Goal: Information Seeking & Learning: Compare options

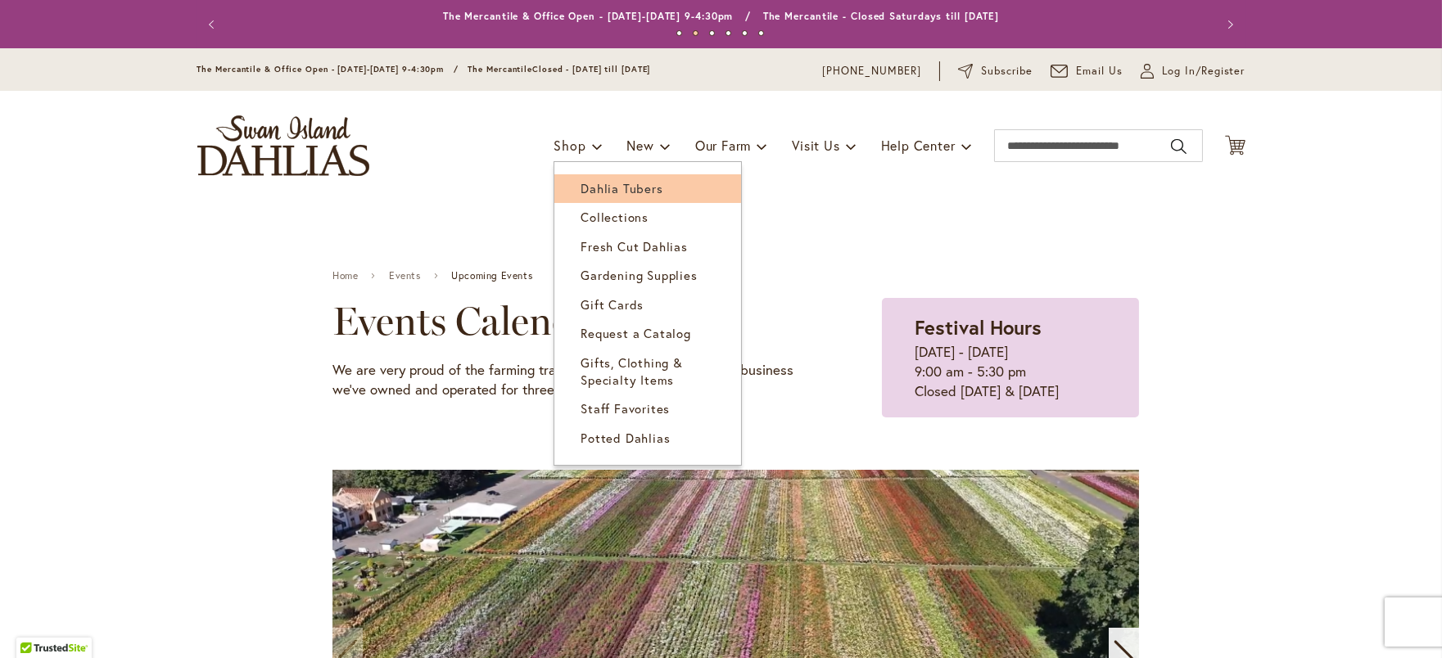
drag, startPoint x: 575, startPoint y: 157, endPoint x: 597, endPoint y: 208, distance: 55.4
click at [597, 161] on li "Shop Dahlia Tubers Collections Fresh Cut Dahlias Gardening Supplies Gift Cards …" at bounding box center [578, 145] width 48 height 31
click at [592, 203] on link "Dahlia Tubers" at bounding box center [647, 188] width 187 height 29
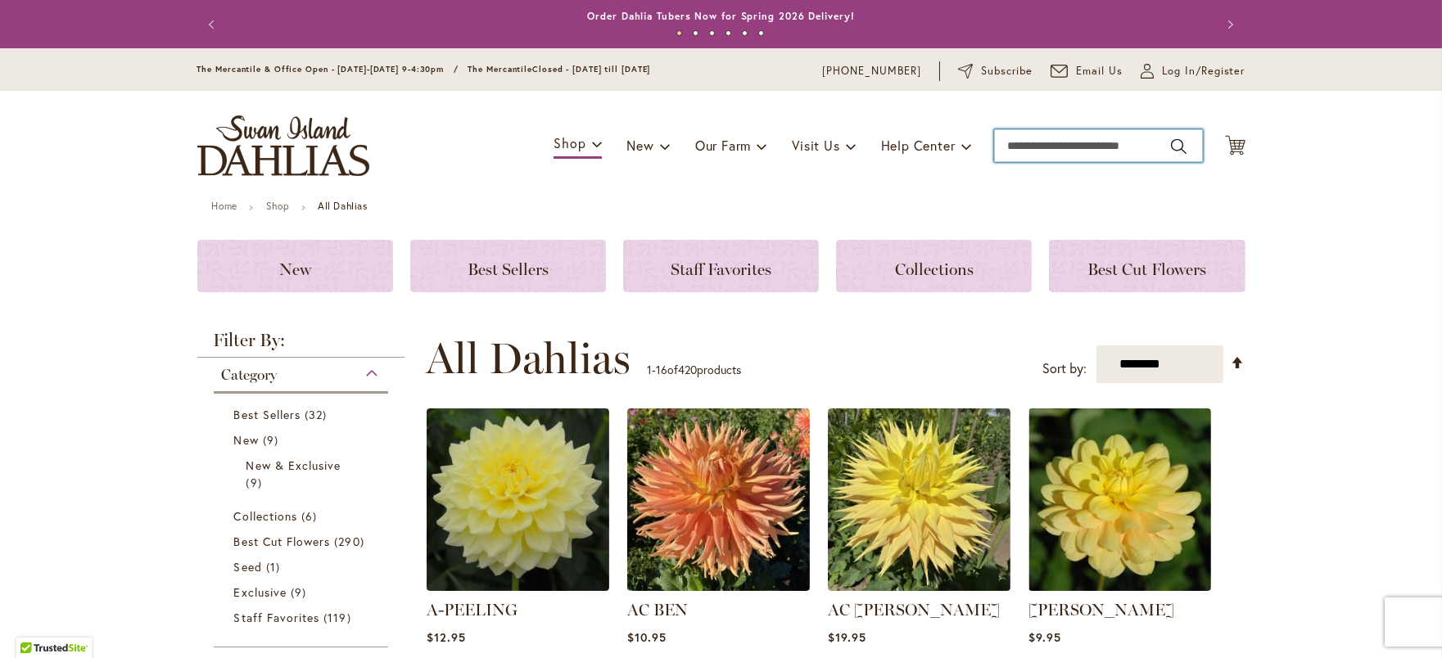
click at [1029, 160] on input "Search" at bounding box center [1098, 145] width 209 height 33
type input "*****"
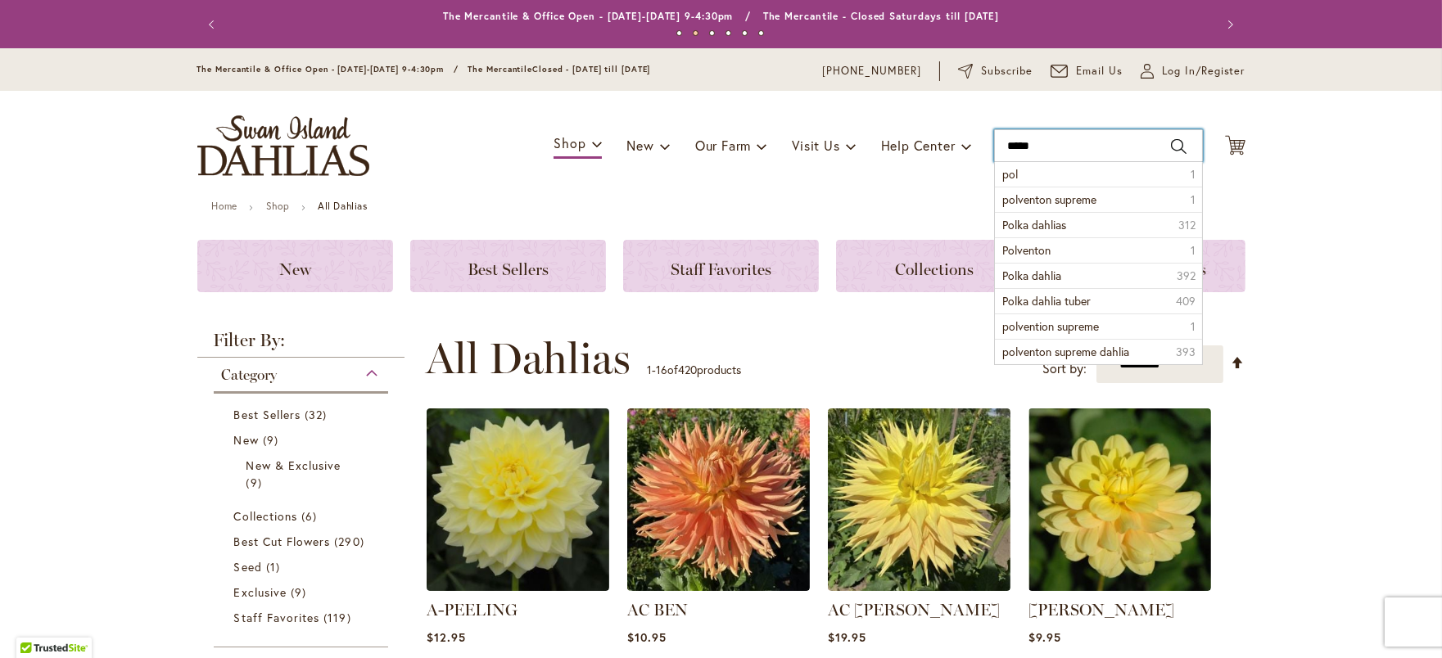
scroll to position [2, 0]
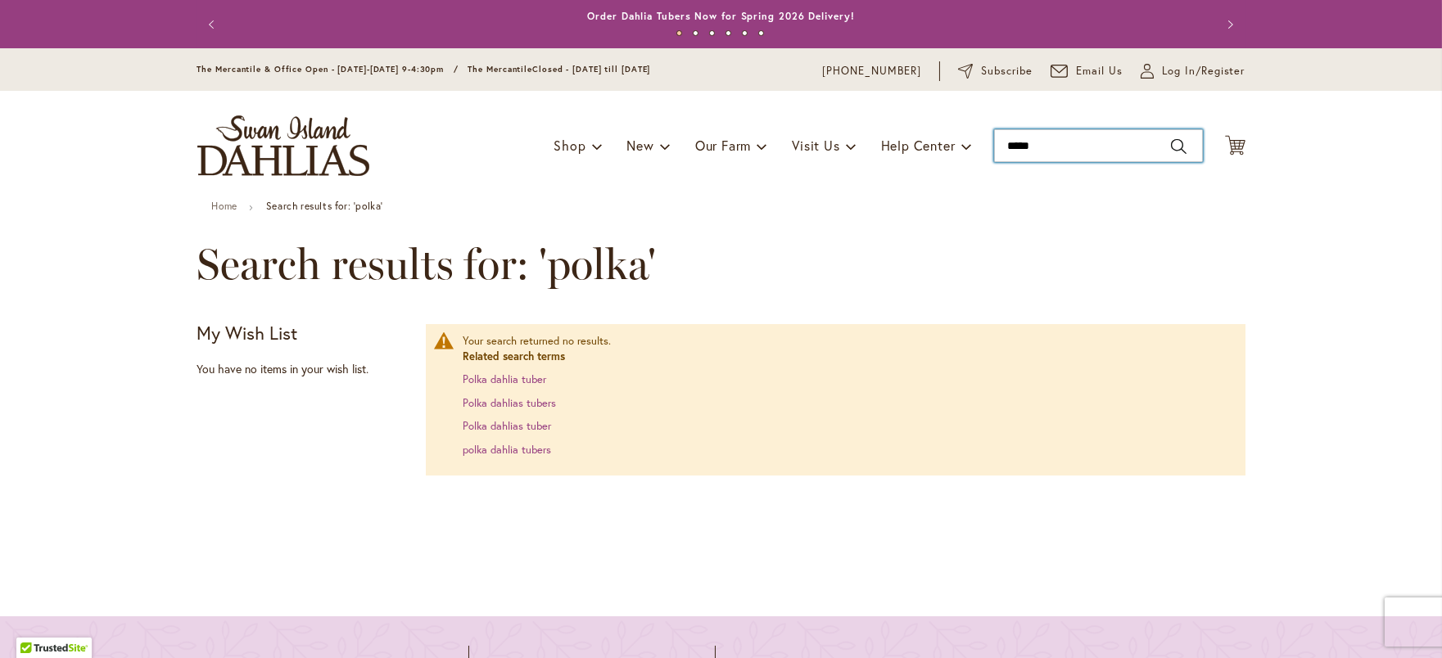
type input "*****"
click at [1043, 162] on input "*****" at bounding box center [1098, 145] width 209 height 33
drag, startPoint x: 1056, startPoint y: 168, endPoint x: 990, endPoint y: 163, distance: 65.7
click at [990, 163] on div "Toggle Nav Shop Dahlia Tubers Collections Fresh Cut Dahlias Gardening Supplies …" at bounding box center [721, 146] width 1081 height 110
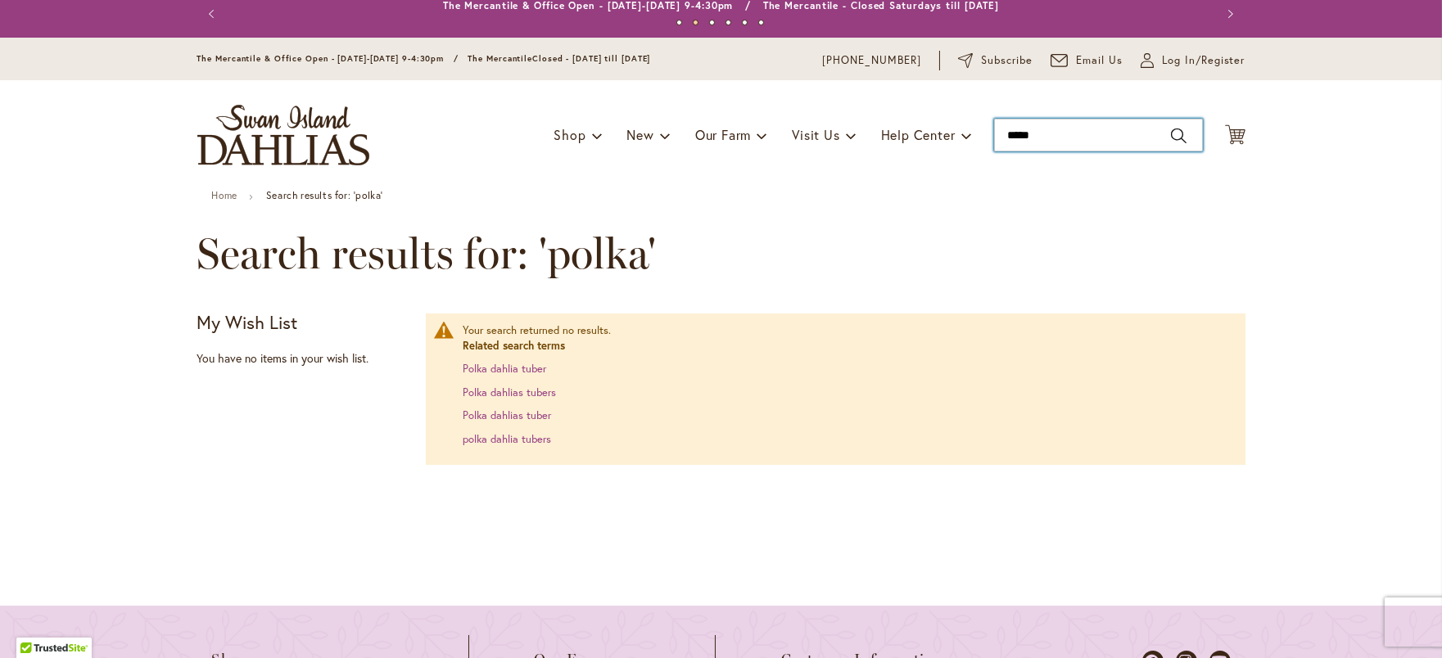
scroll to position [13, 0]
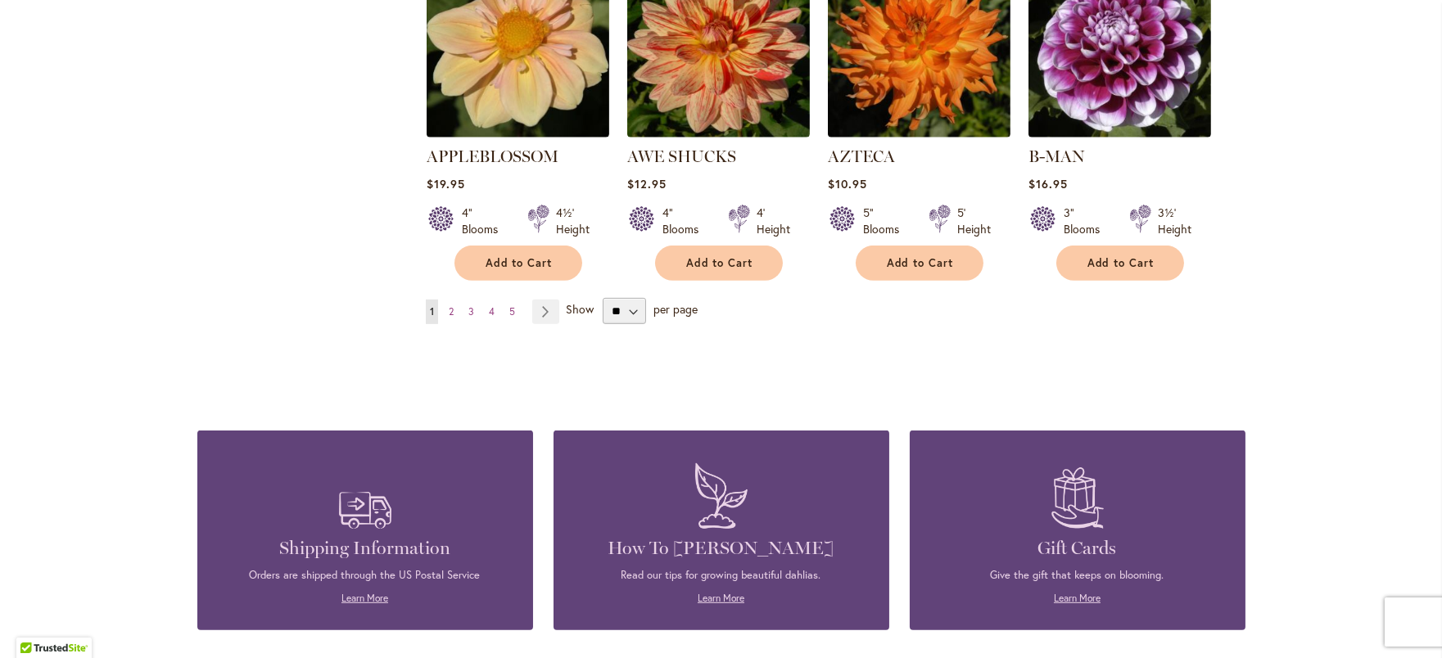
scroll to position [1509, 0]
click at [631, 300] on select "** ** ** **" at bounding box center [624, 310] width 43 height 26
select select "**"
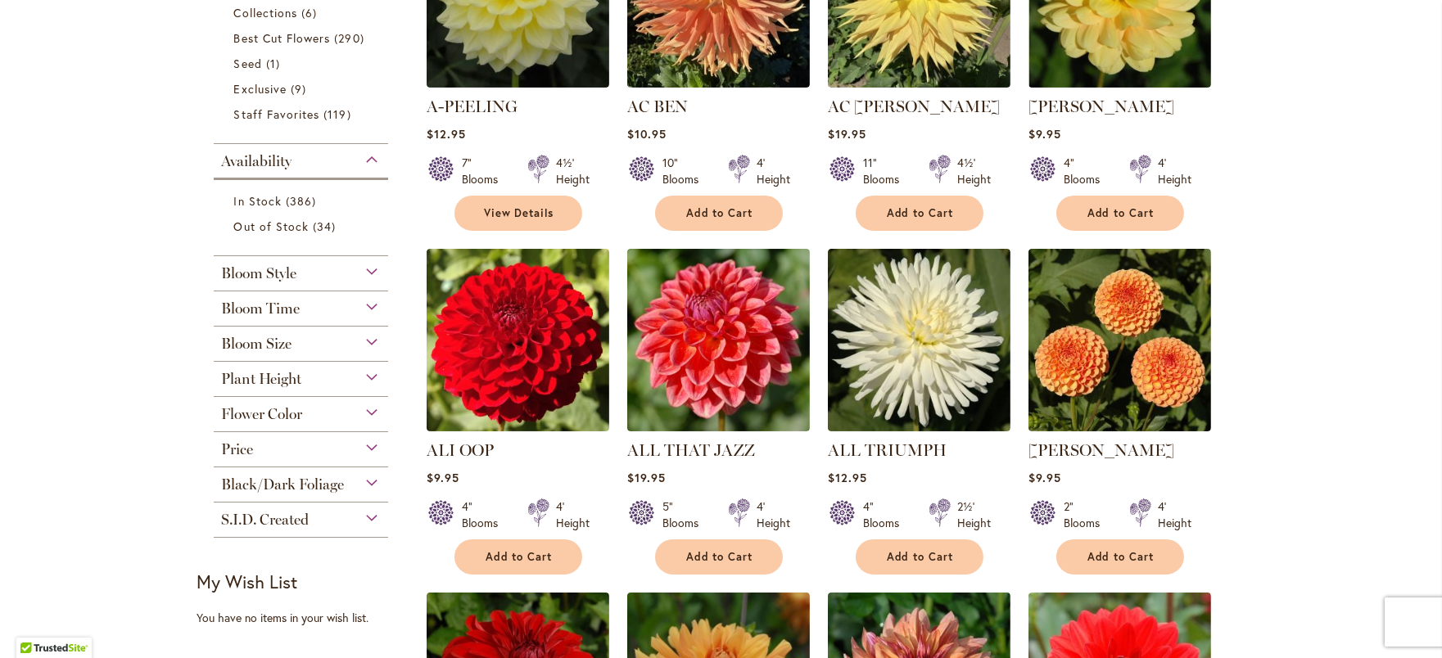
scroll to position [495, 0]
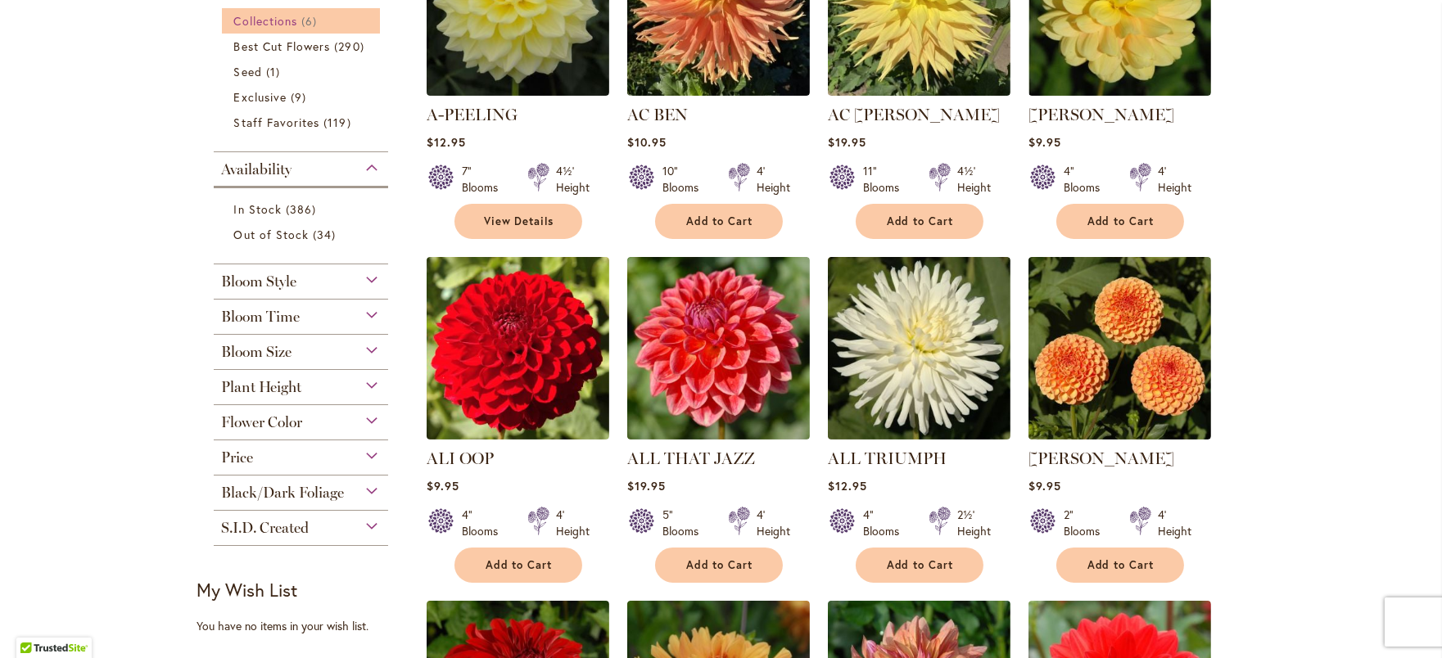
click at [283, 29] on span "Collections" at bounding box center [266, 21] width 64 height 16
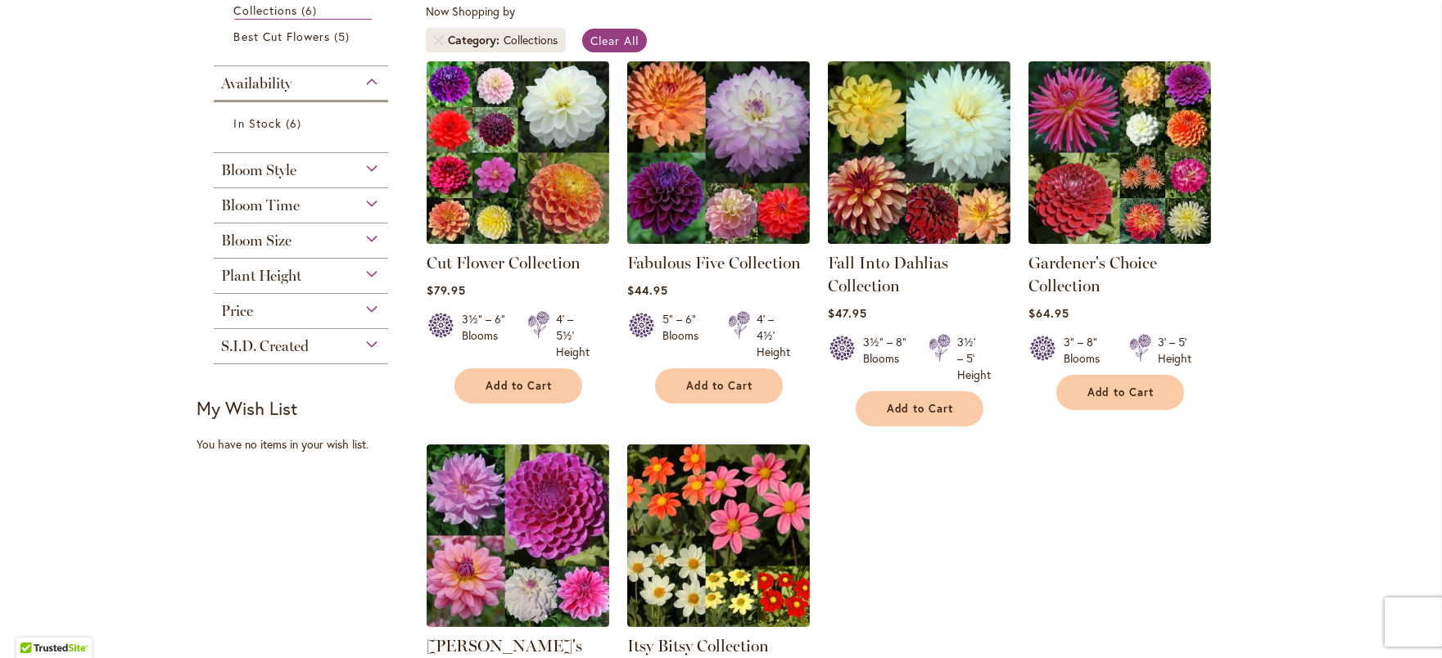
scroll to position [308, 0]
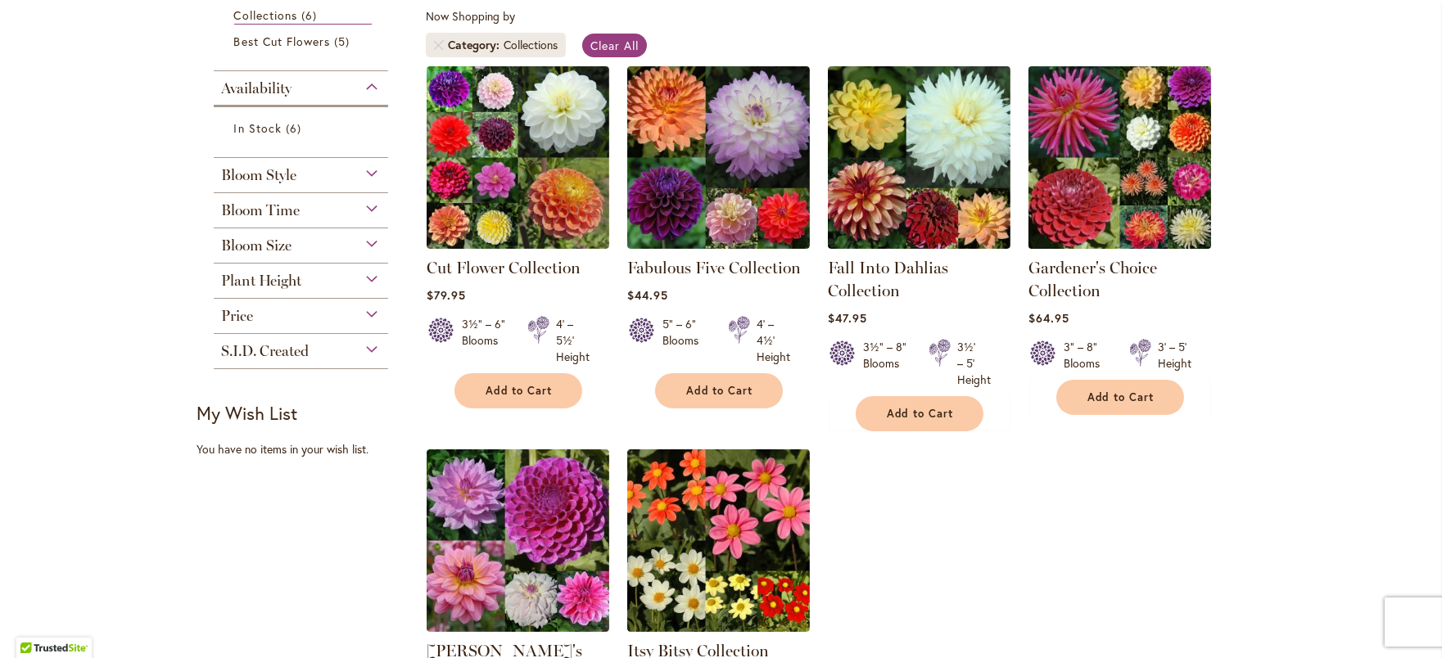
click at [1147, 253] on img at bounding box center [1120, 157] width 192 height 192
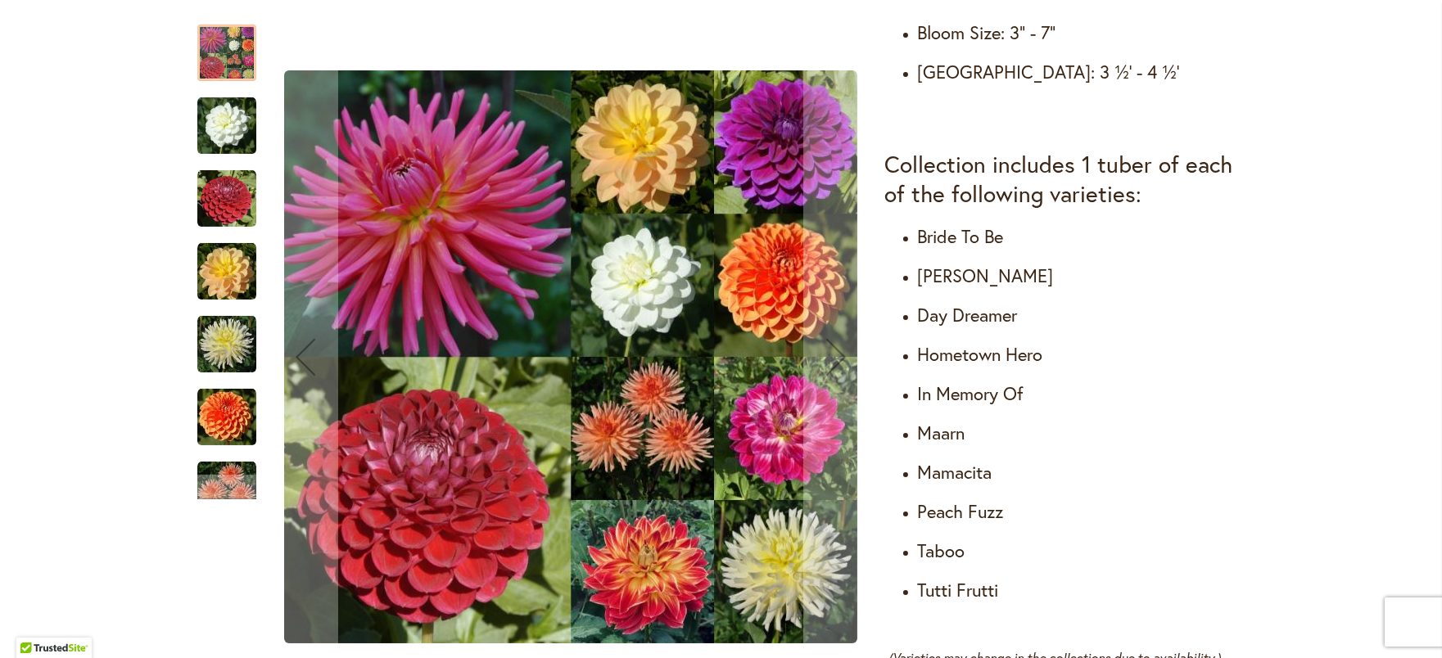
scroll to position [916, 0]
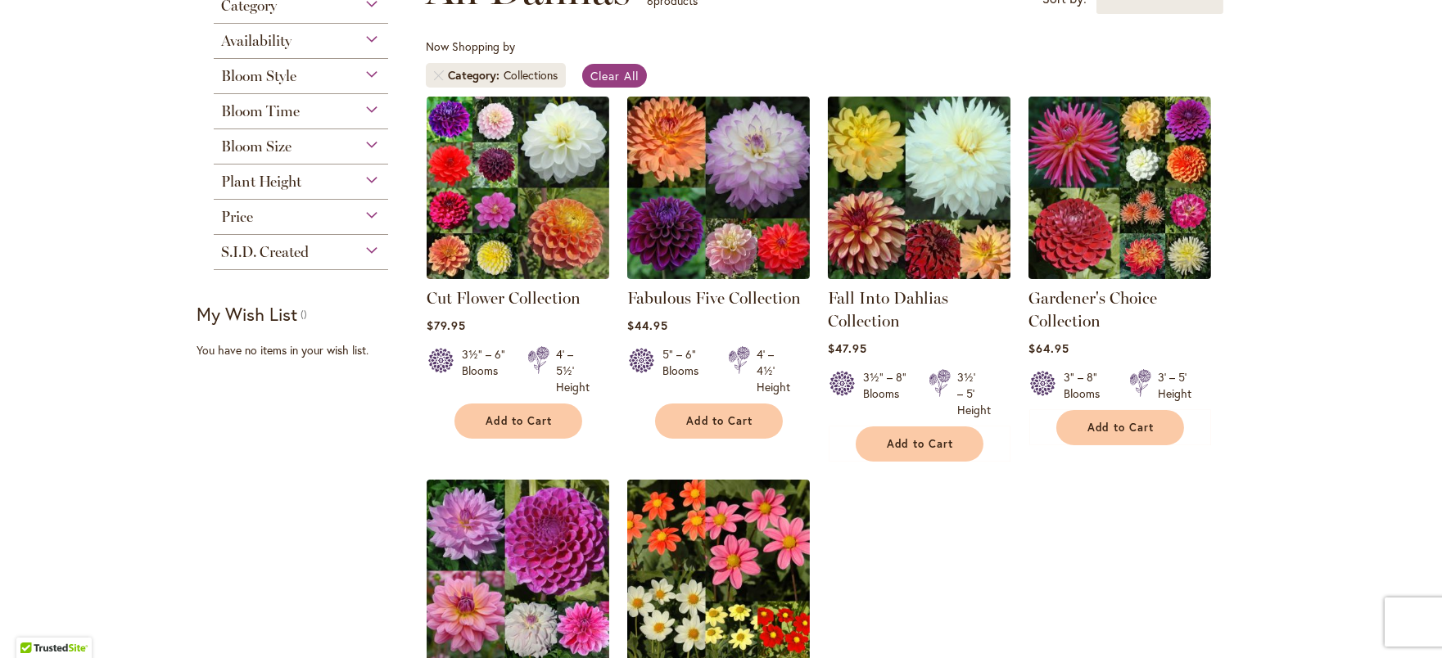
scroll to position [248, 0]
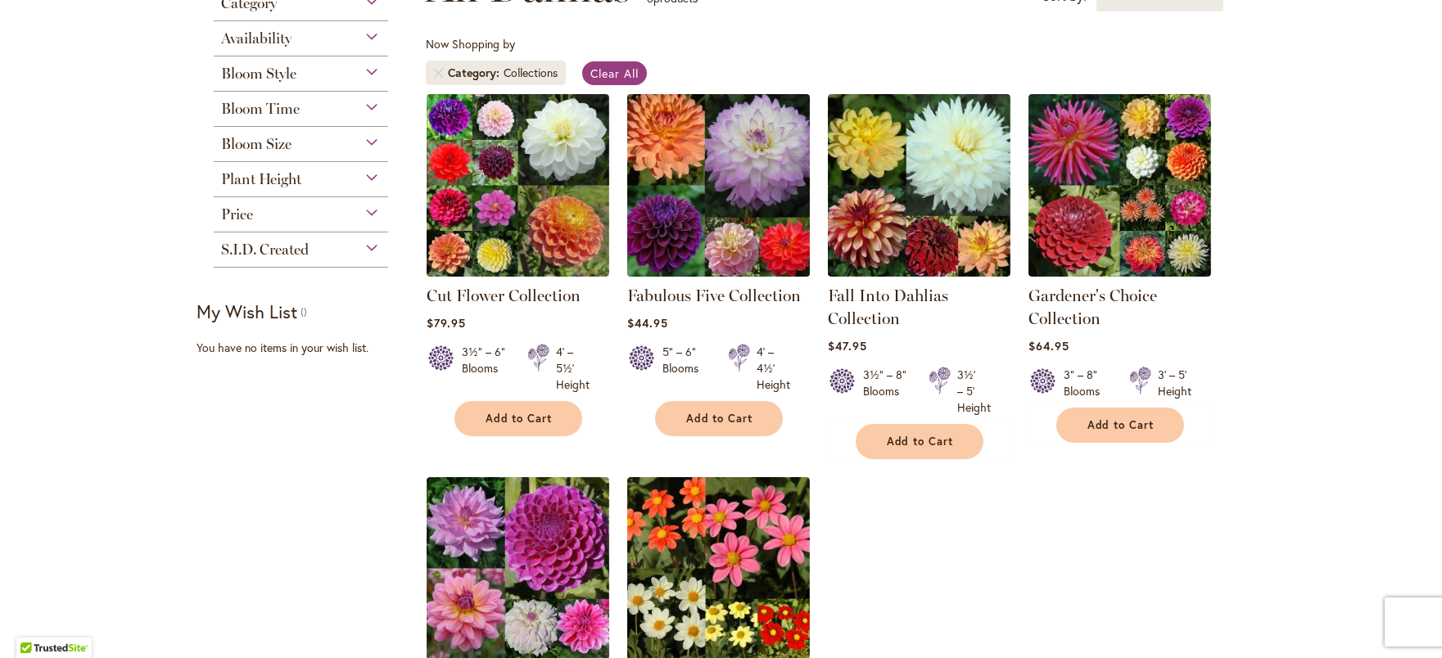
click at [735, 281] on img at bounding box center [718, 185] width 192 height 192
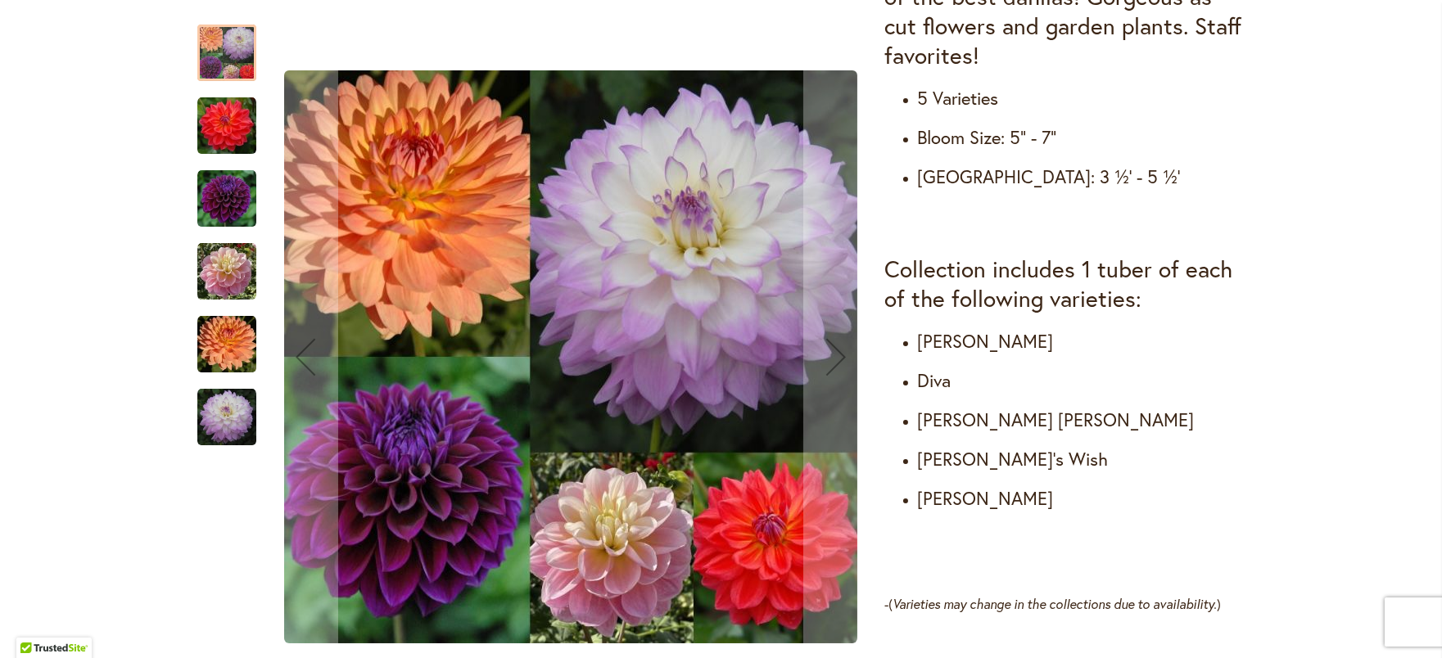
scroll to position [747, 0]
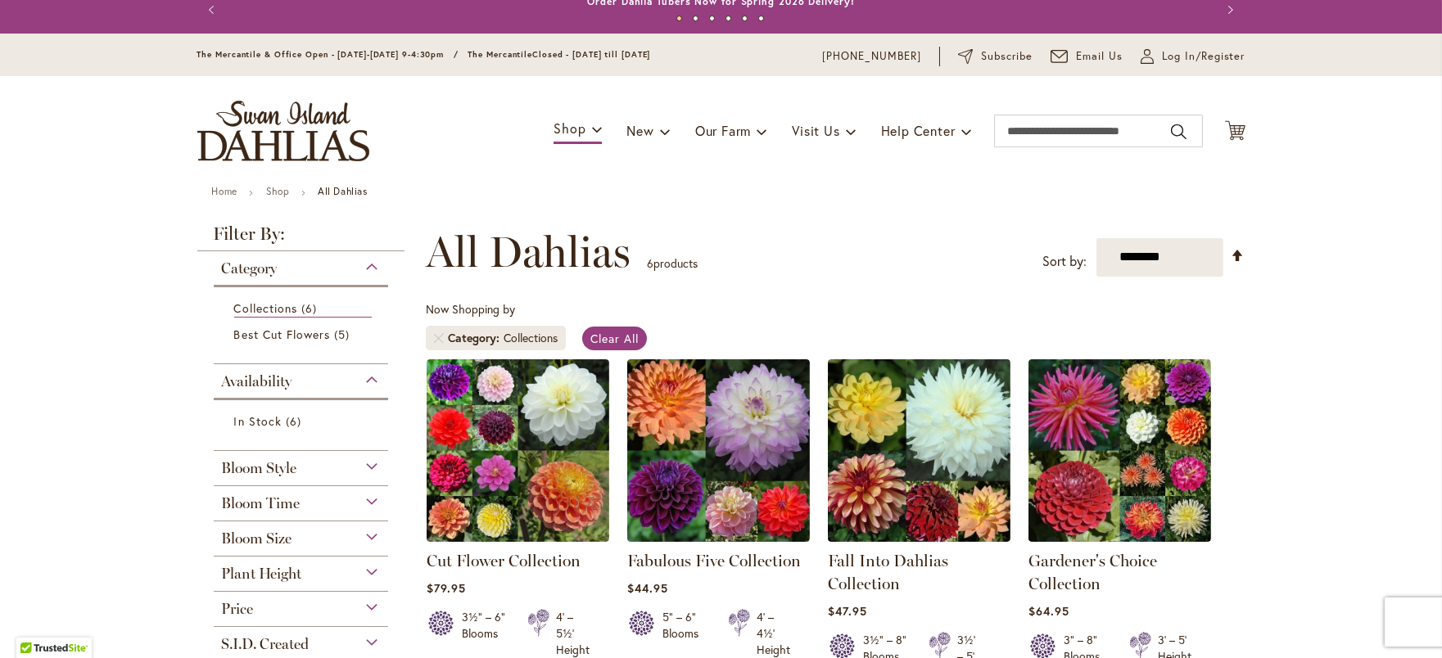
scroll to position [3, 0]
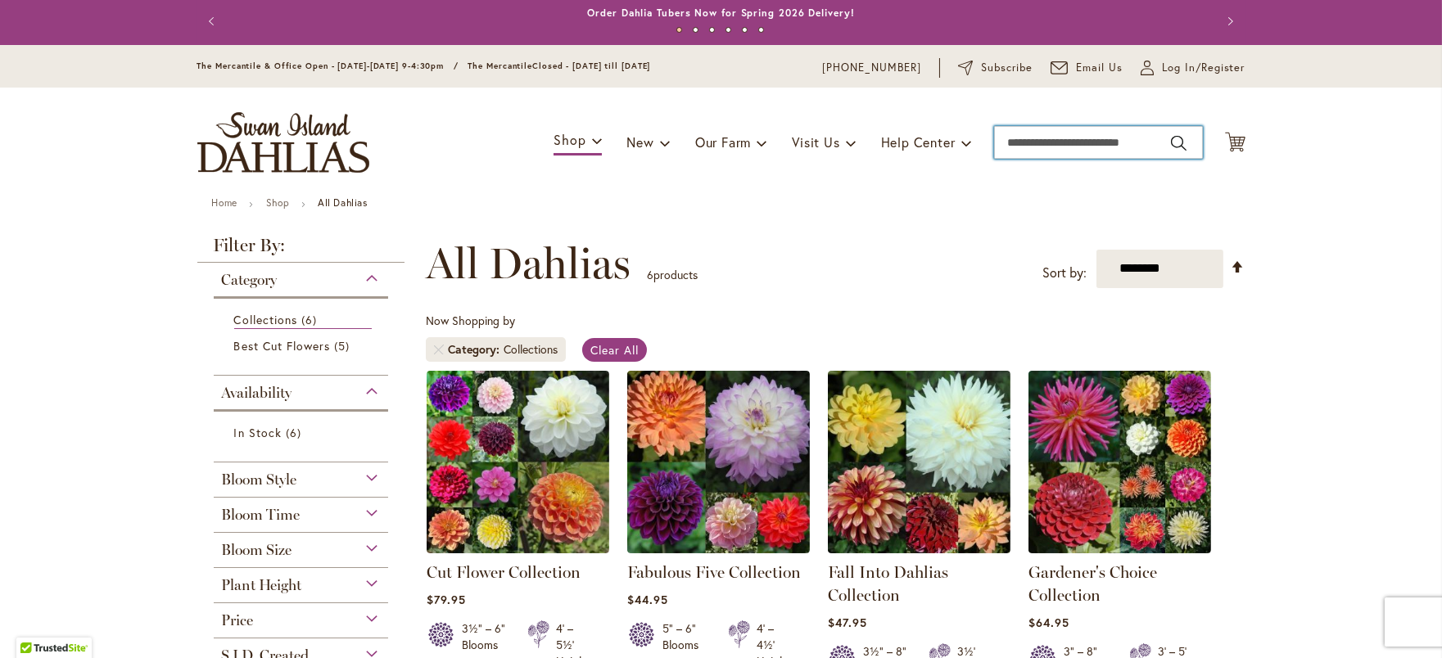
click at [1028, 152] on input "Search" at bounding box center [1098, 142] width 209 height 33
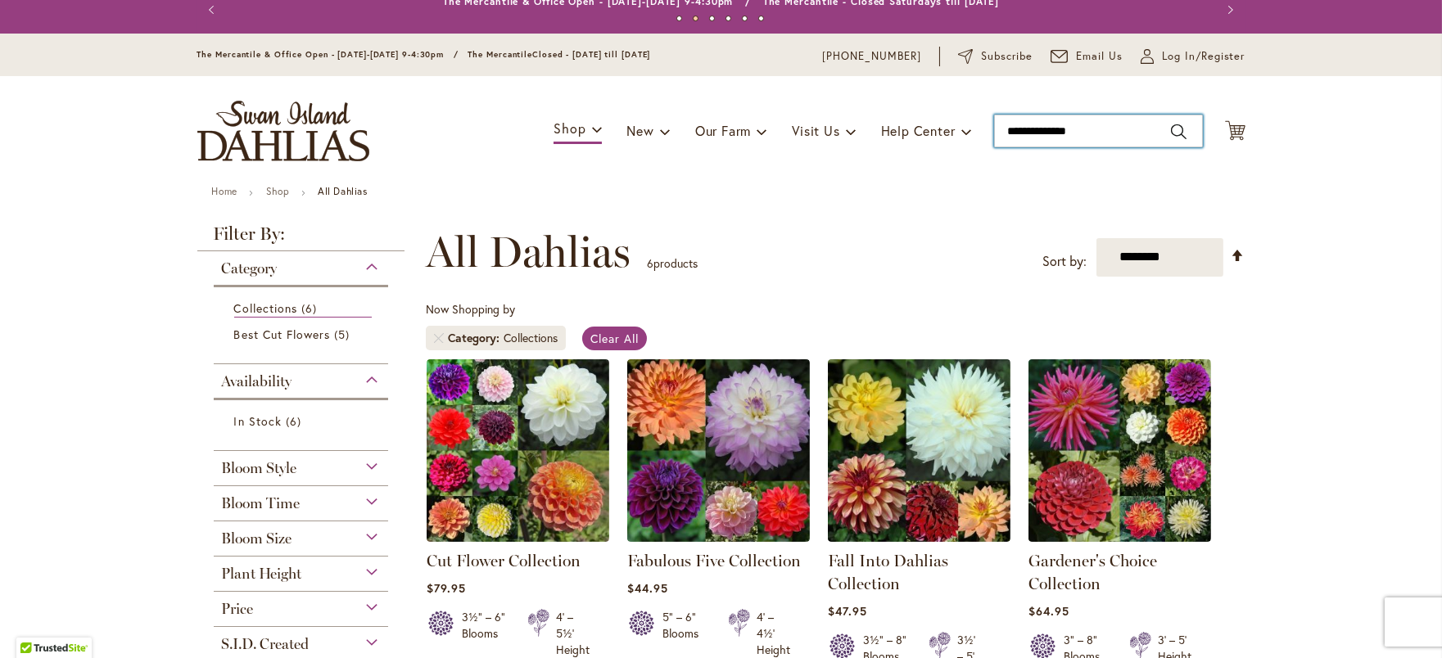
click at [1066, 147] on input "**********" at bounding box center [1098, 131] width 209 height 33
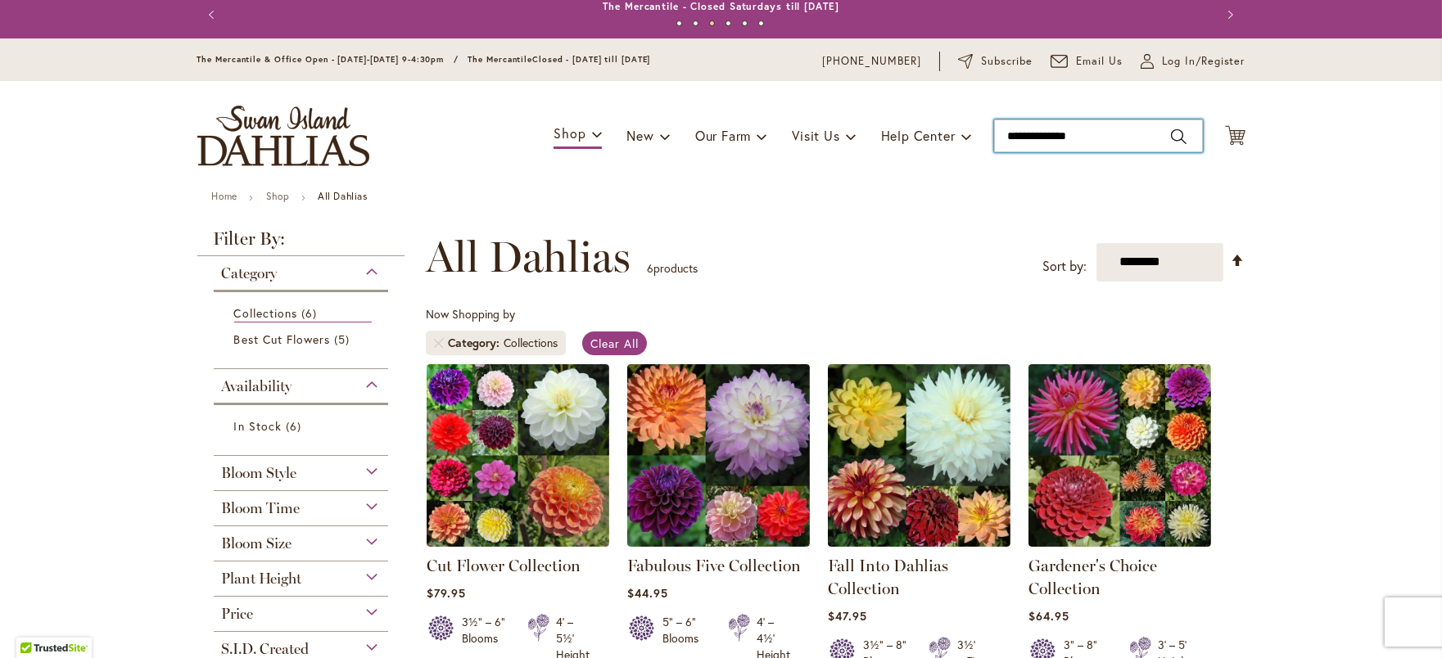
type input "**********"
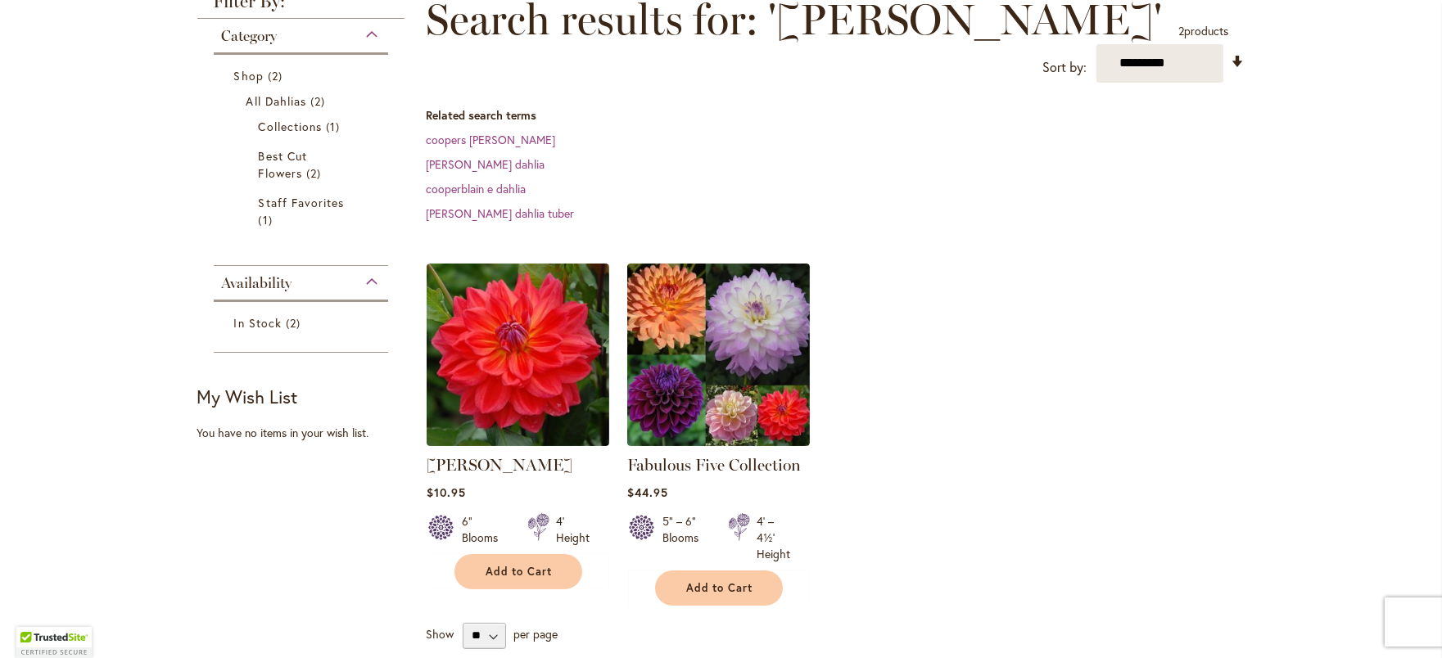
scroll to position [250, 0]
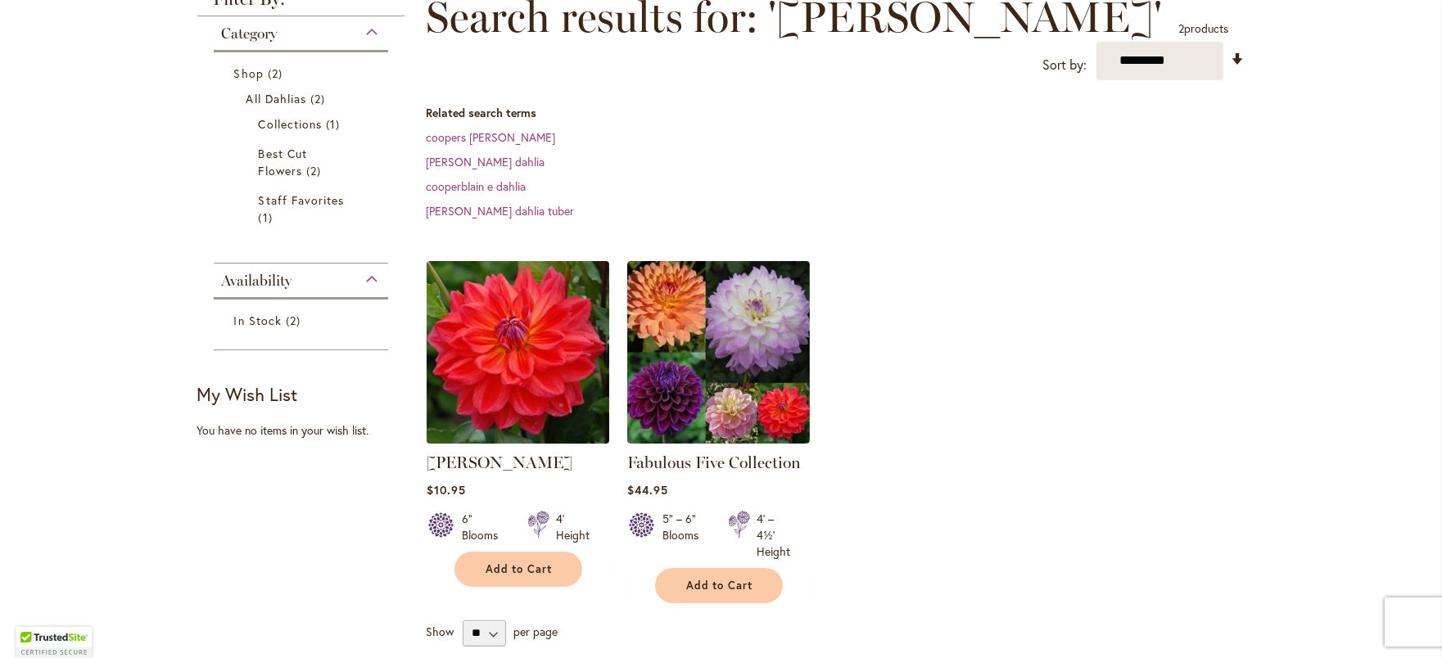
click at [516, 378] on img at bounding box center [518, 352] width 192 height 192
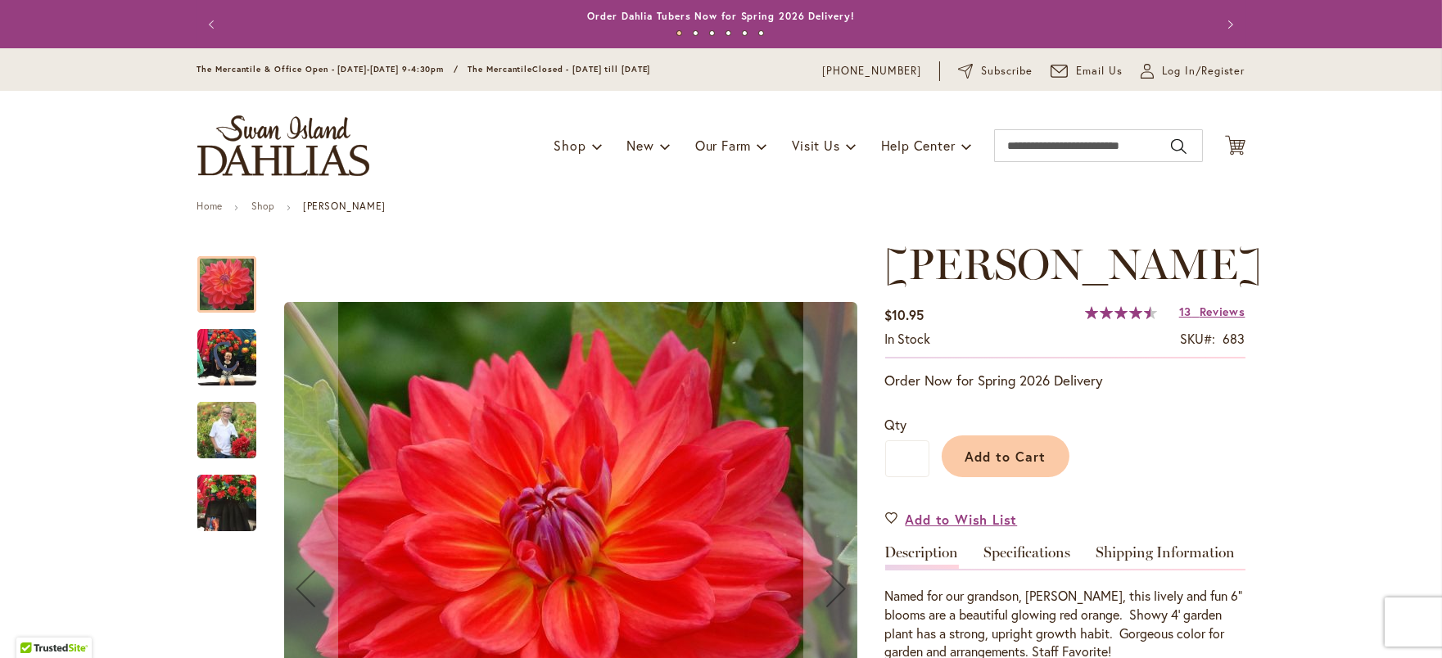
click at [223, 516] on img "COOPER BLAINE" at bounding box center [226, 503] width 59 height 79
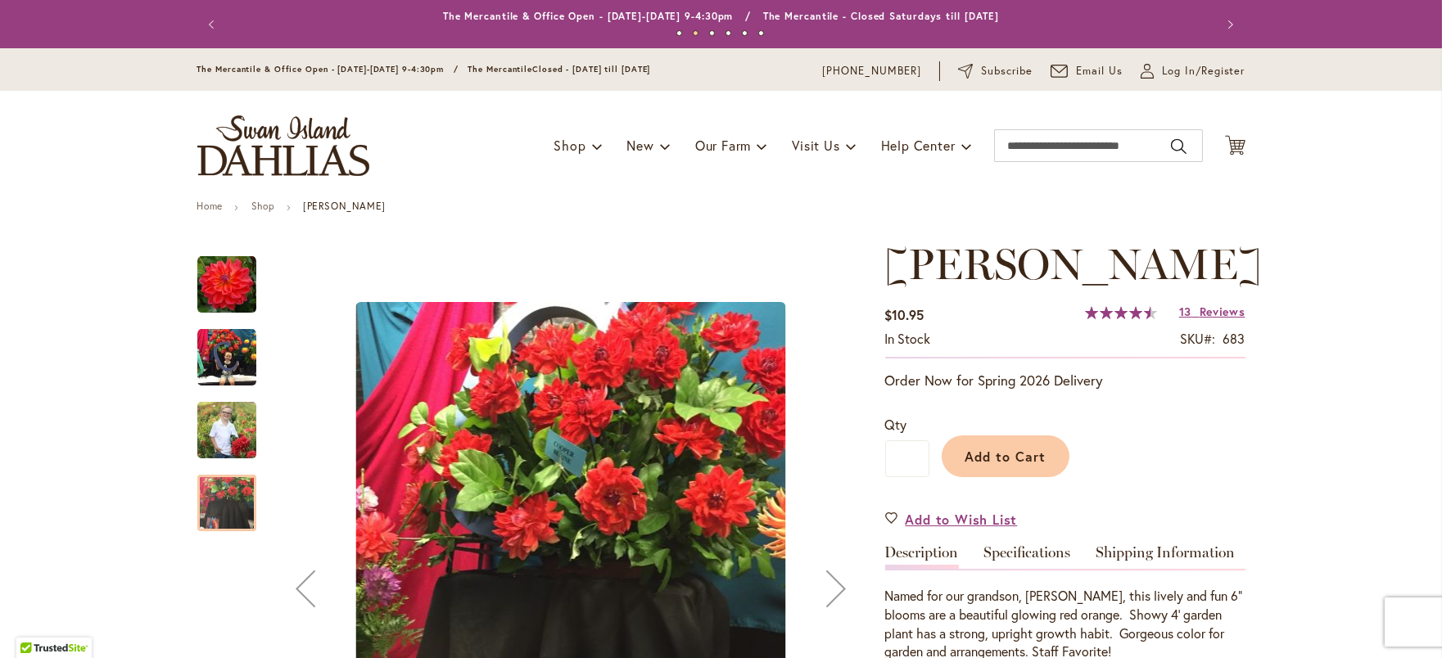
click at [233, 358] on img "COOPER BLAINE" at bounding box center [226, 357] width 59 height 59
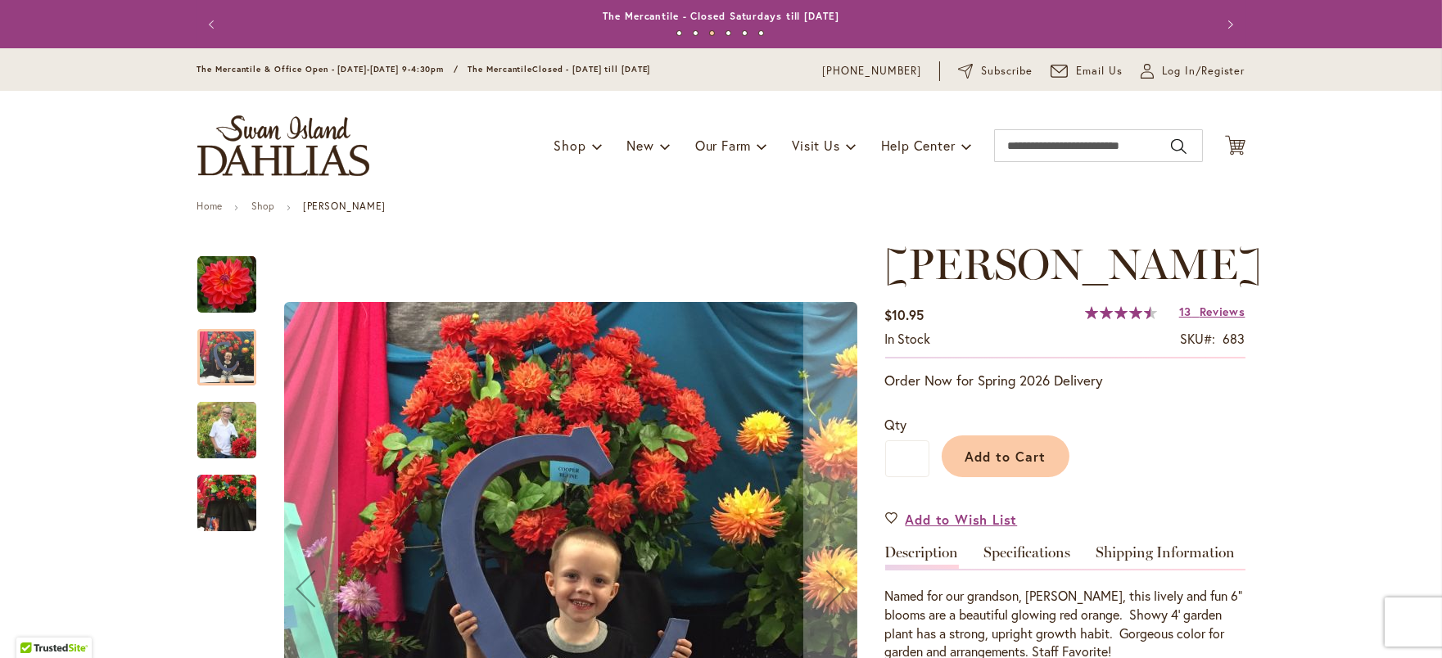
drag, startPoint x: 229, startPoint y: 450, endPoint x: 244, endPoint y: 450, distance: 15.6
click at [229, 450] on img "COOPER BLAINE" at bounding box center [226, 430] width 59 height 74
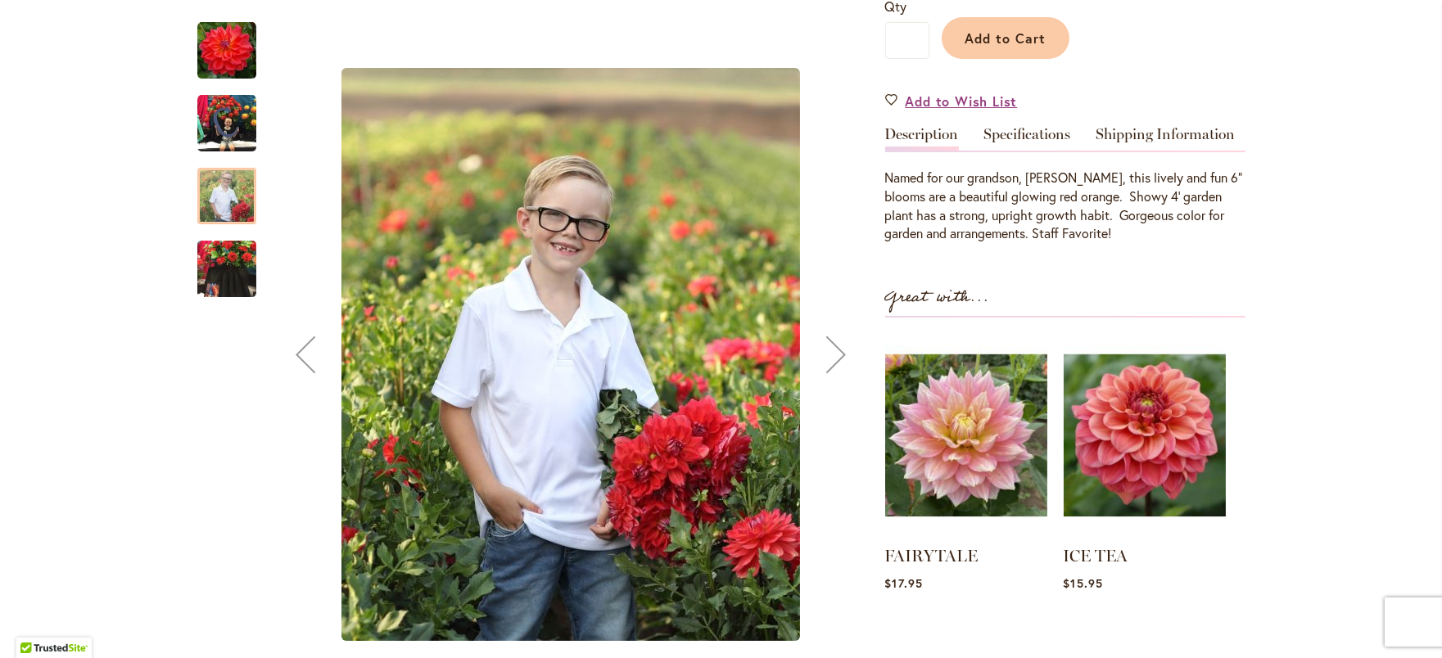
scroll to position [419, 0]
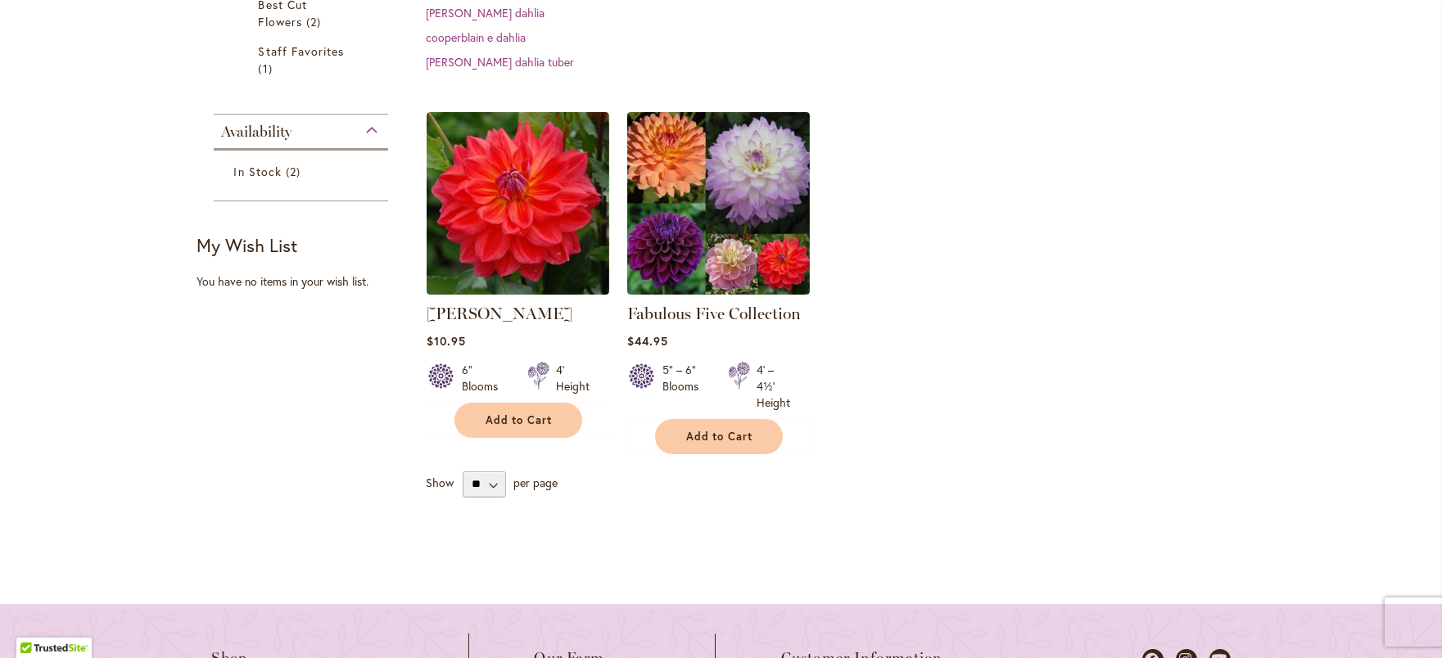
scroll to position [419, 0]
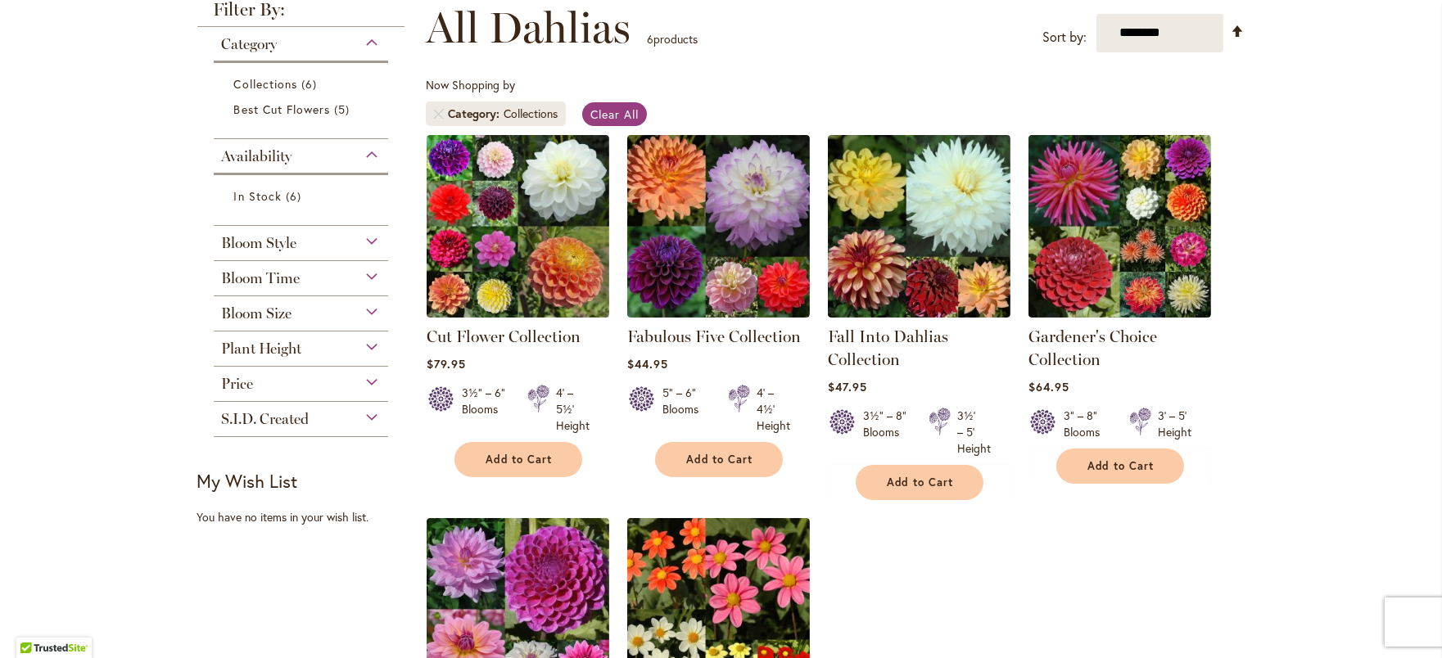
scroll to position [271, 0]
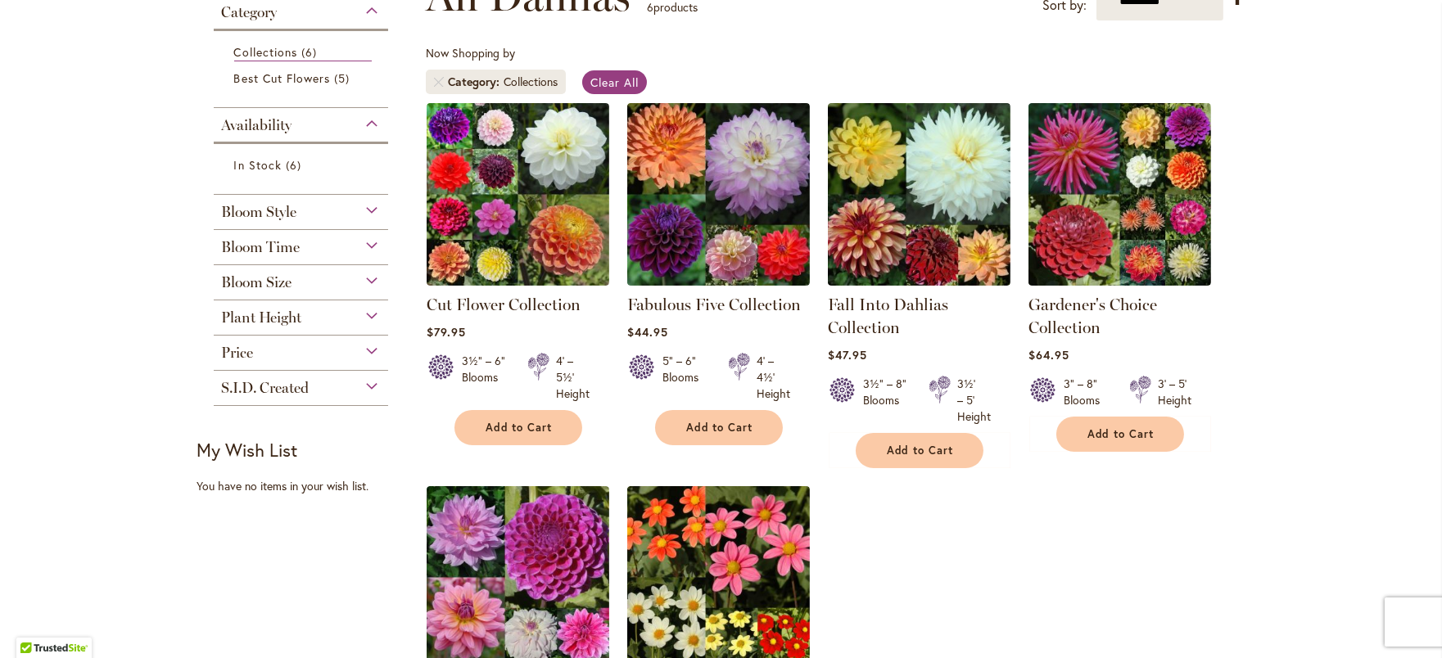
click at [285, 221] on span "Bloom Style" at bounding box center [259, 212] width 75 height 18
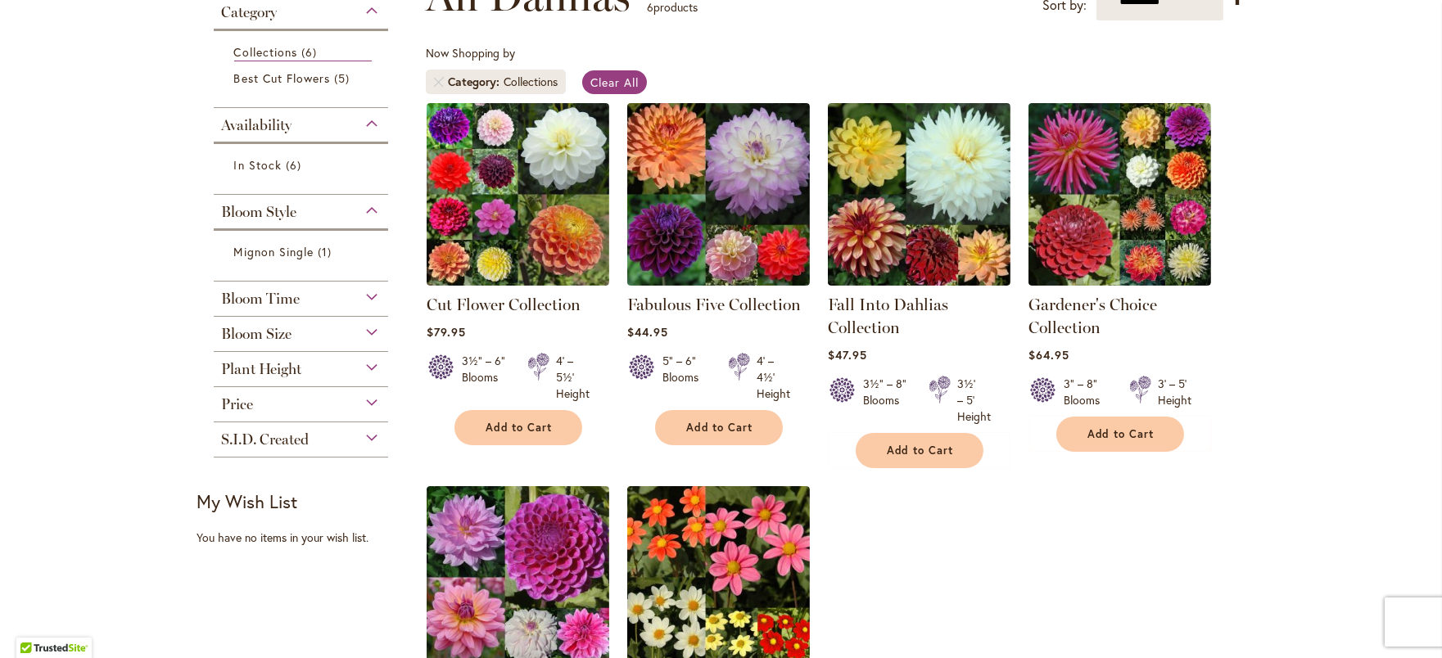
click at [373, 221] on div "Bloom Style" at bounding box center [301, 208] width 175 height 26
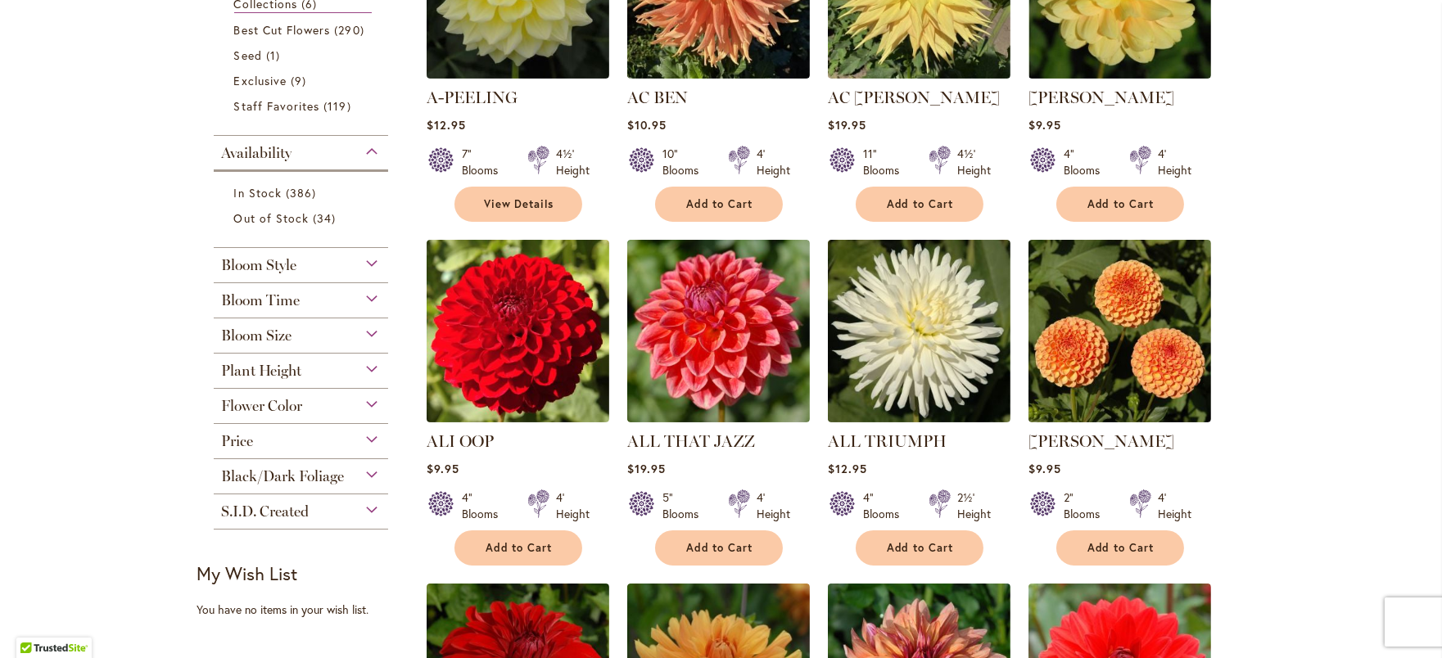
scroll to position [477, 0]
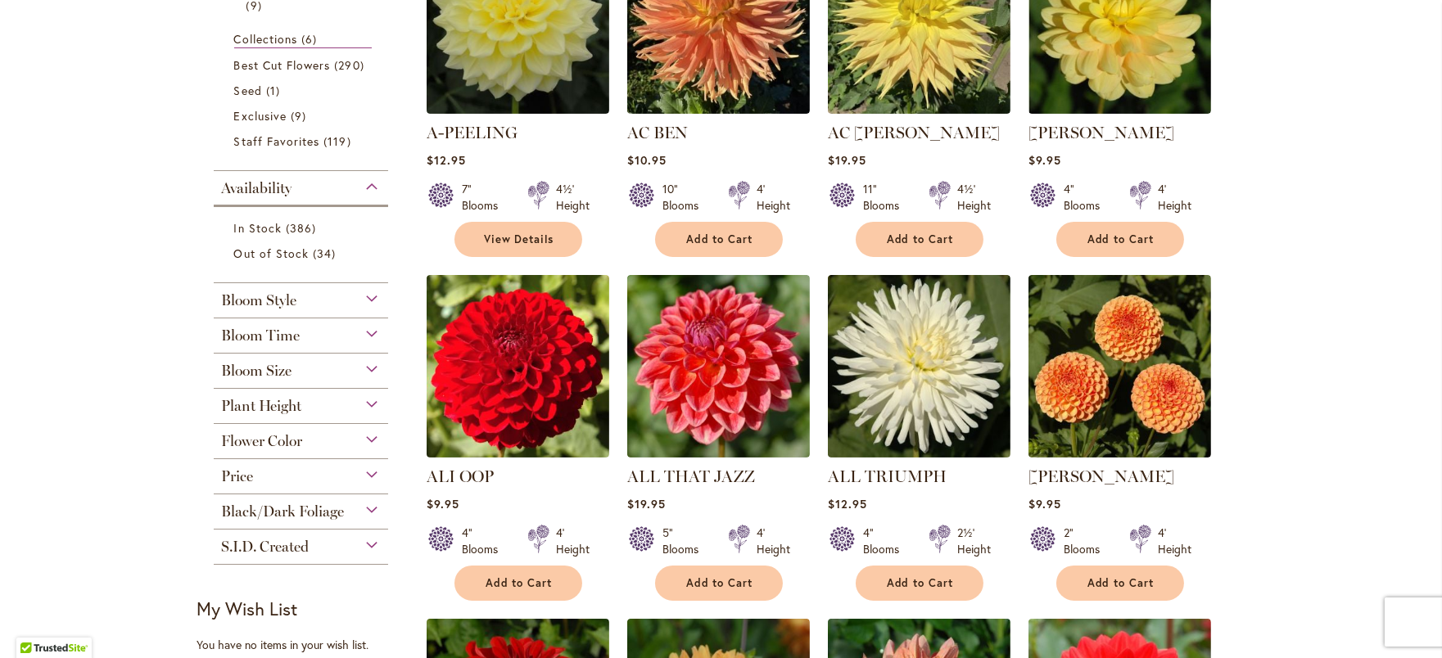
click at [372, 450] on div "Flower Color" at bounding box center [301, 437] width 175 height 26
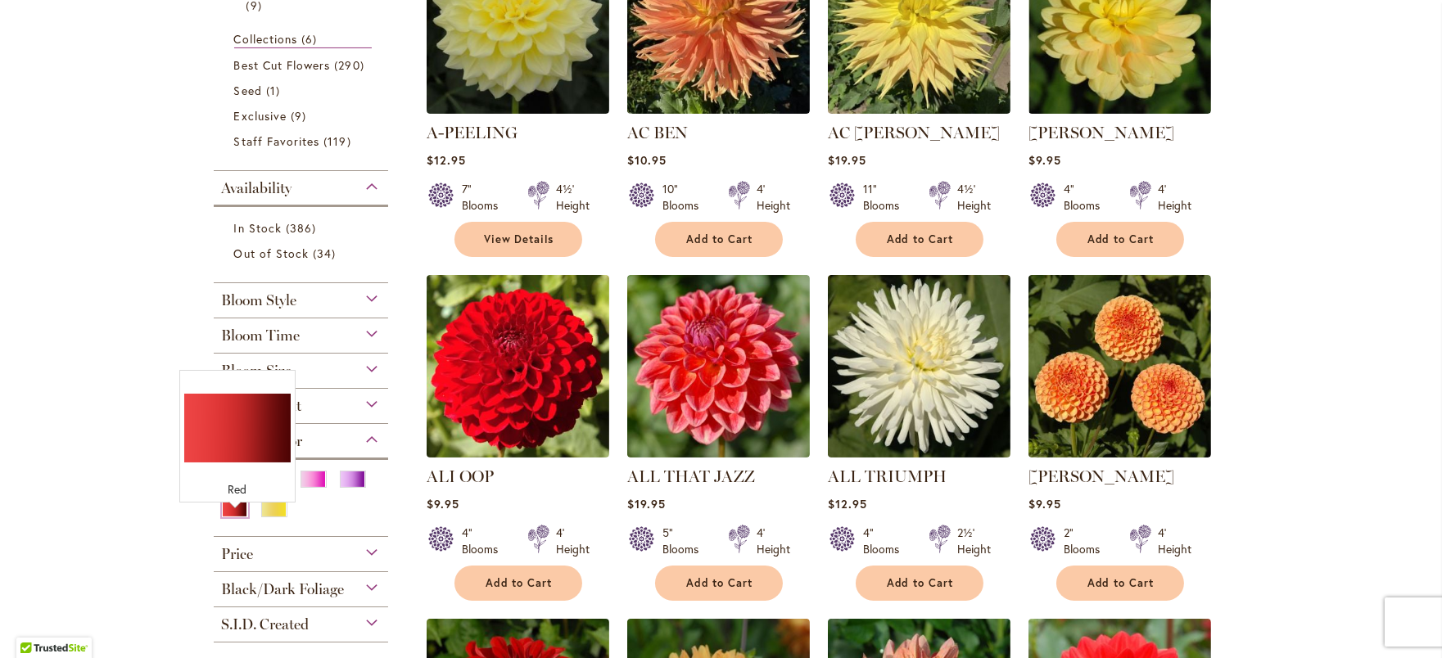
click at [233, 518] on div "Red" at bounding box center [235, 508] width 26 height 17
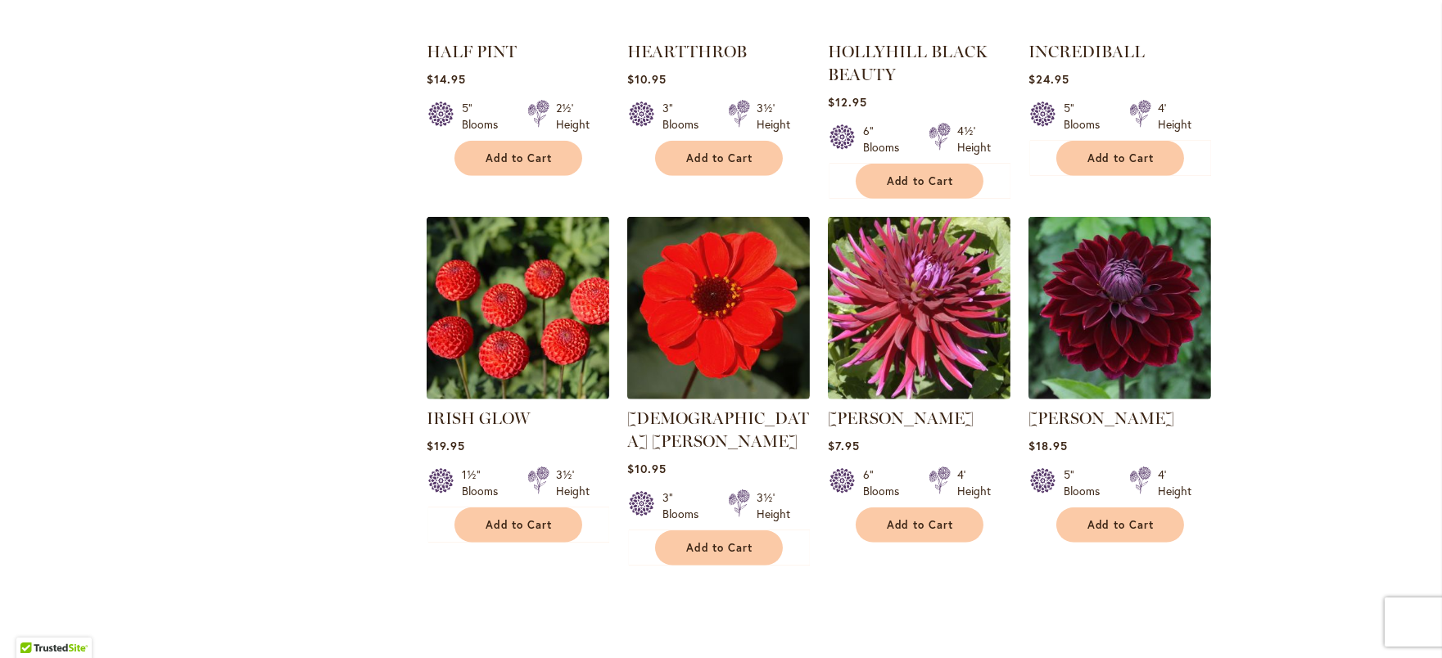
scroll to position [2648, 0]
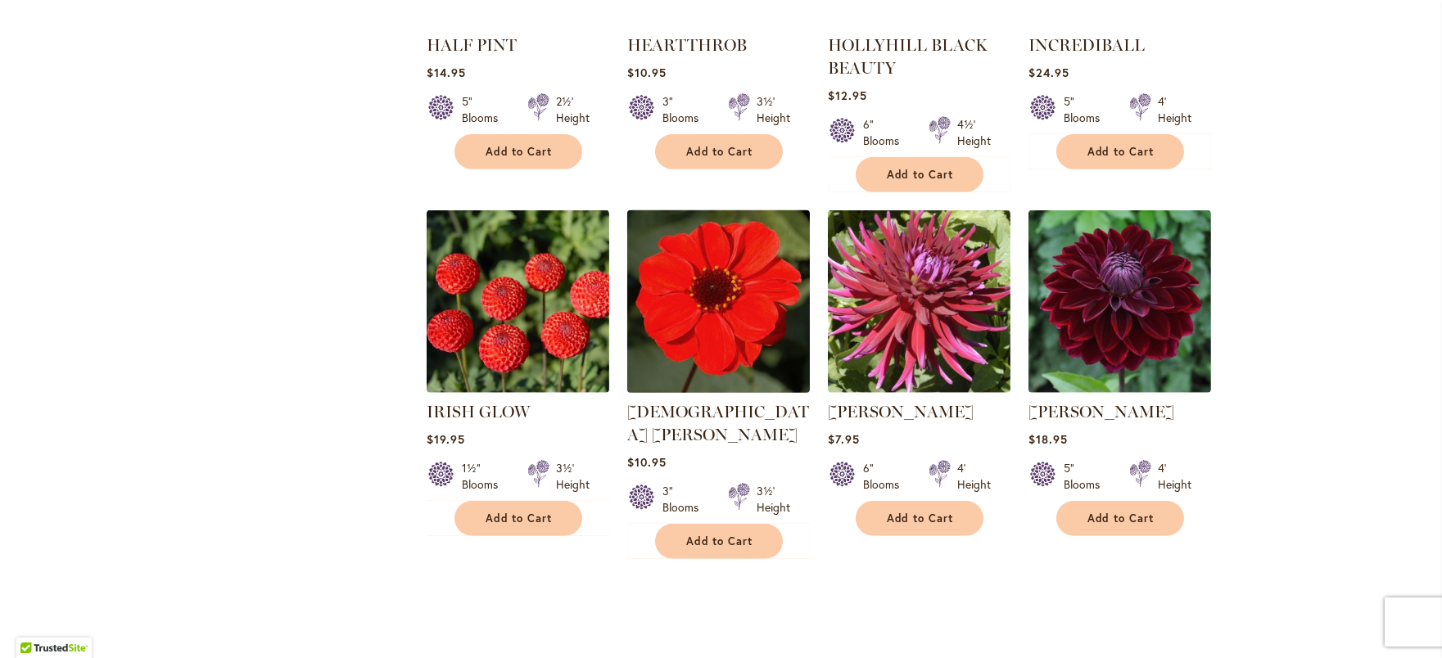
click at [712, 386] on img at bounding box center [718, 302] width 192 height 192
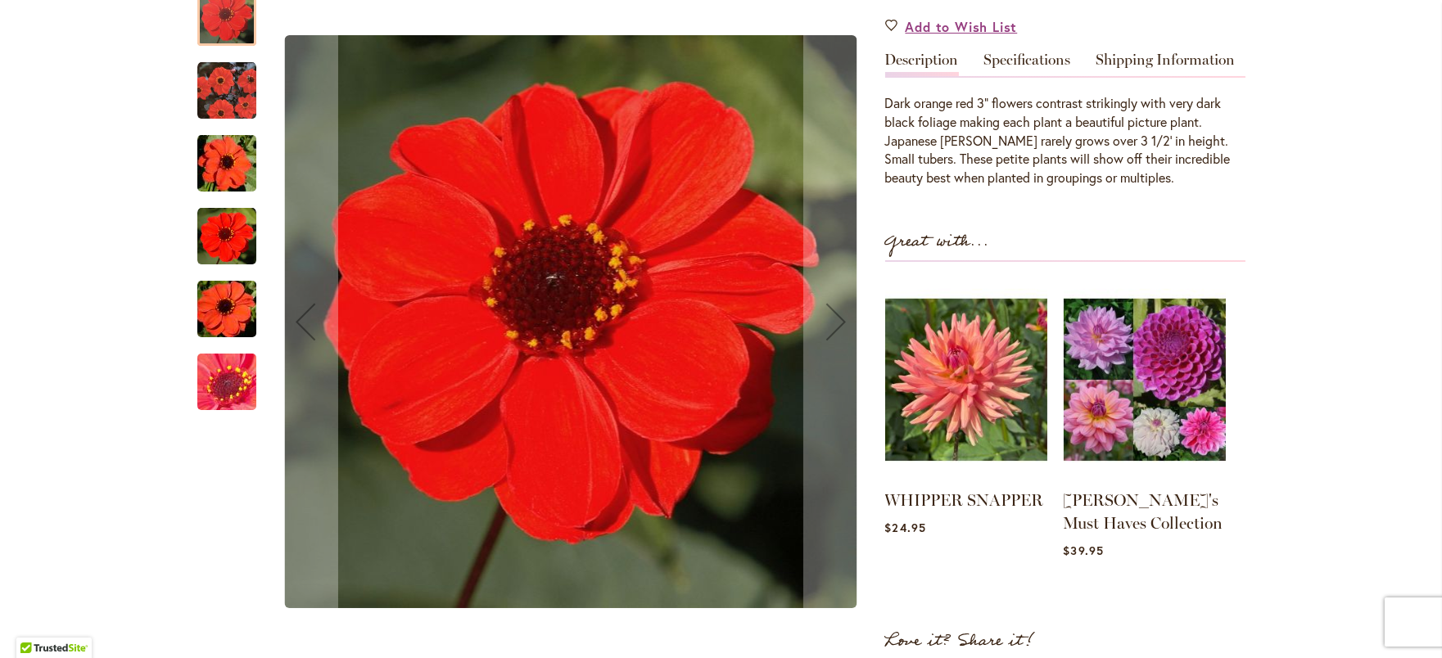
scroll to position [693, 0]
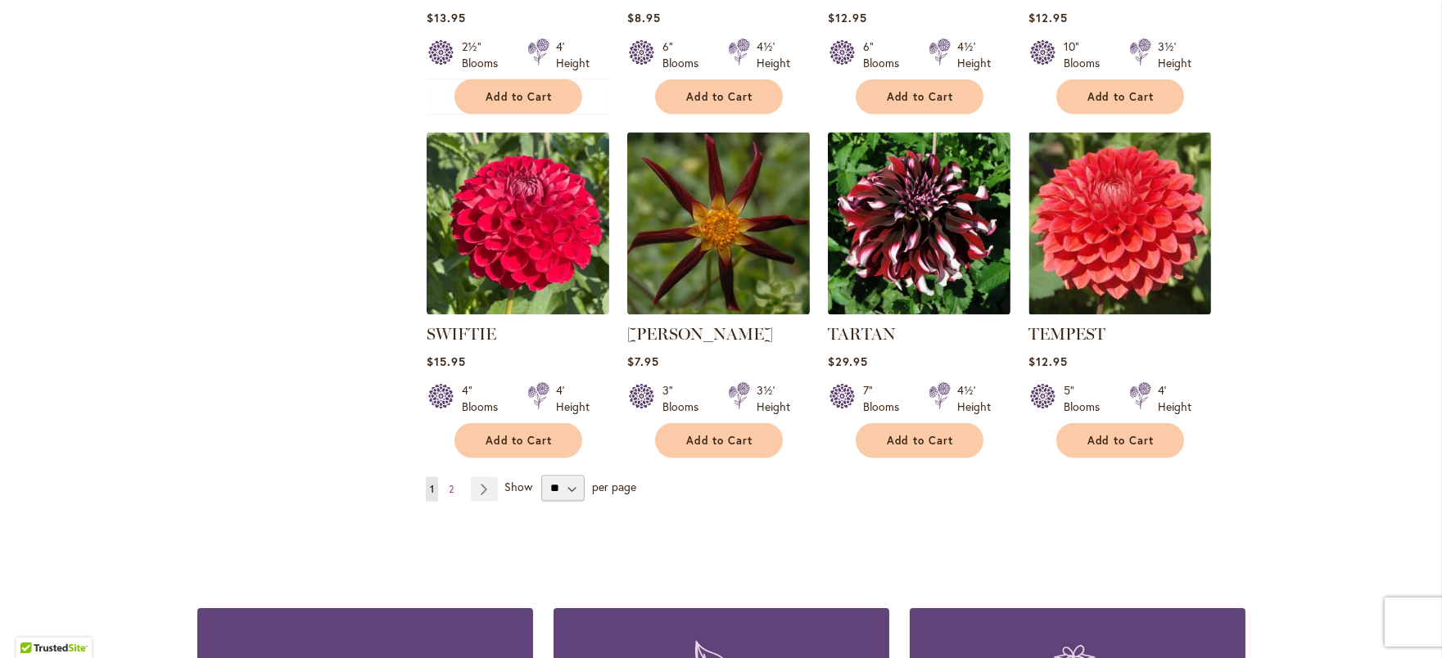
scroll to position [5570, 0]
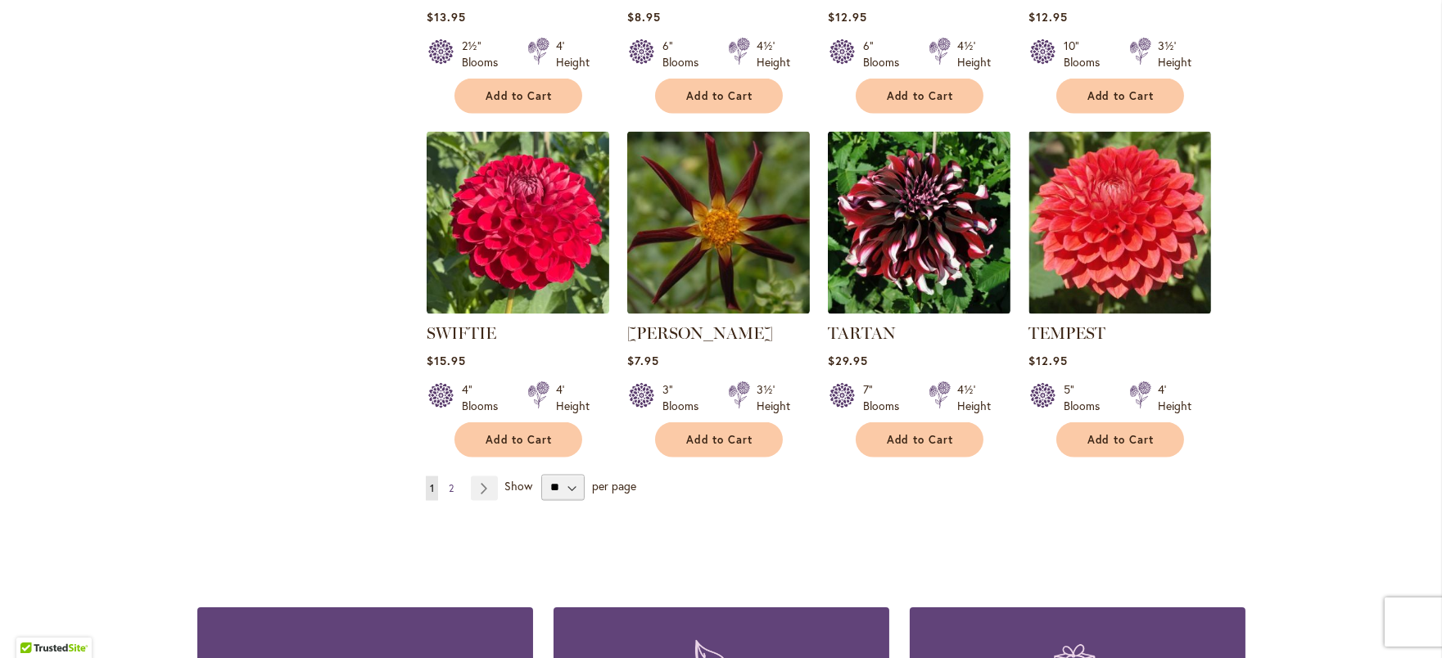
click at [454, 477] on link "Page 2" at bounding box center [451, 489] width 13 height 25
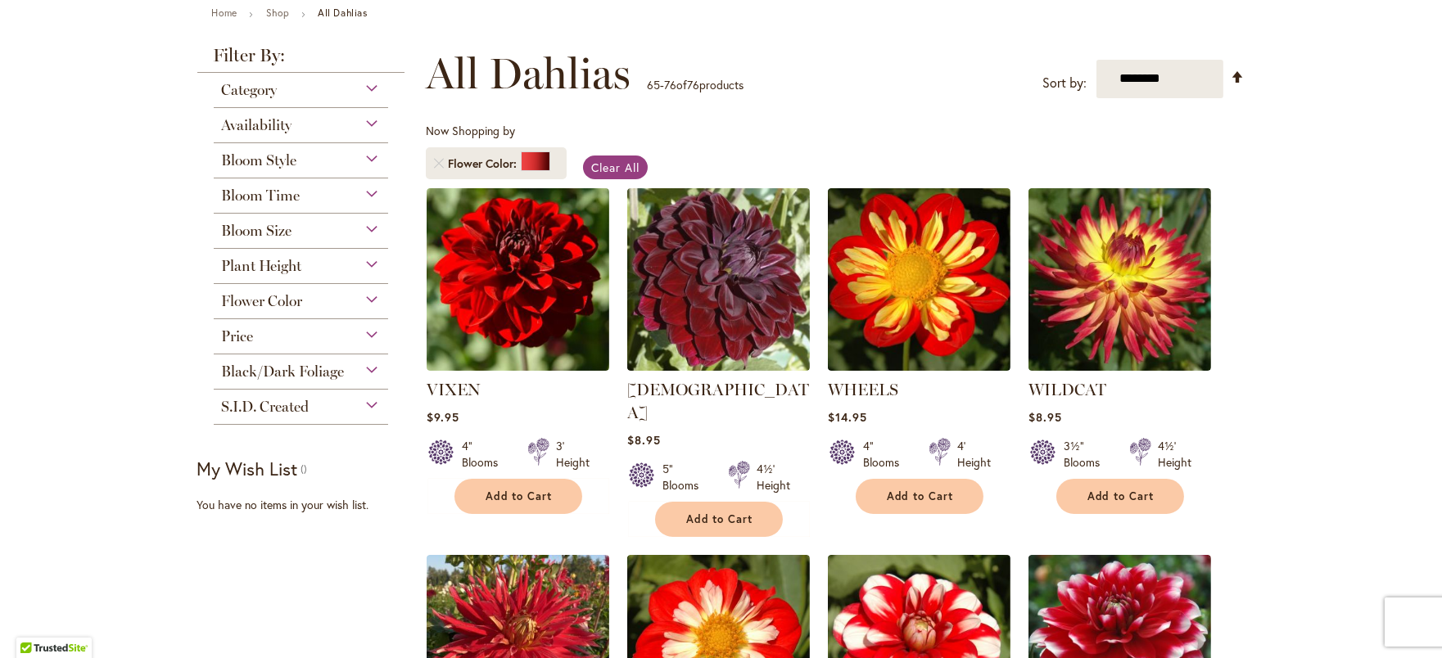
scroll to position [254, 0]
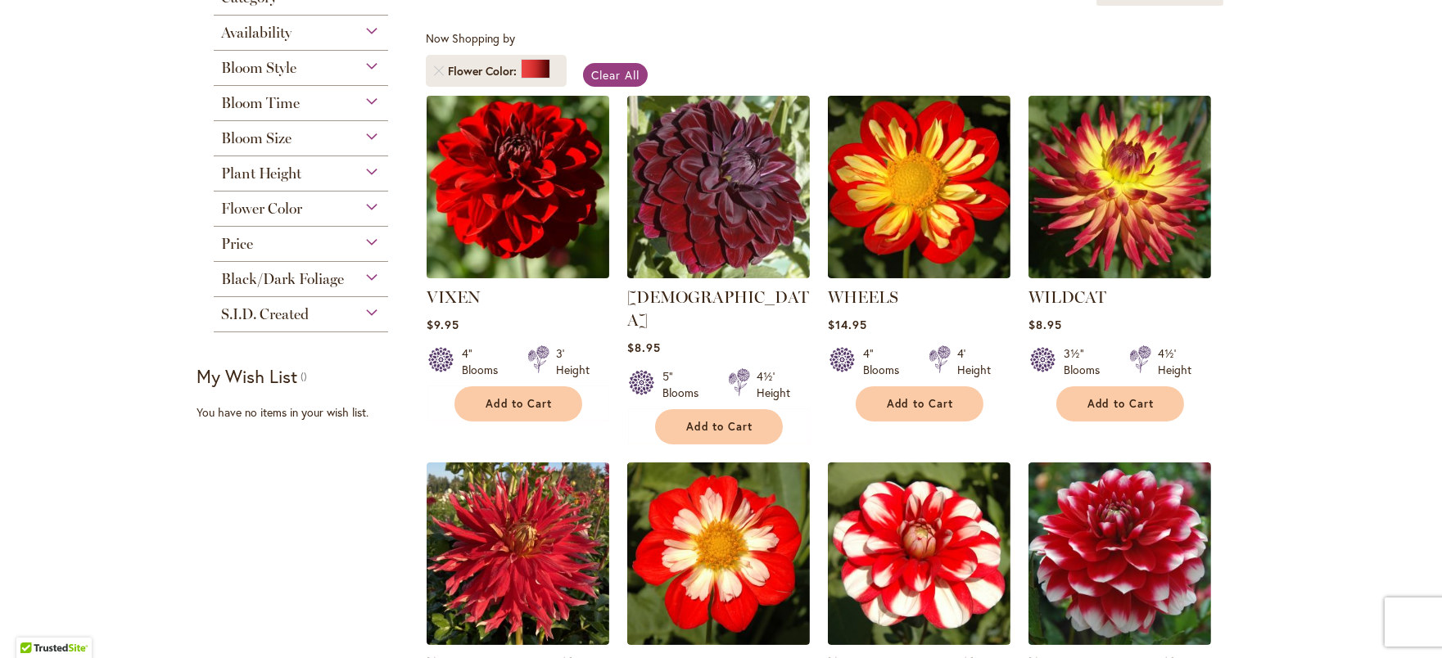
click at [540, 283] on img at bounding box center [518, 187] width 192 height 192
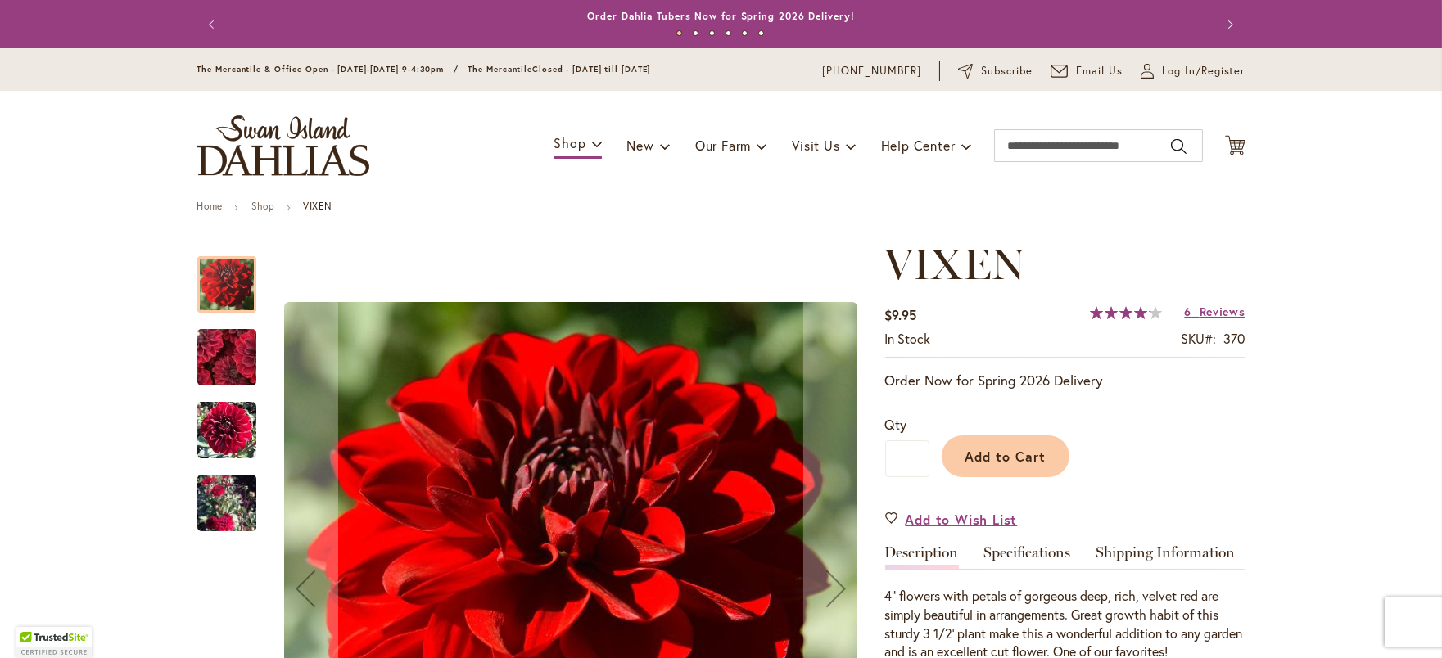
click at [230, 517] on img "VIXEN" at bounding box center [226, 503] width 59 height 107
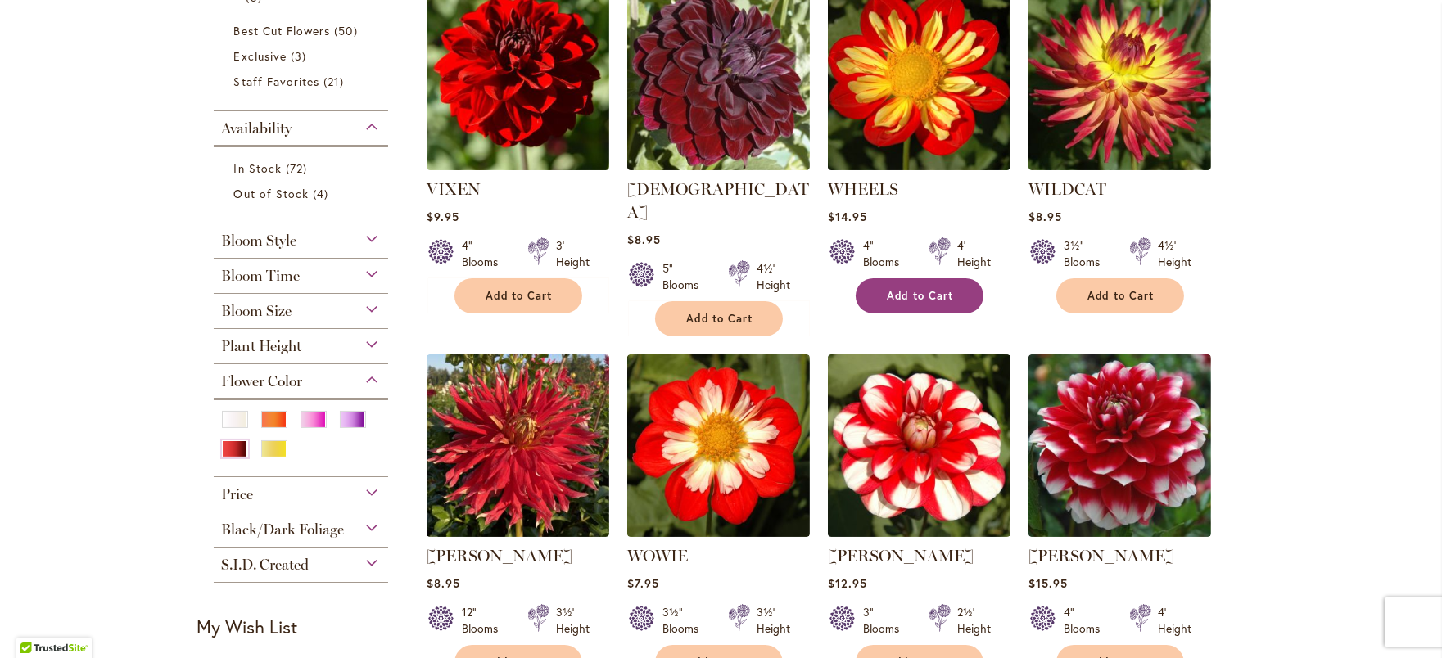
scroll to position [396, 0]
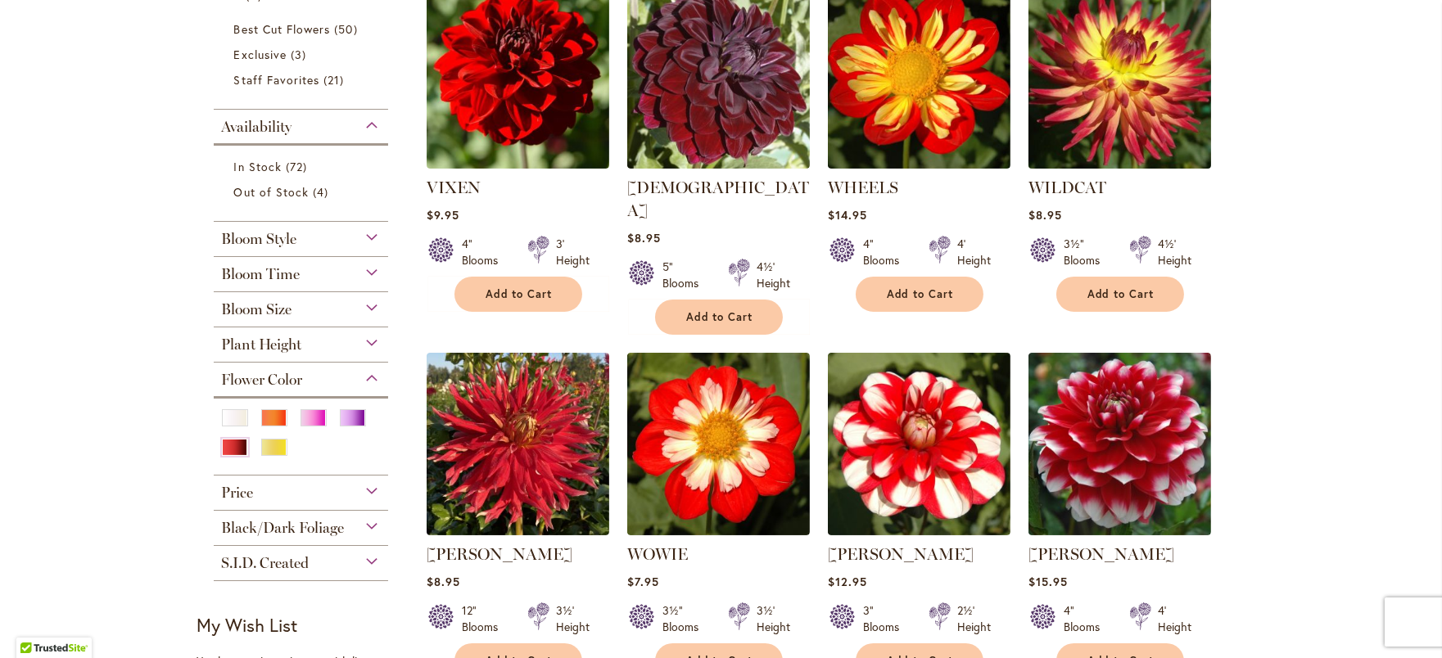
click at [1111, 161] on img at bounding box center [1120, 77] width 192 height 192
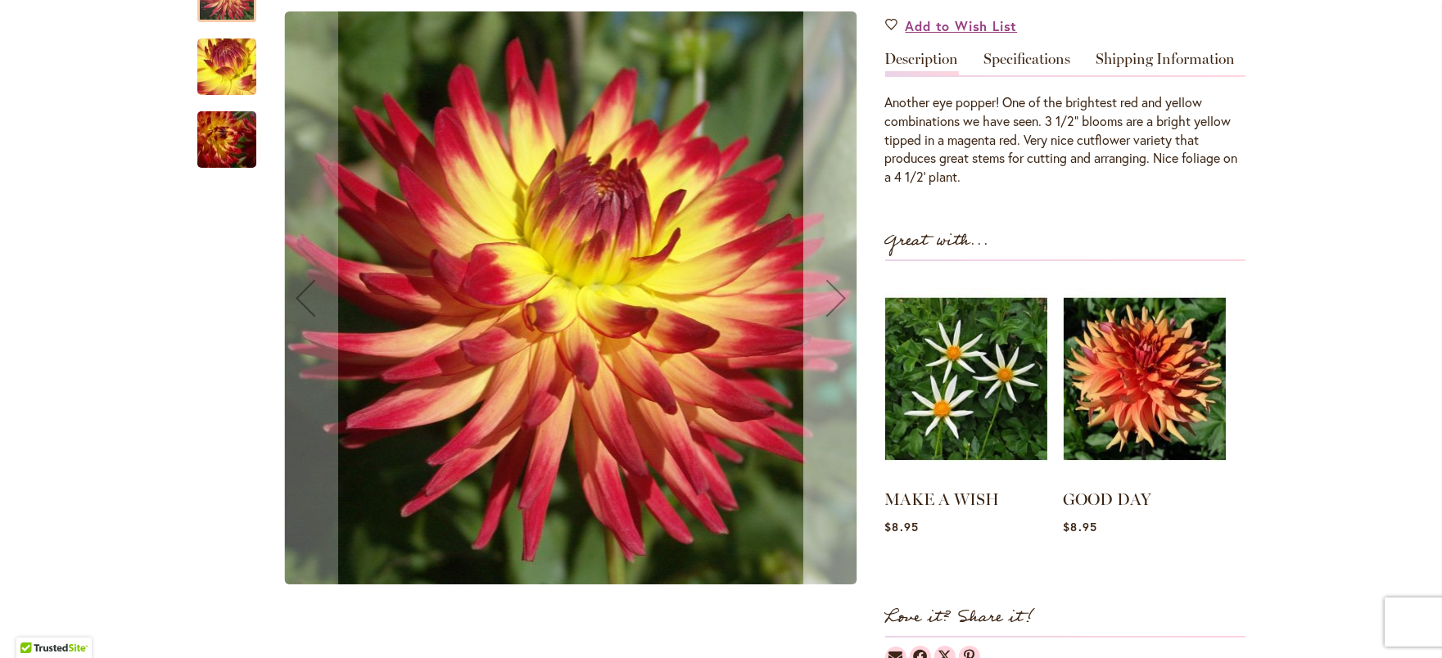
scroll to position [559, 0]
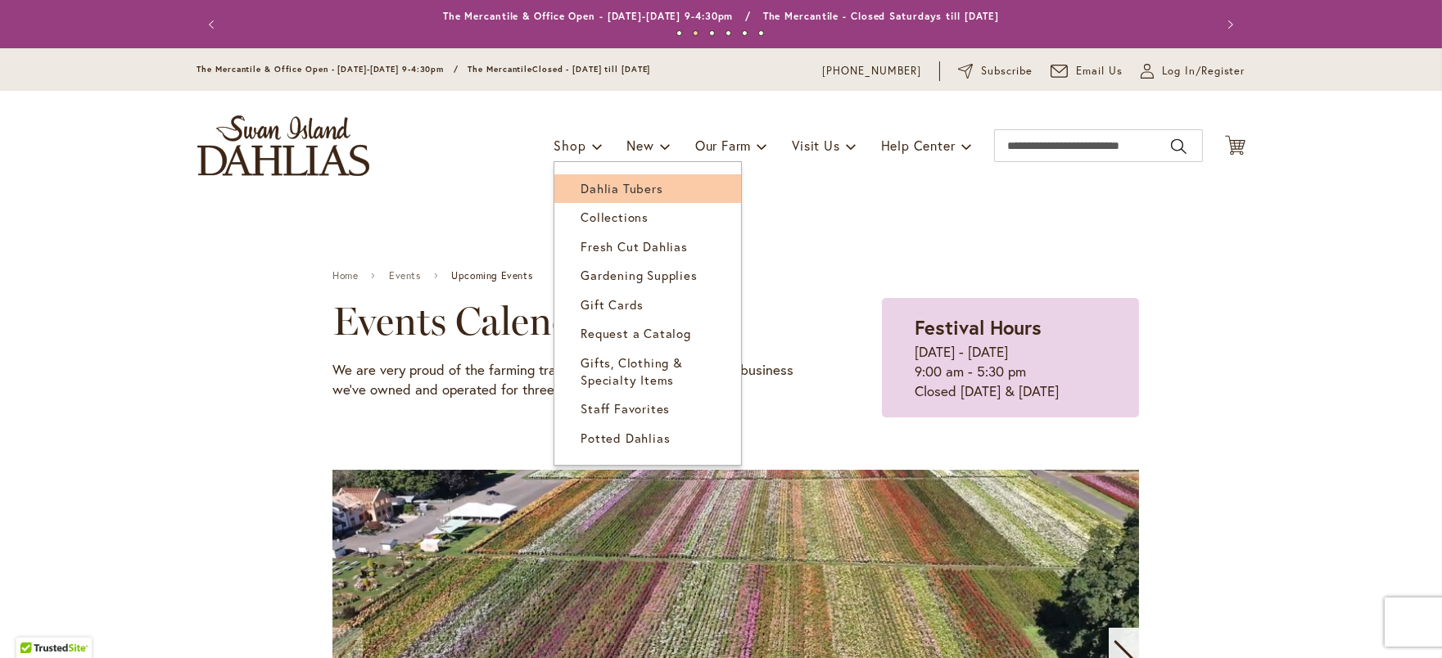
click at [588, 197] on span "Dahlia Tubers" at bounding box center [622, 188] width 82 height 16
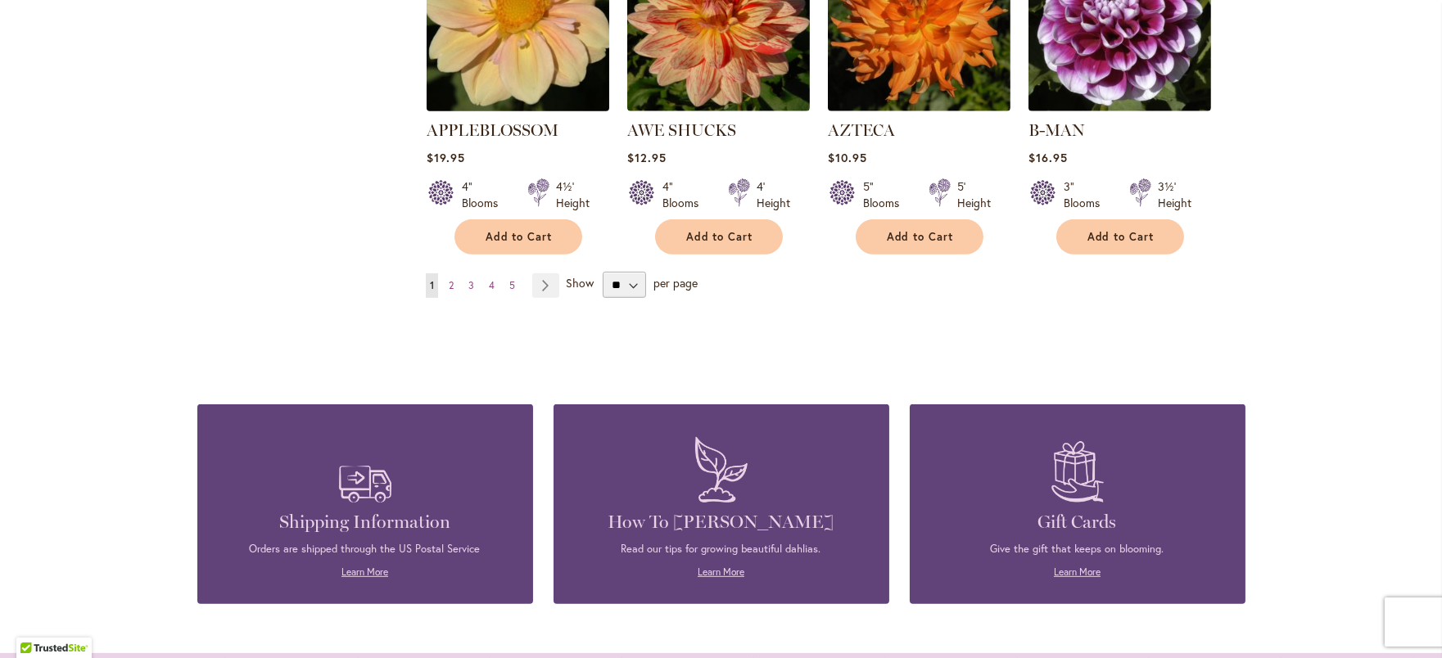
scroll to position [1549, 0]
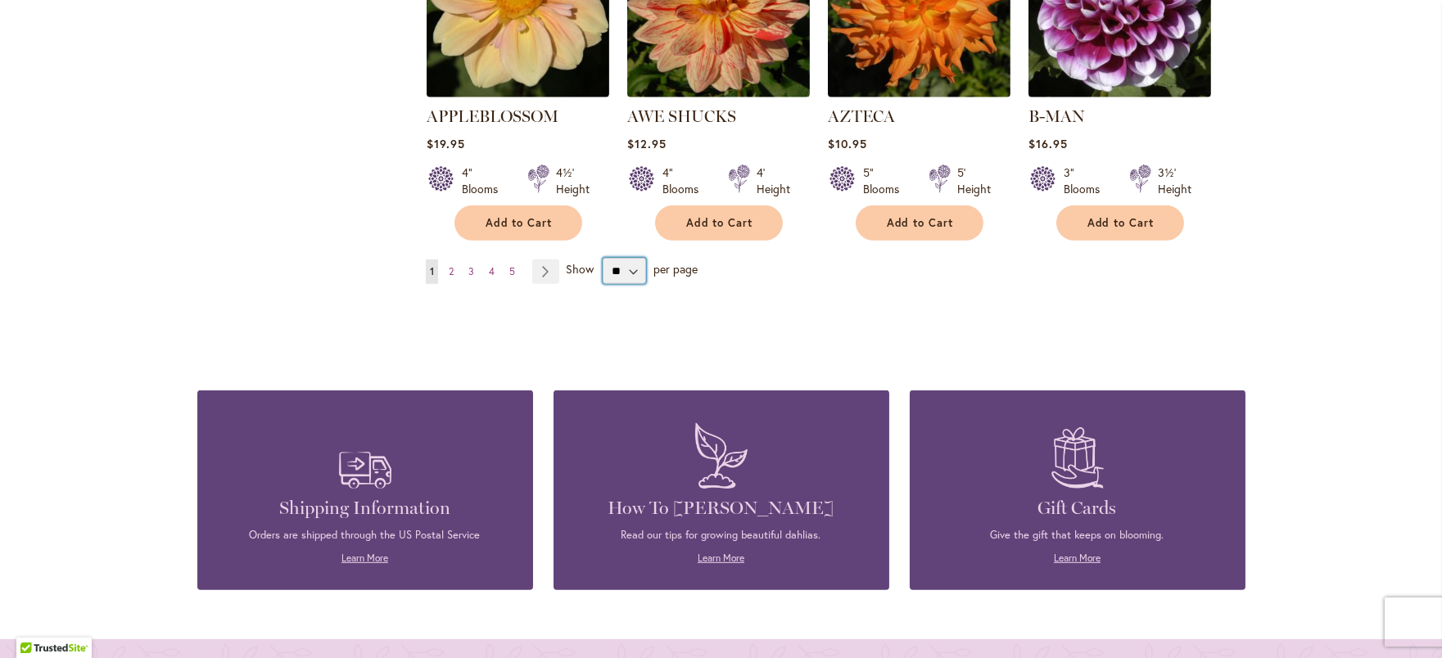
click at [629, 259] on select "** ** ** **" at bounding box center [624, 271] width 43 height 26
select select "**"
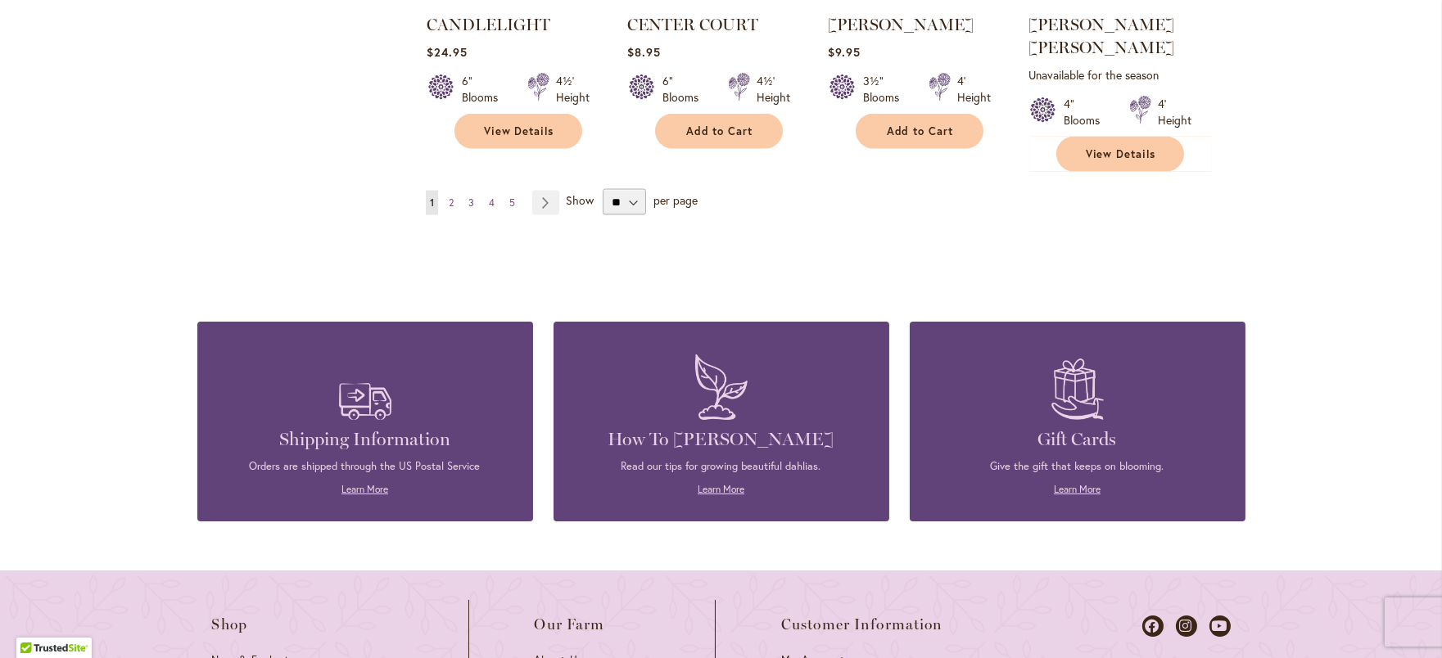
click at [475, 191] on link "Page 3" at bounding box center [471, 203] width 14 height 25
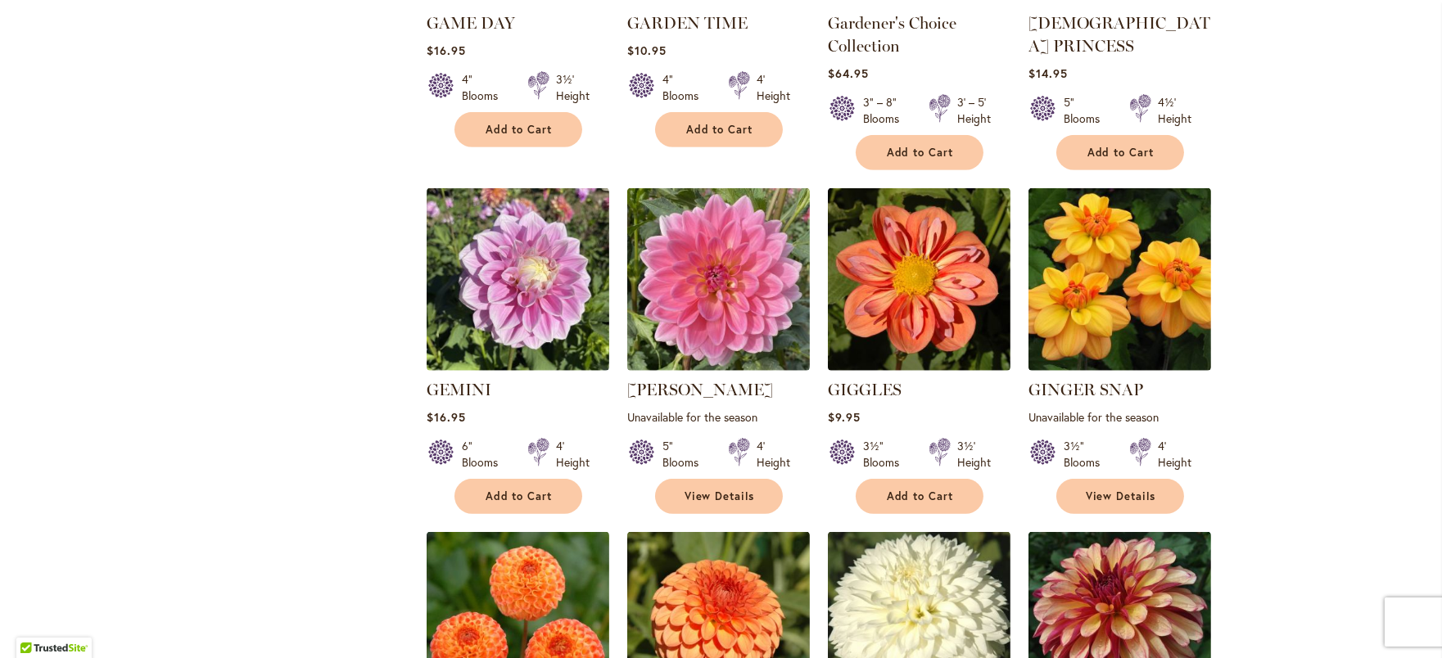
scroll to position [1694, 0]
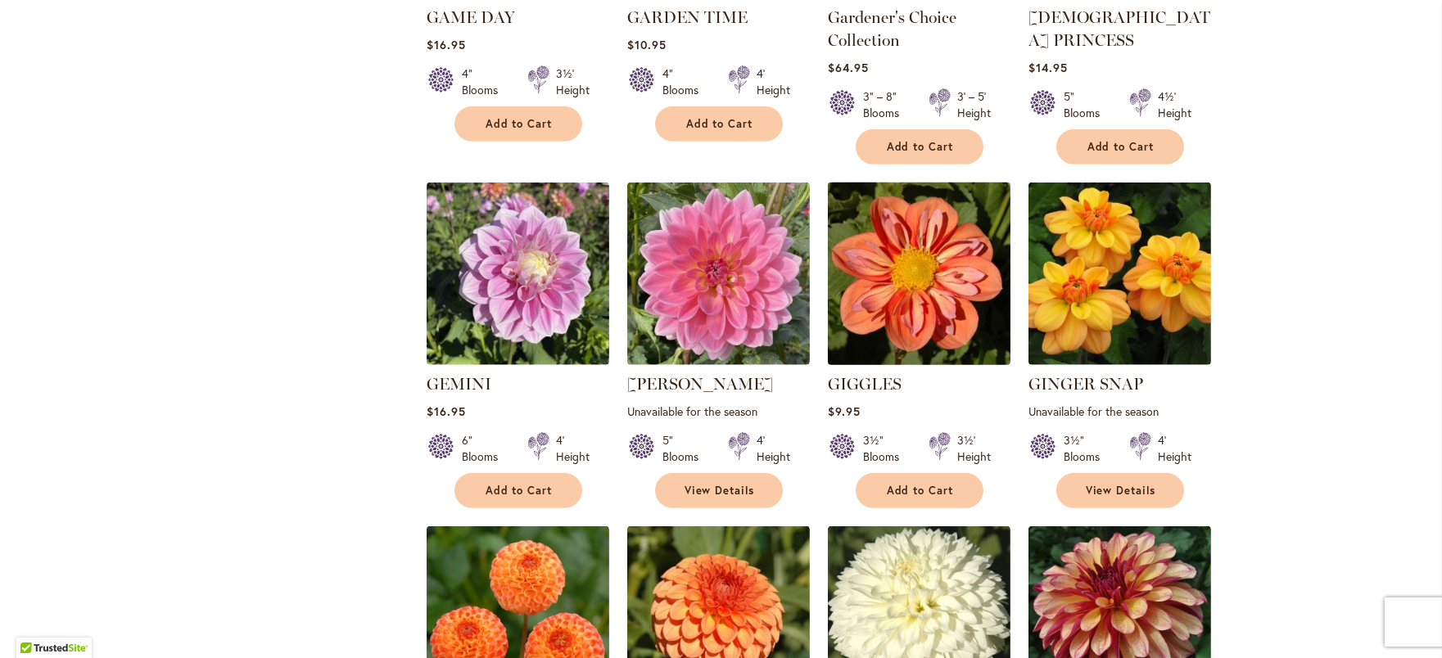
click at [934, 251] on img at bounding box center [919, 275] width 192 height 192
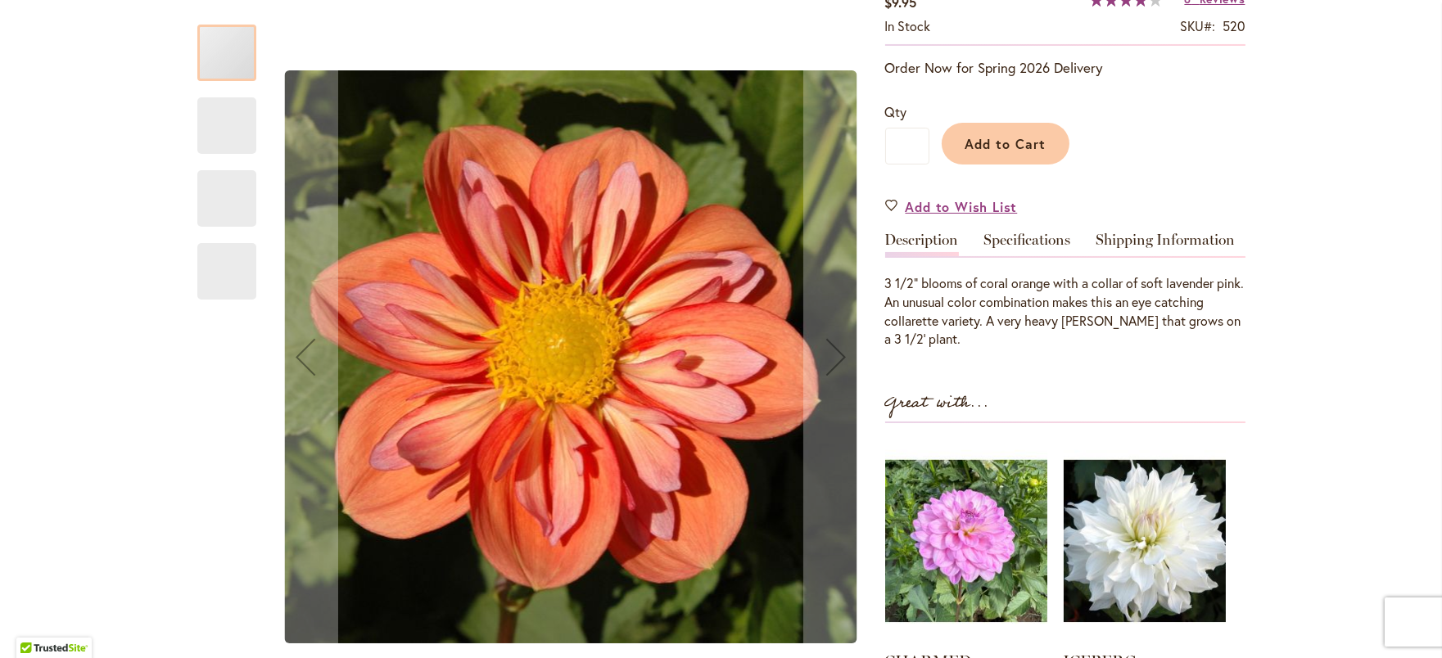
scroll to position [361, 0]
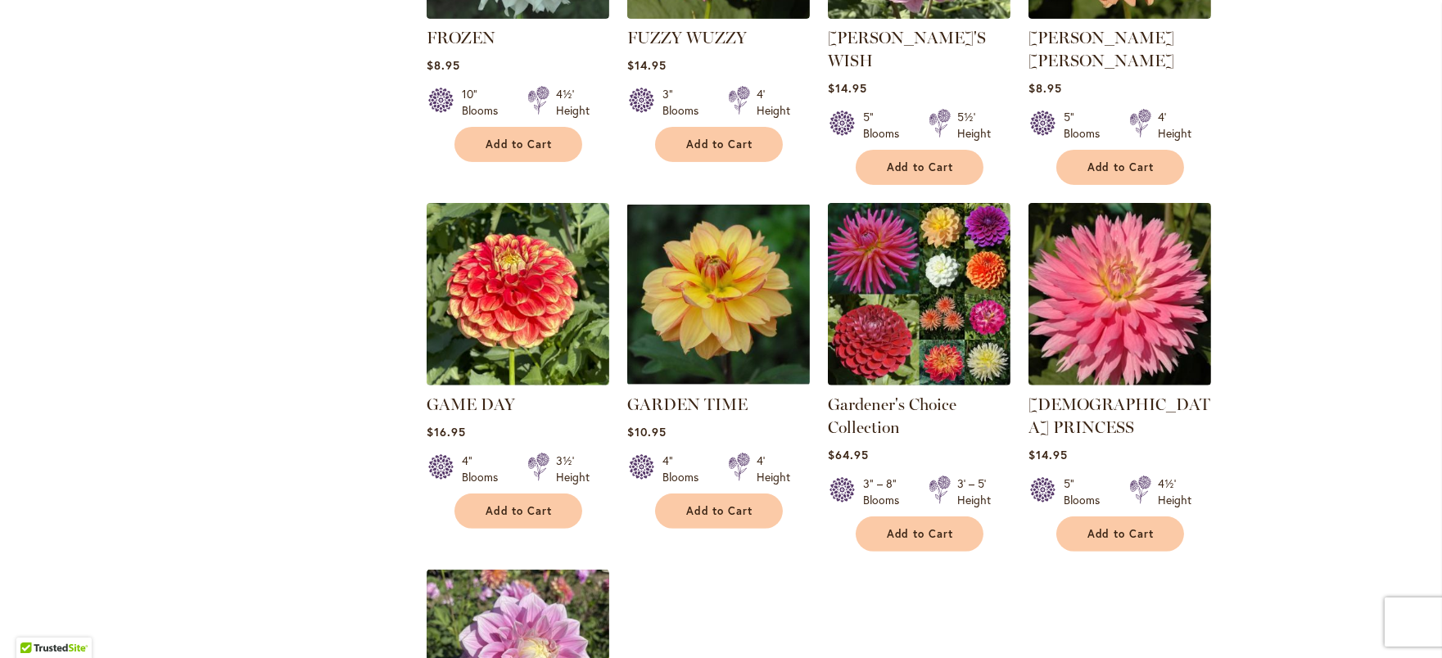
scroll to position [1310, 0]
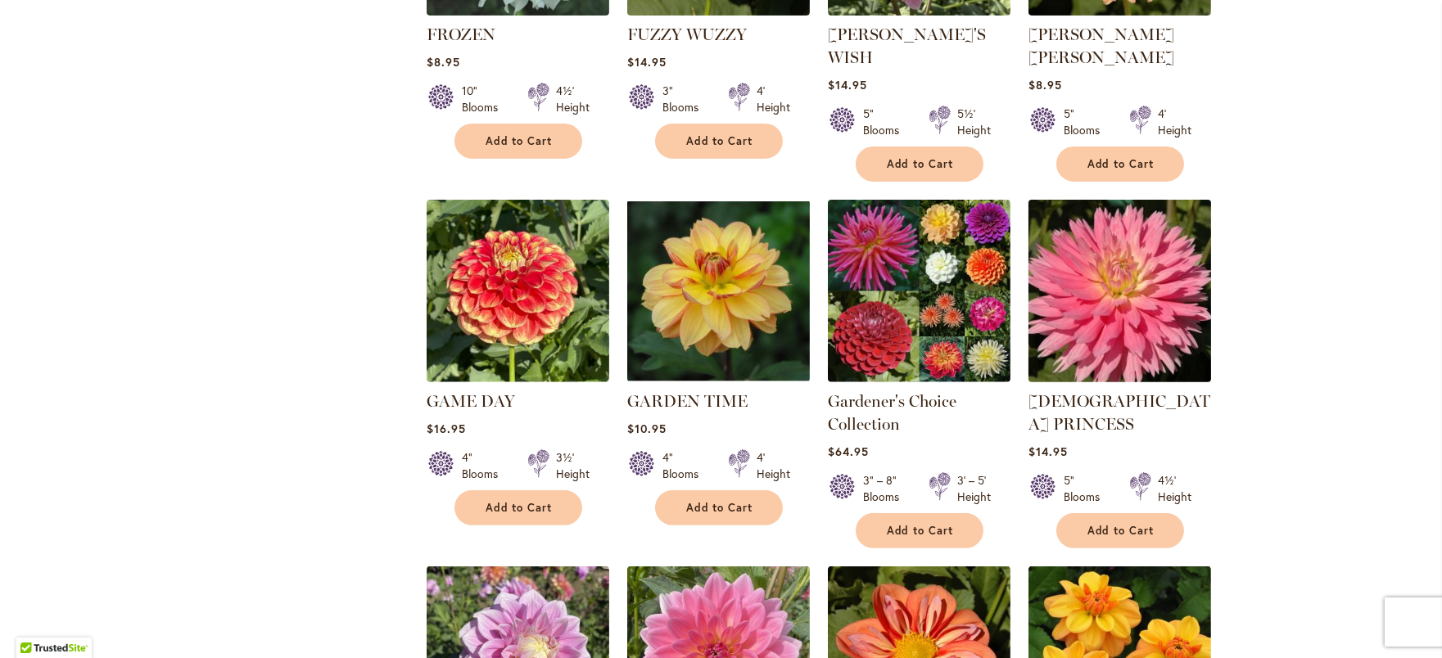
click at [1113, 243] on img at bounding box center [1120, 292] width 192 height 192
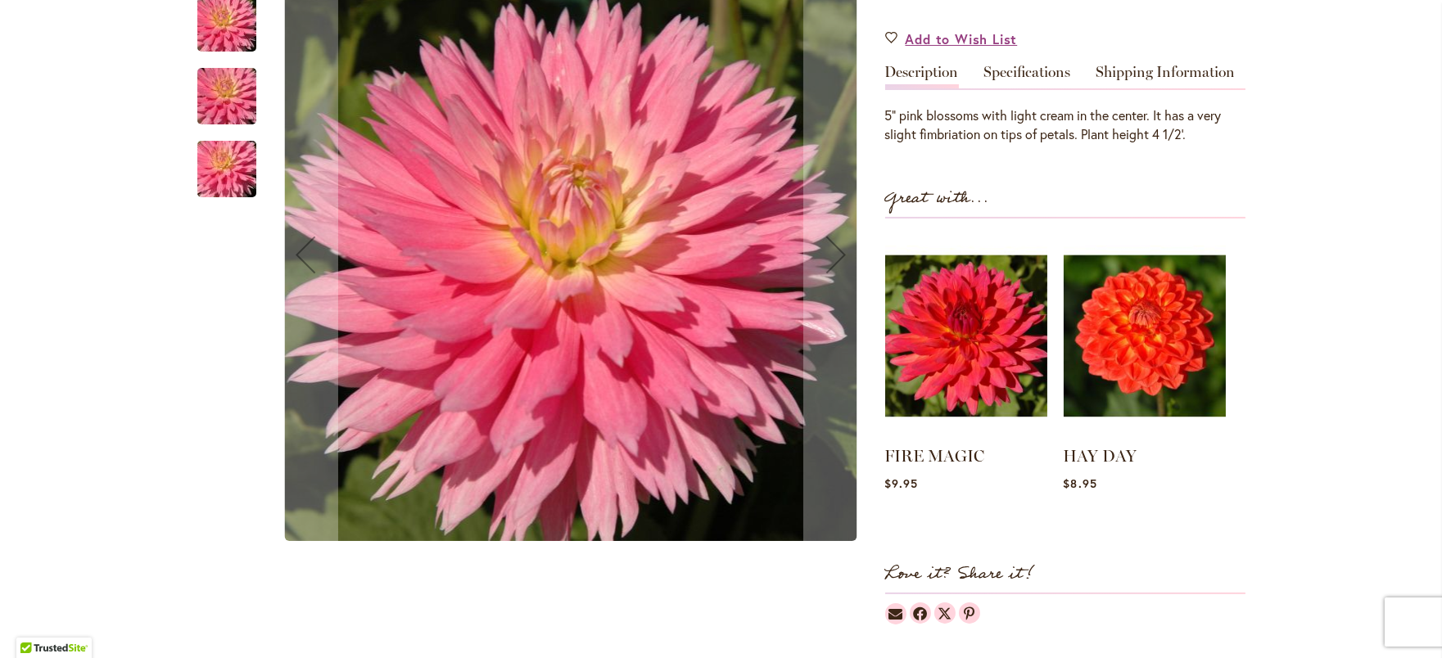
scroll to position [532, 0]
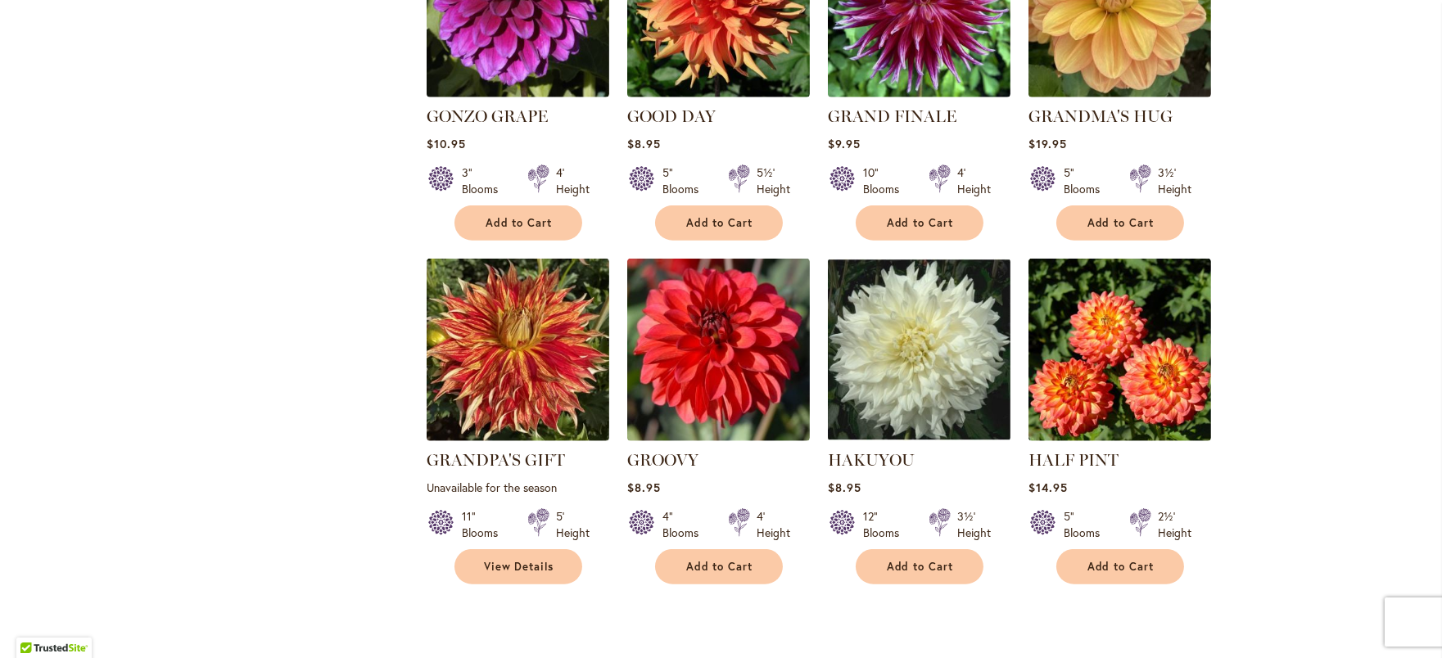
scroll to position [3109, 0]
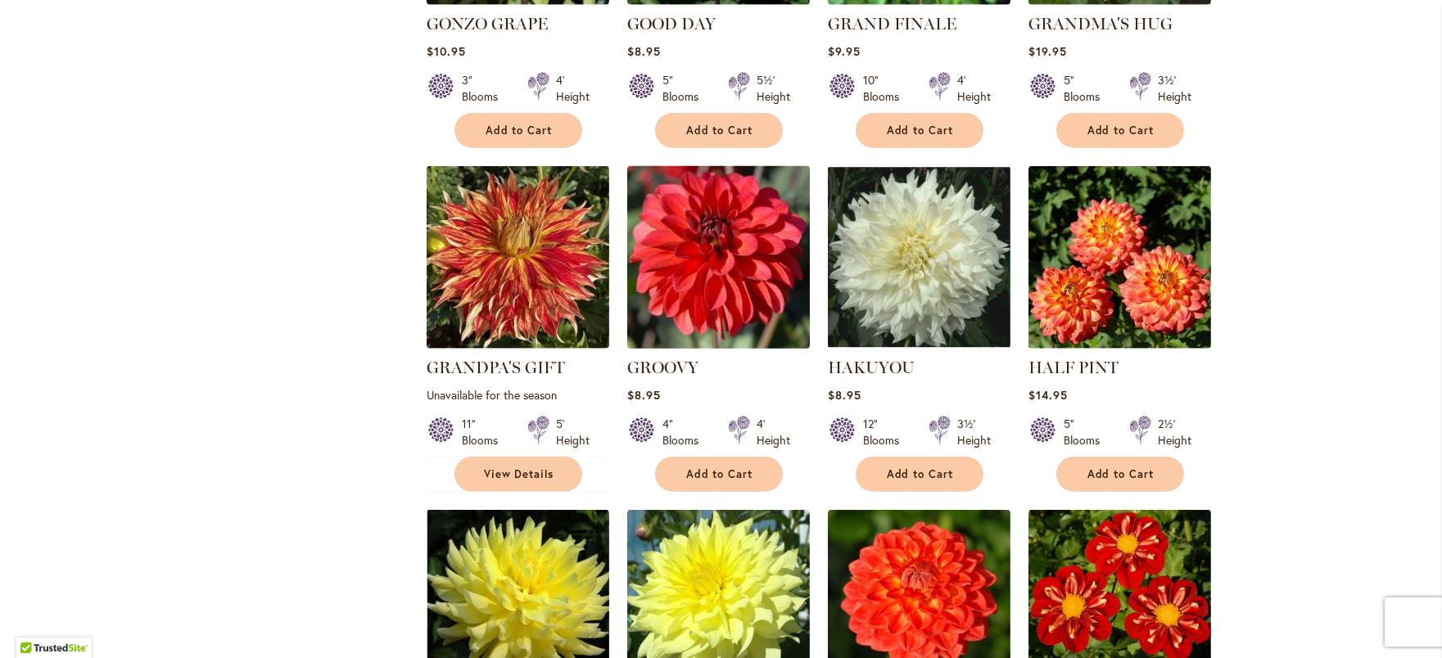
click at [702, 197] on img at bounding box center [718, 258] width 192 height 192
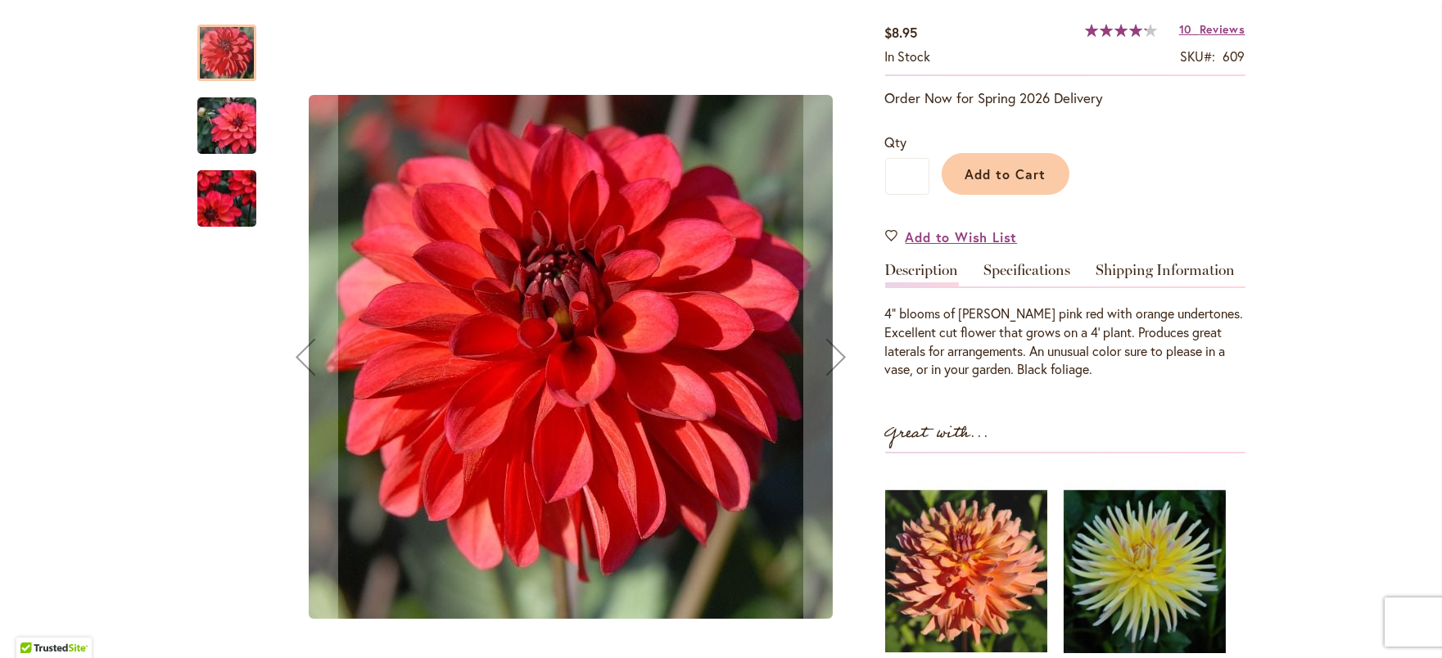
scroll to position [311, 0]
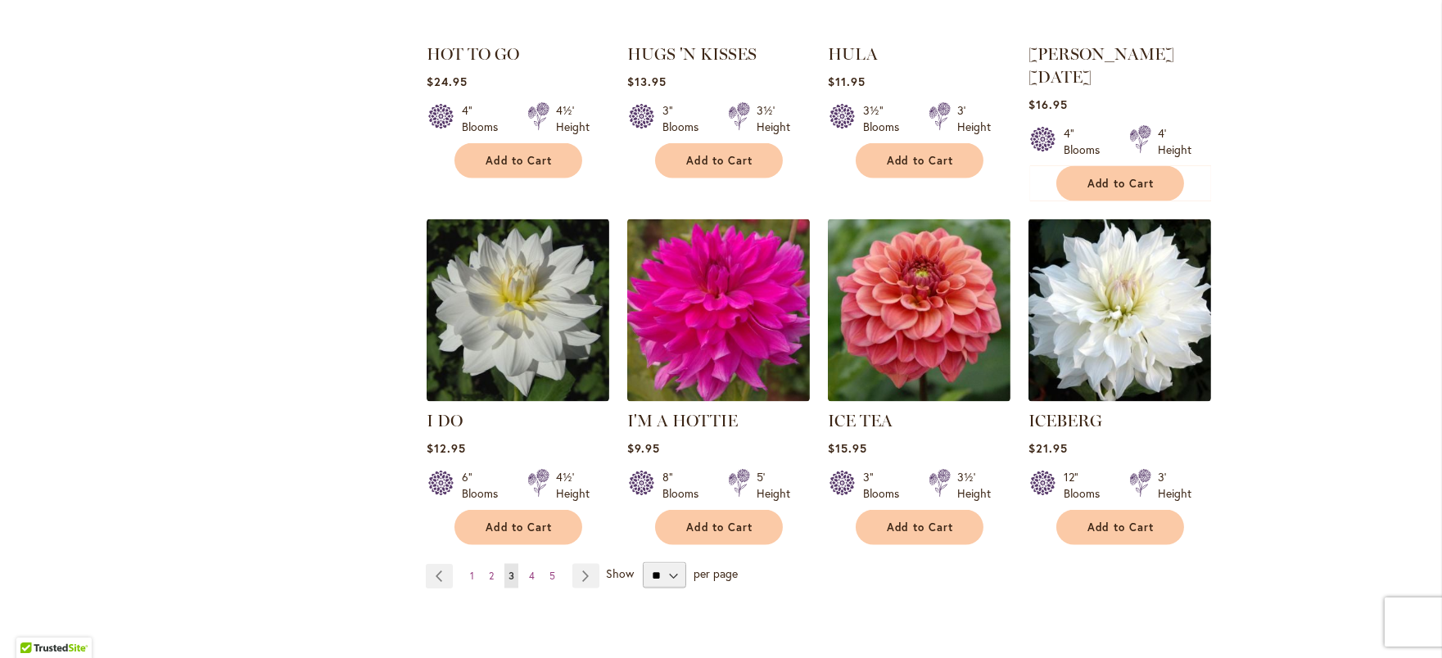
scroll to position [5571, 0]
click at [534, 571] on span "4" at bounding box center [532, 577] width 6 height 12
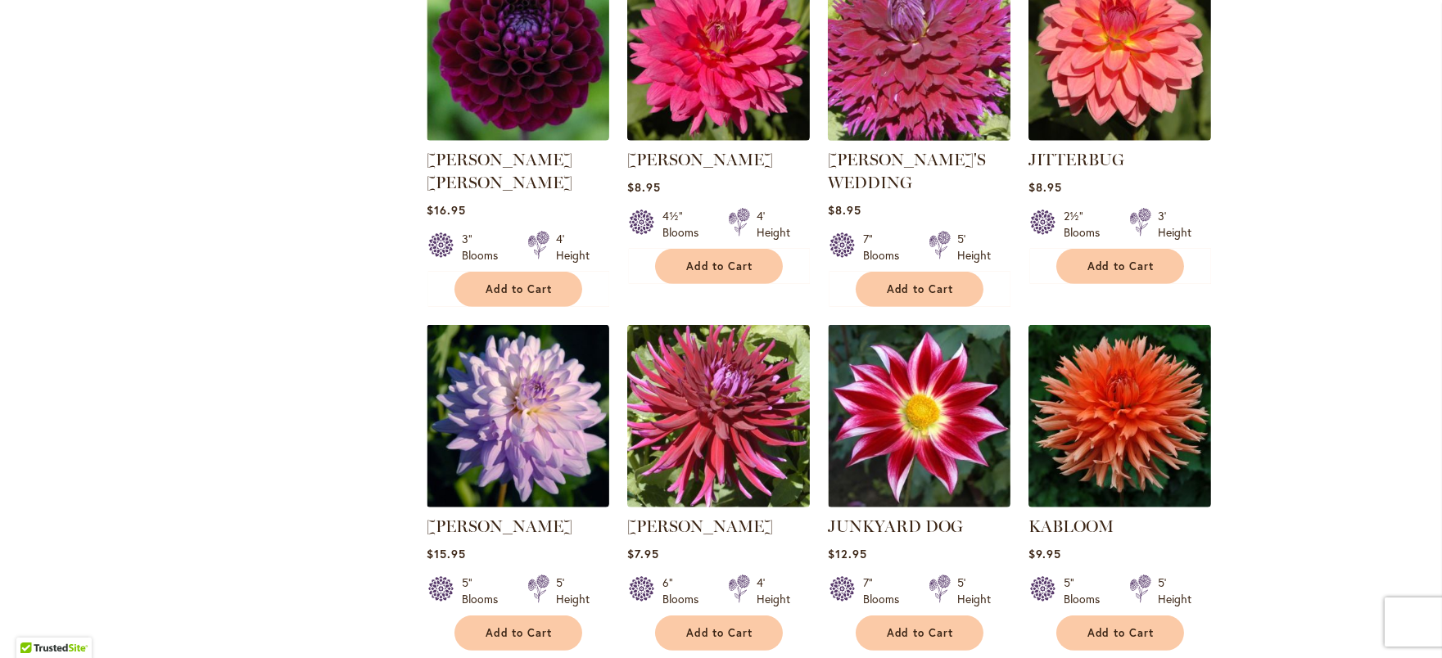
scroll to position [1523, 0]
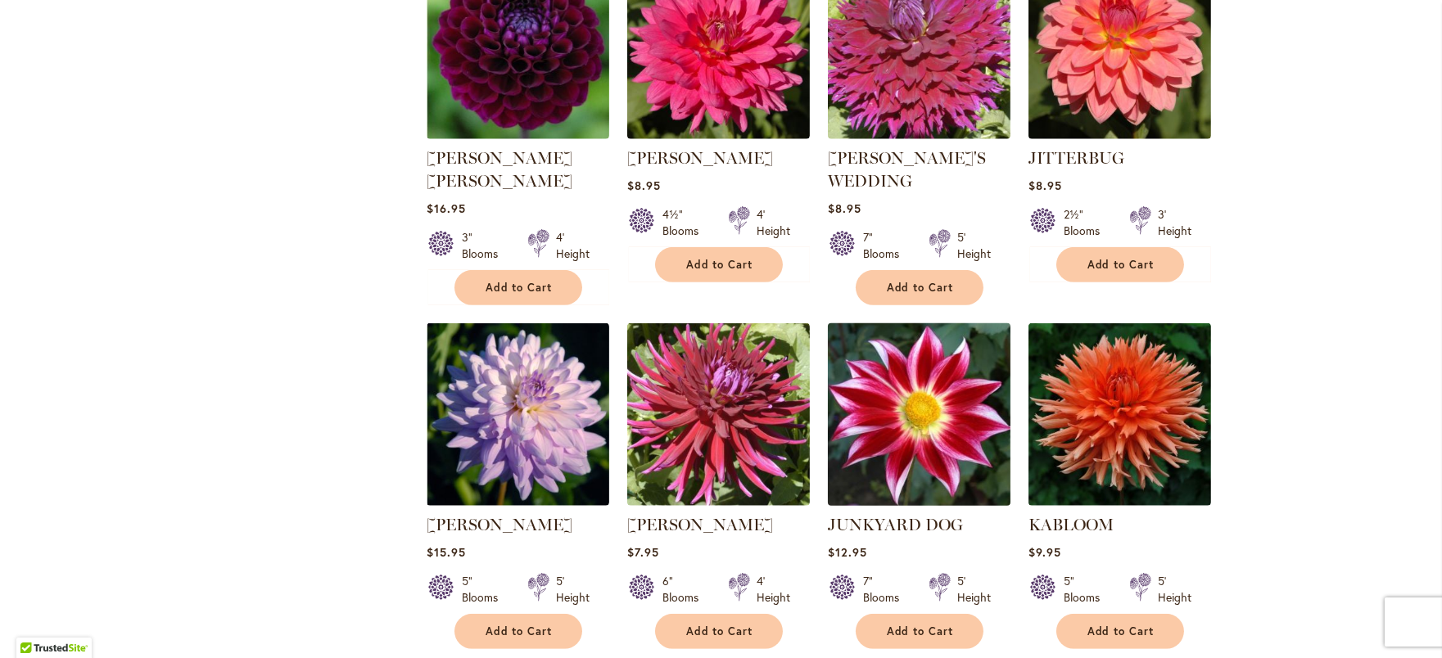
click at [910, 389] on img at bounding box center [919, 415] width 192 height 192
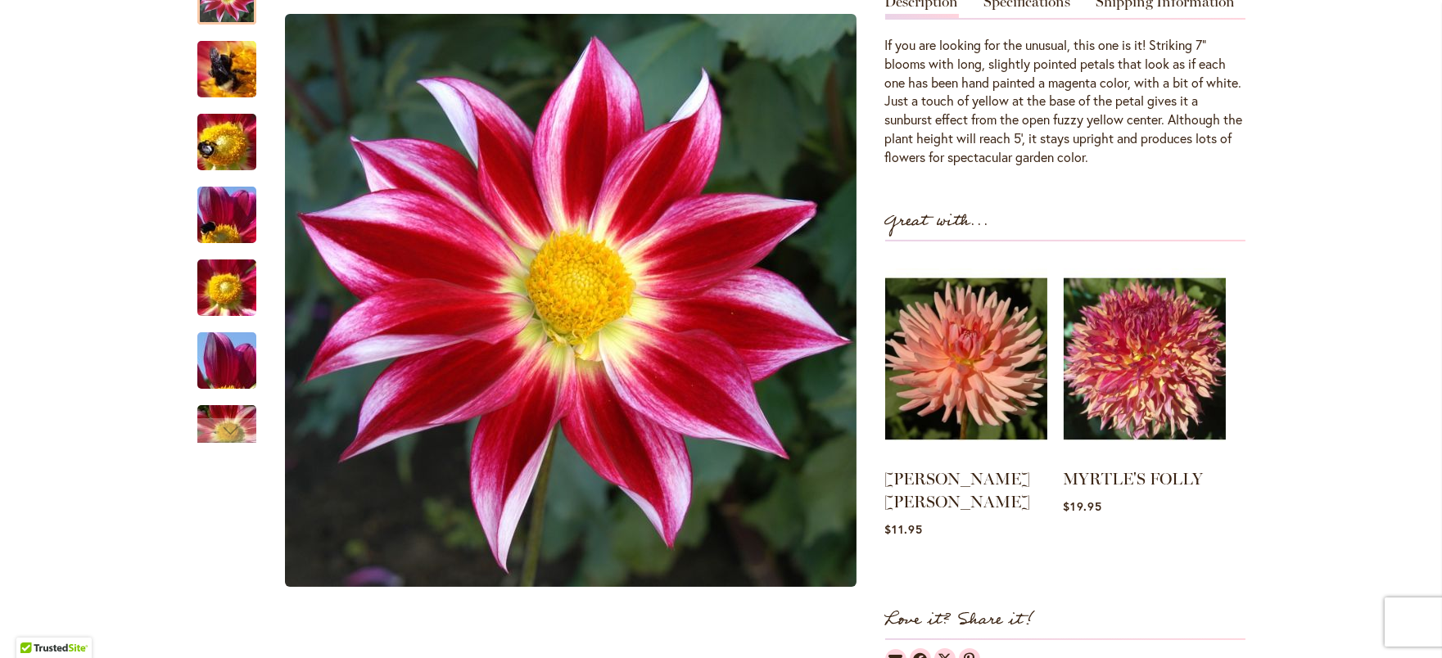
scroll to position [561, 0]
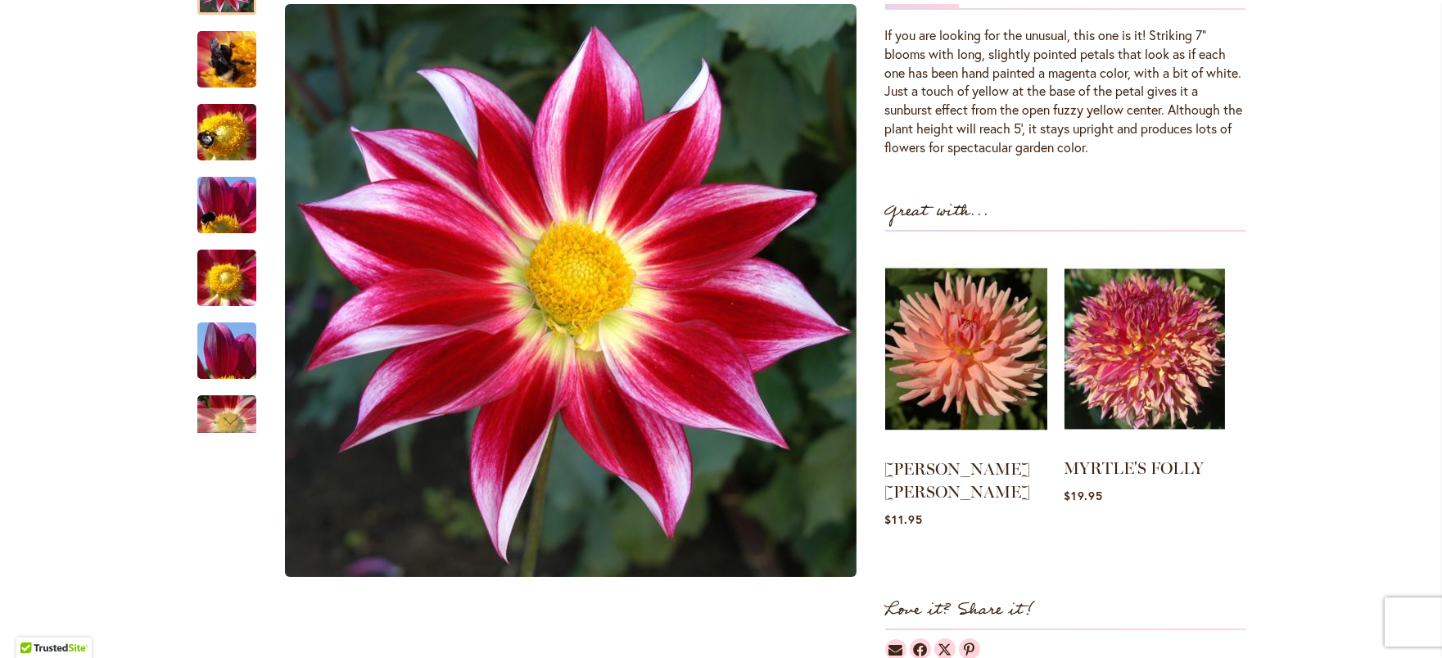
click at [1156, 368] on img at bounding box center [1145, 349] width 161 height 201
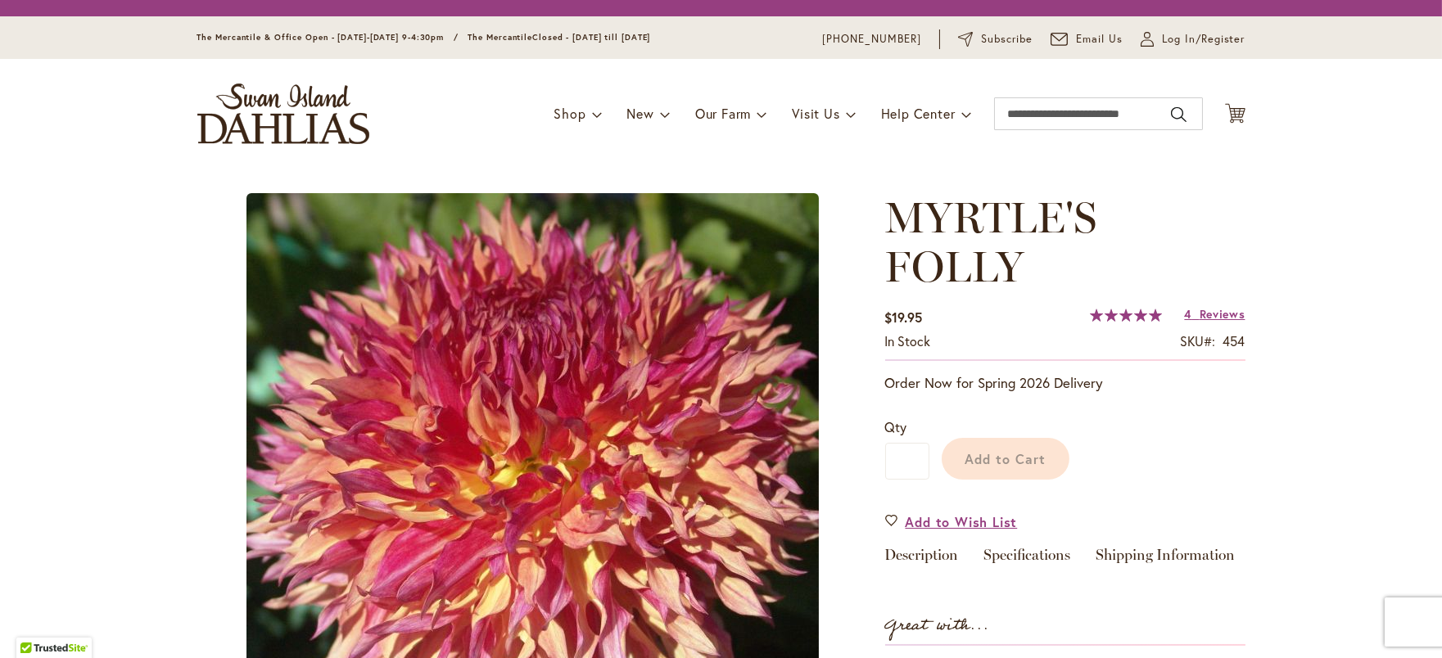
scroll to position [2, 0]
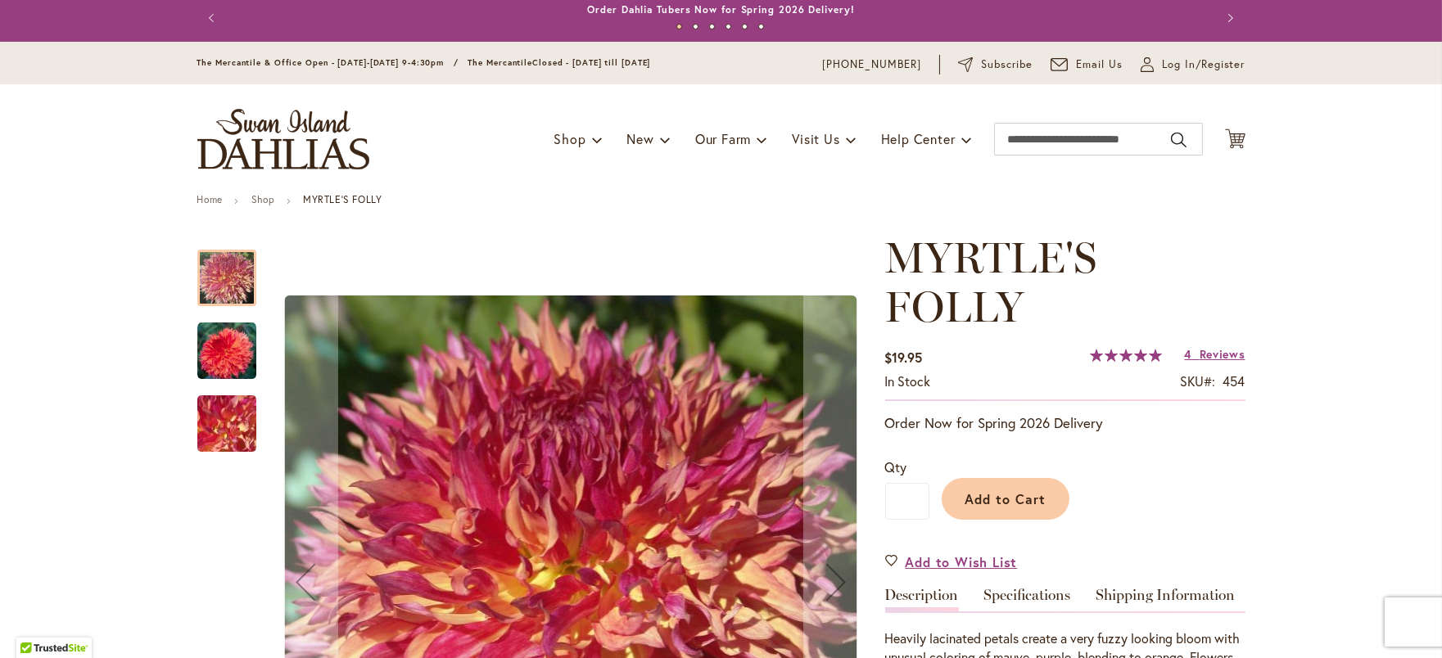
click at [220, 381] on img "MYRTLE'S FOLLY" at bounding box center [226, 351] width 59 height 59
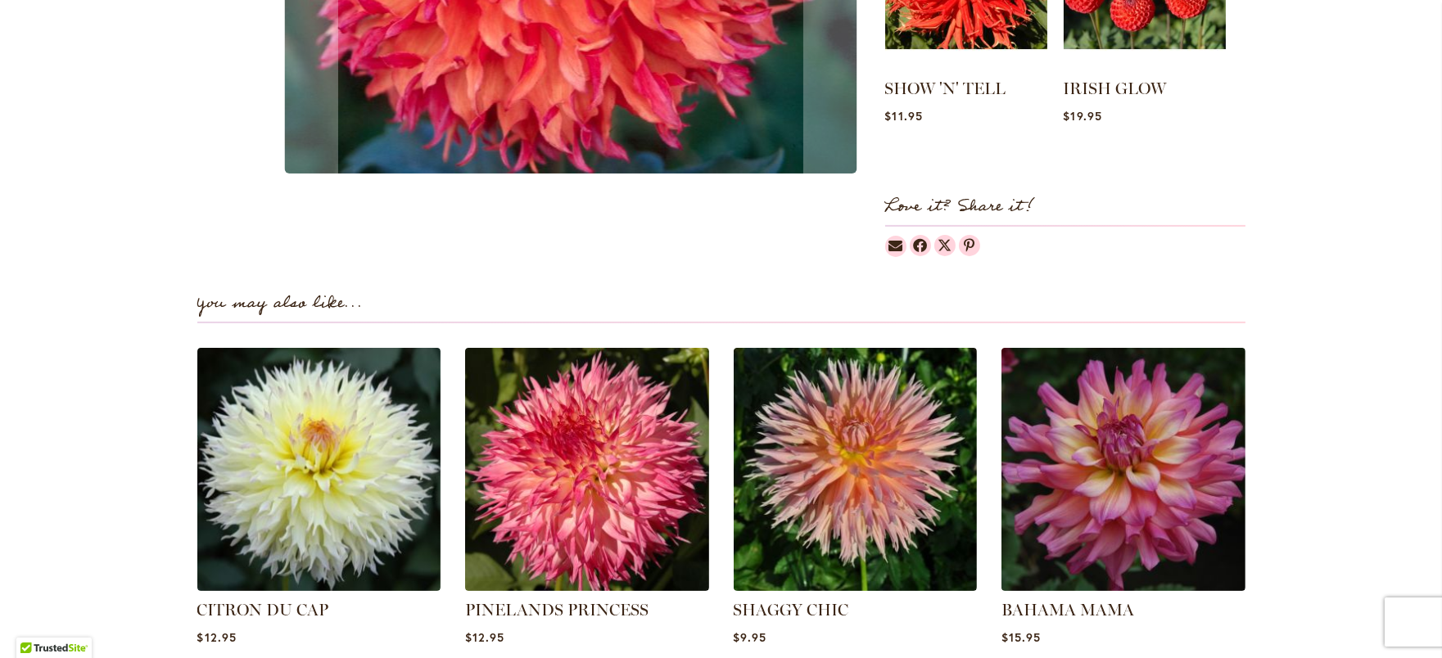
scroll to position [948, 0]
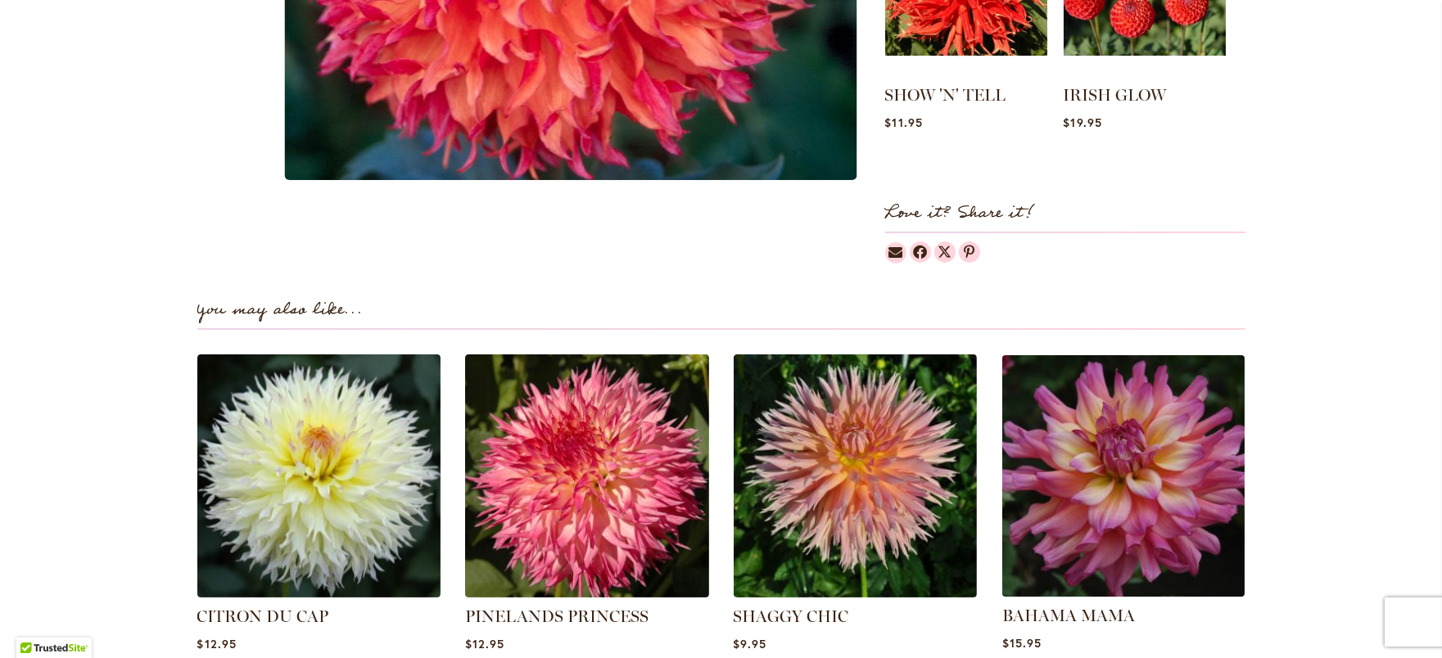
click at [1074, 440] on img at bounding box center [1124, 476] width 254 height 254
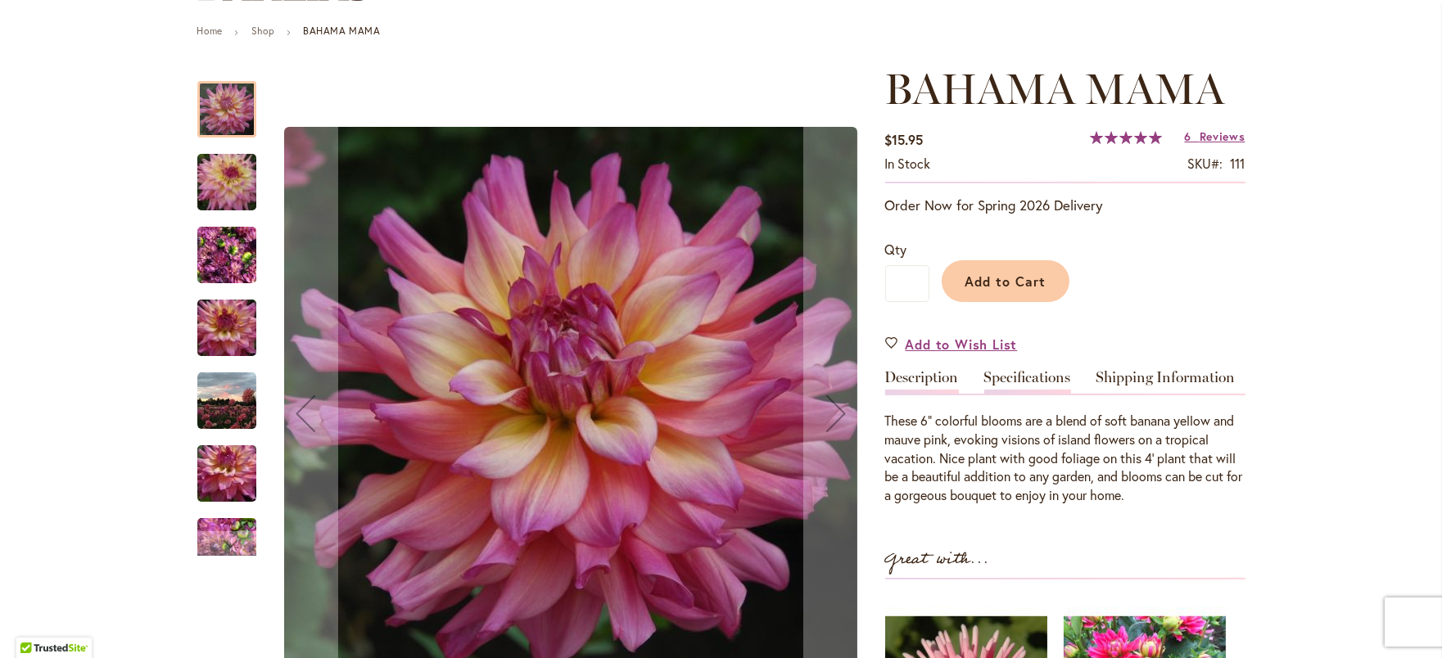
scroll to position [230, 0]
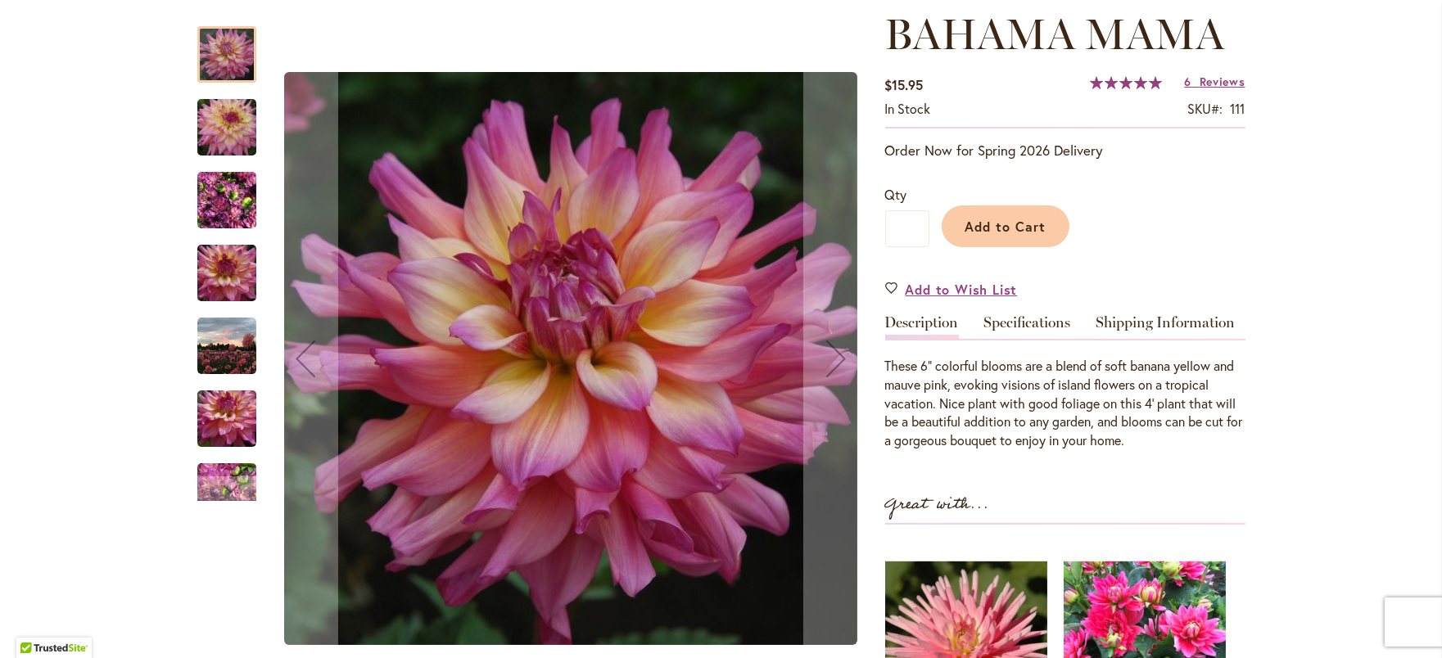
click at [247, 218] on img "Bahama Mama" at bounding box center [226, 200] width 59 height 79
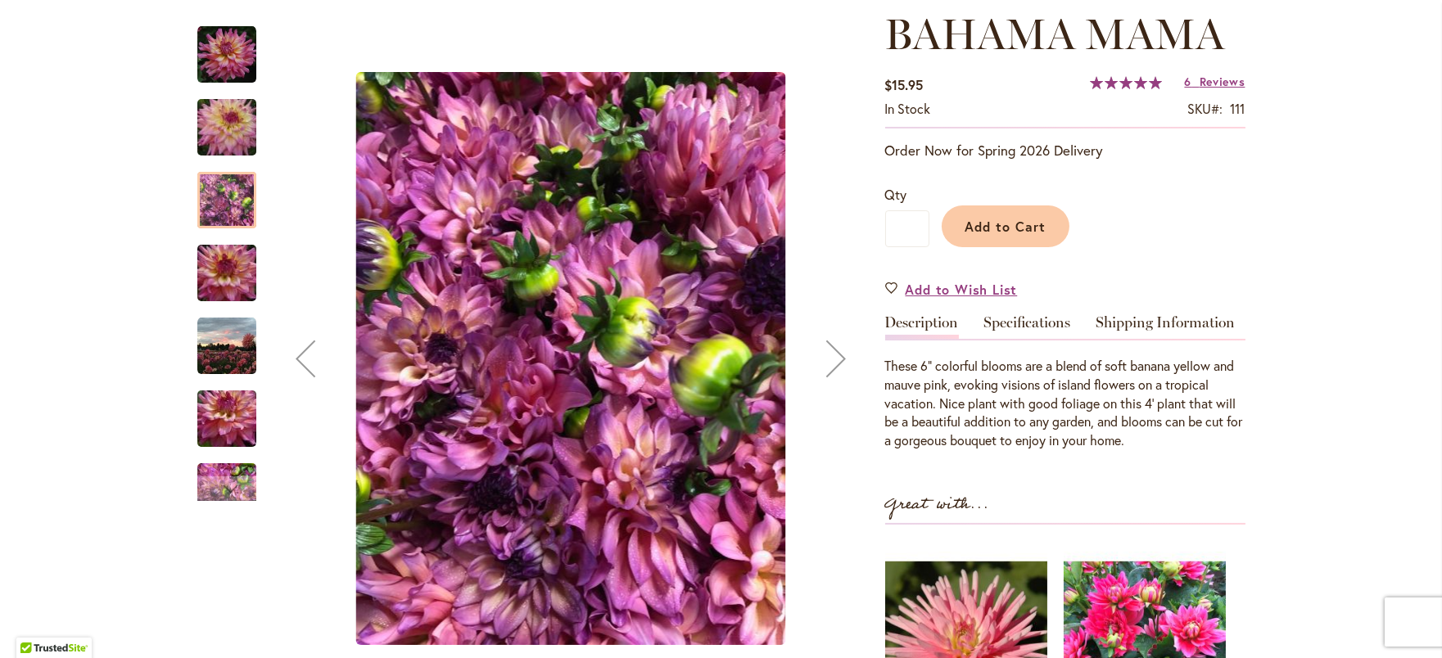
click at [235, 376] on img "Bahama Mama" at bounding box center [226, 346] width 59 height 59
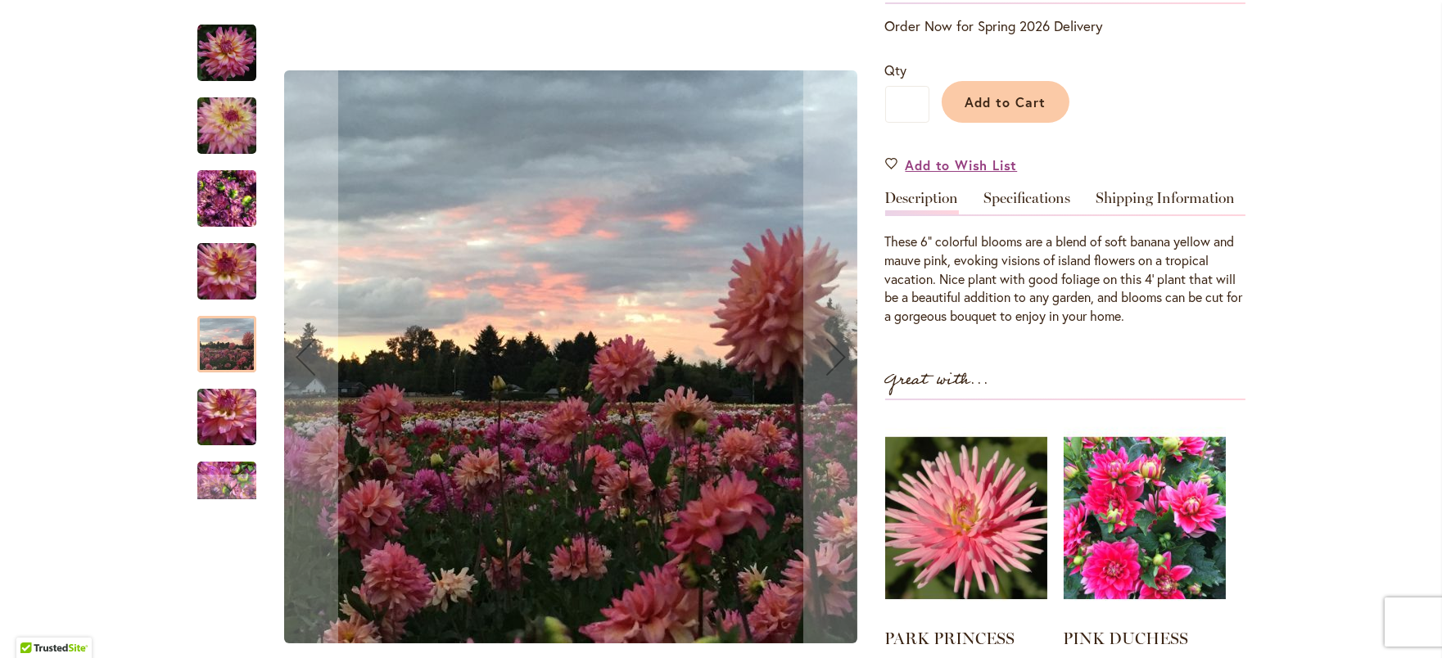
scroll to position [346, 0]
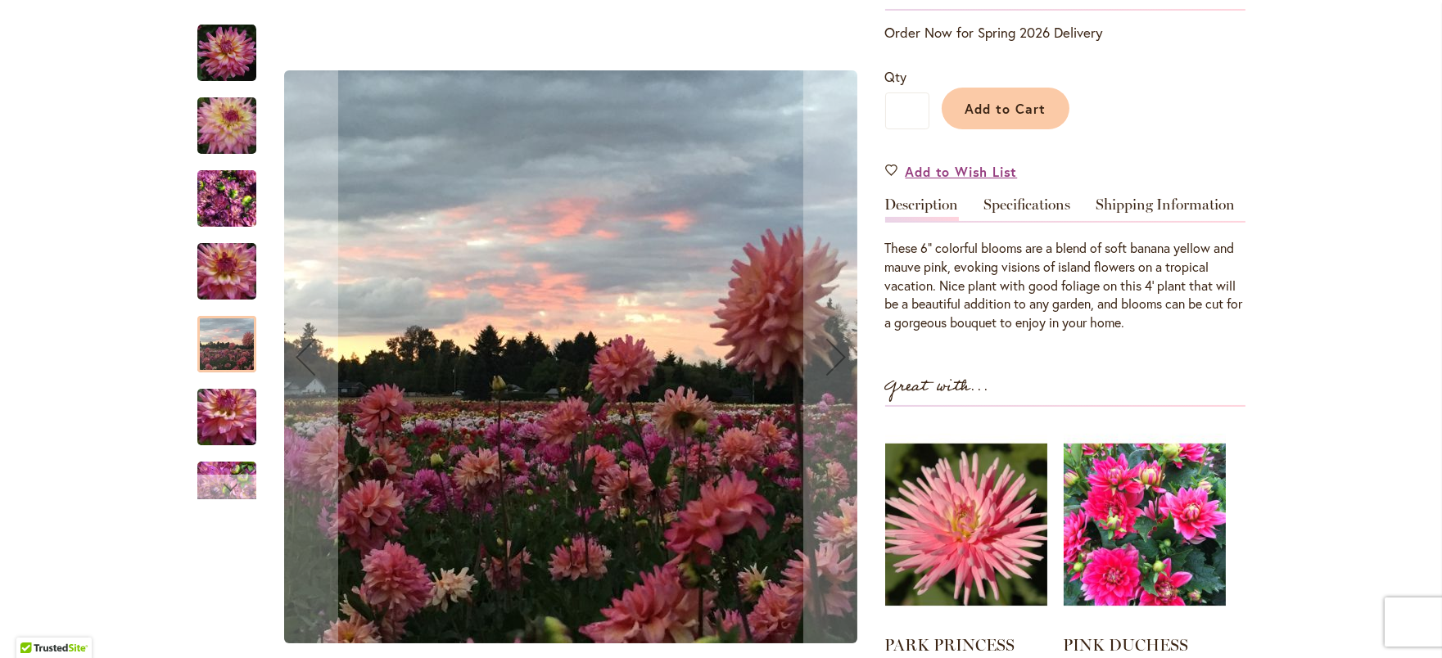
click at [227, 485] on div "Next" at bounding box center [227, 487] width 25 height 25
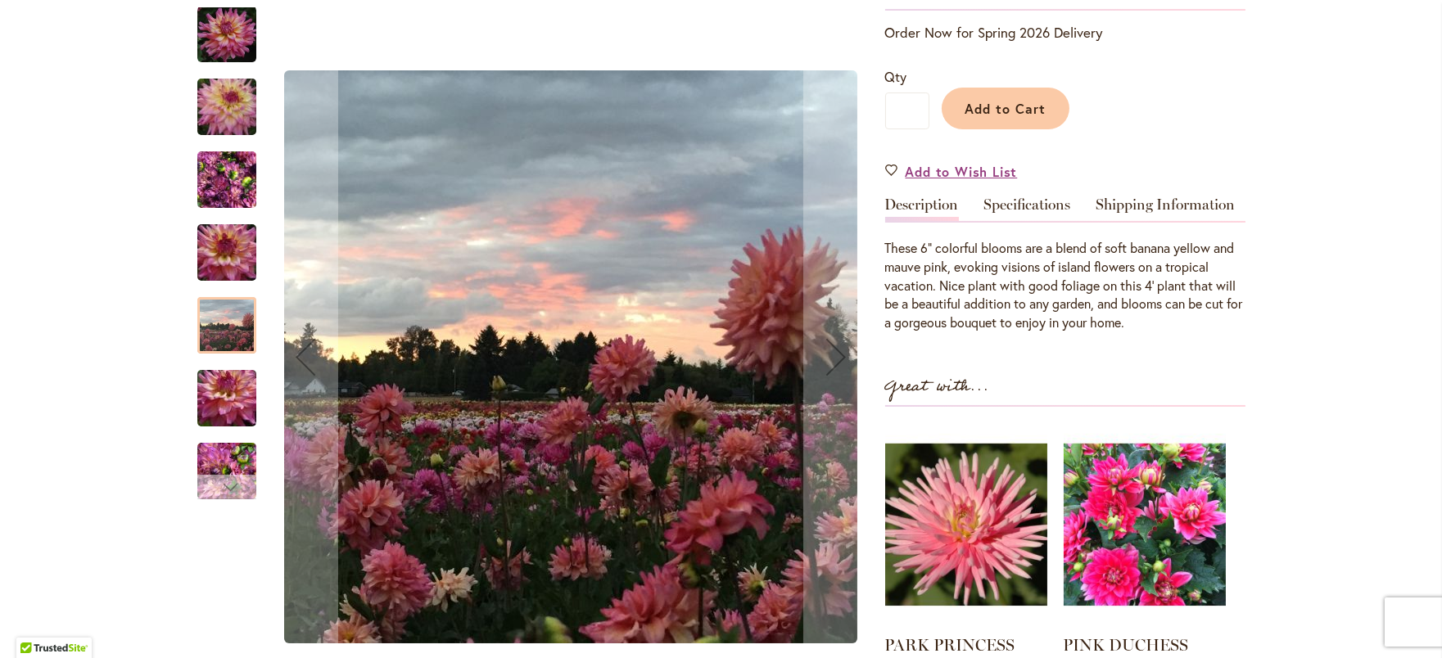
scroll to position [359, 0]
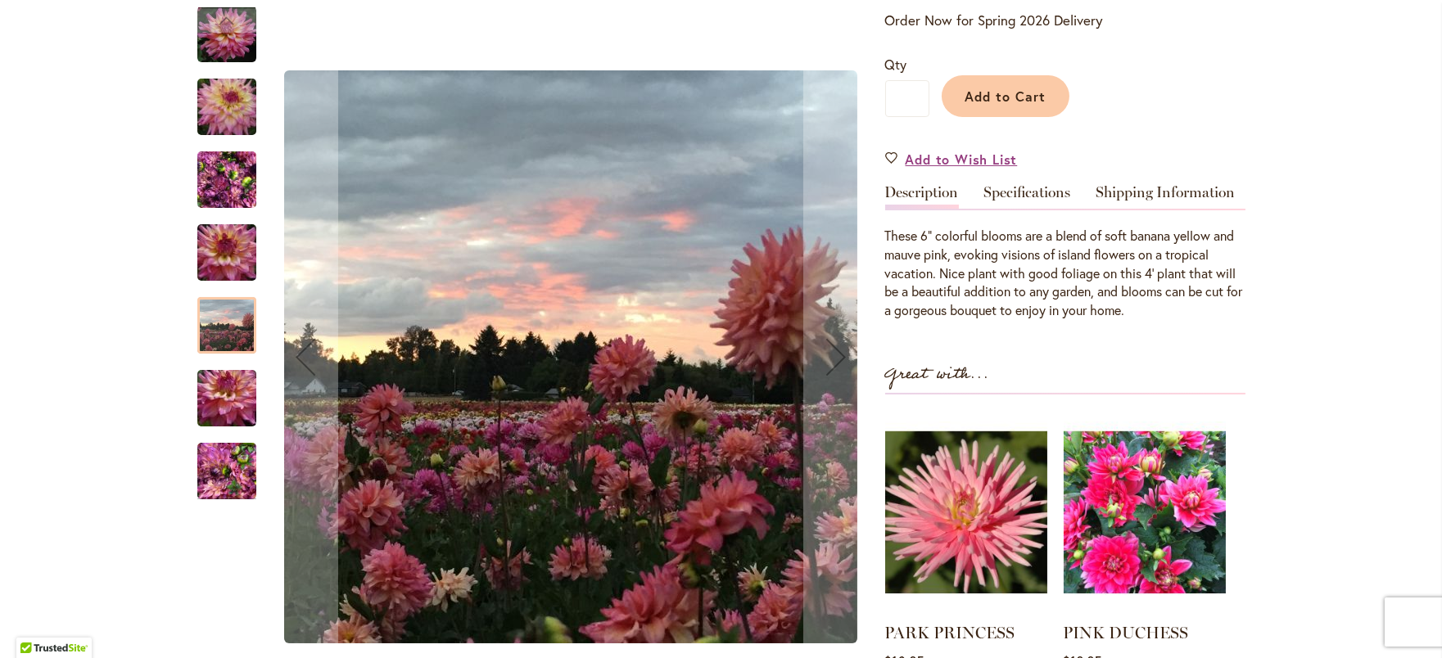
drag, startPoint x: 219, startPoint y: 318, endPoint x: 369, endPoint y: 355, distance: 154.3
click at [219, 318] on div at bounding box center [226, 325] width 59 height 57
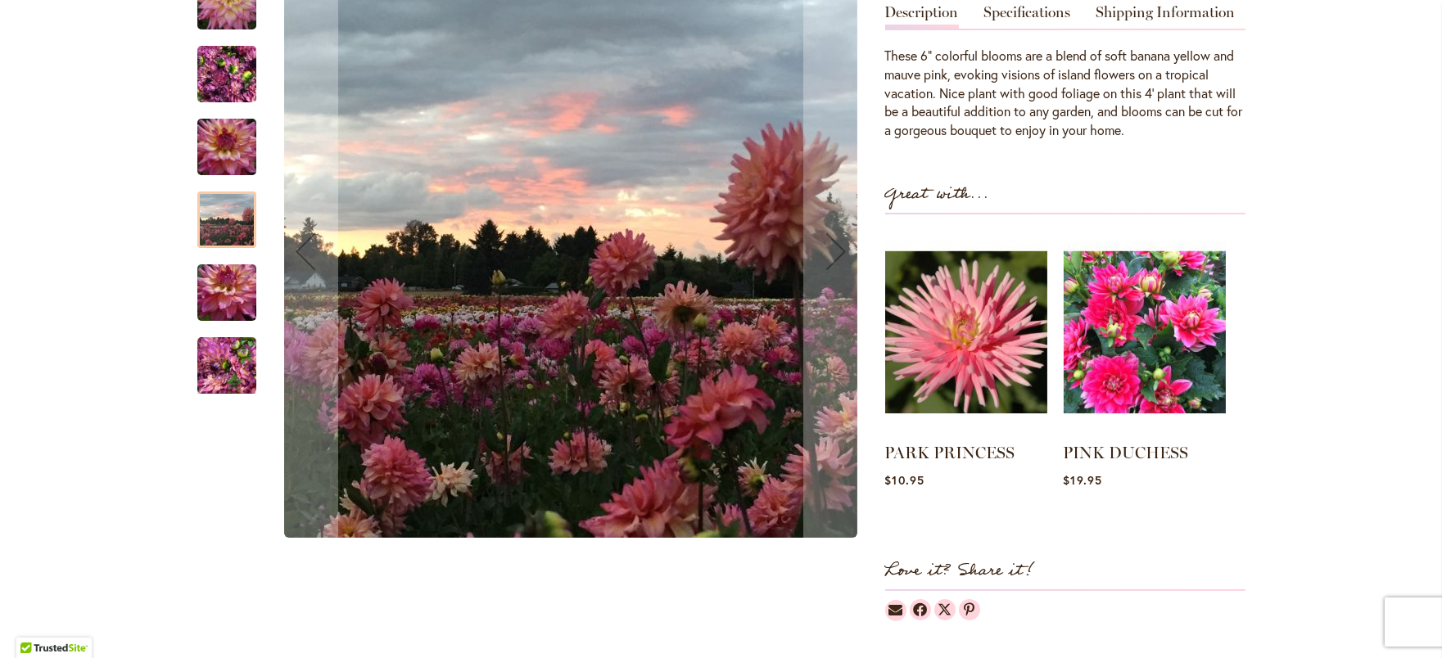
scroll to position [549, 0]
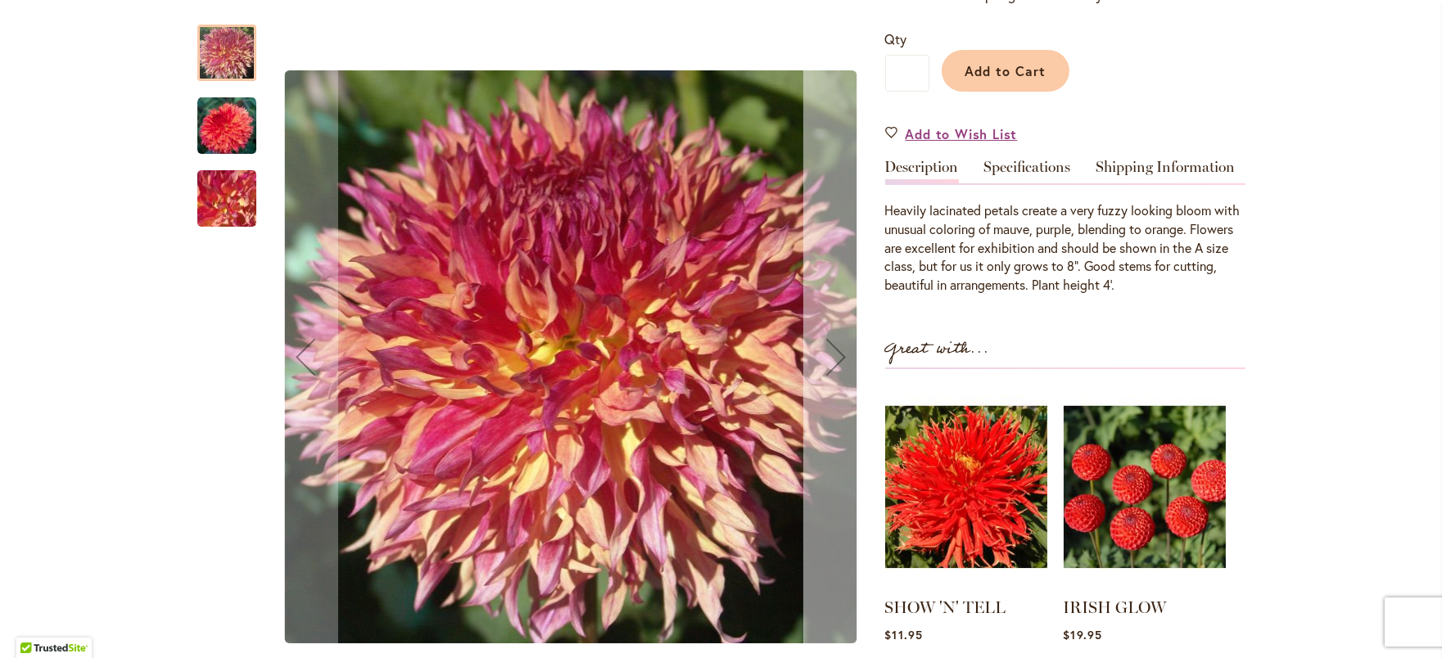
scroll to position [436, 0]
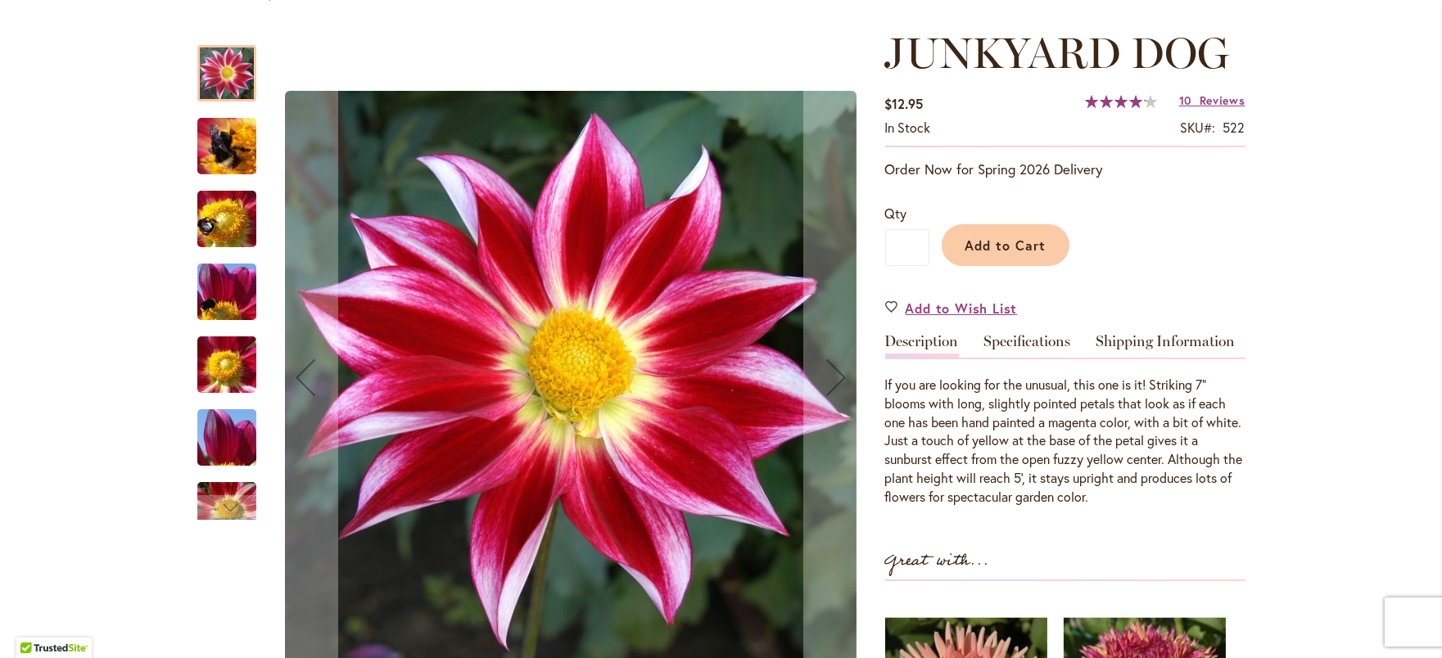
scroll to position [210, 0]
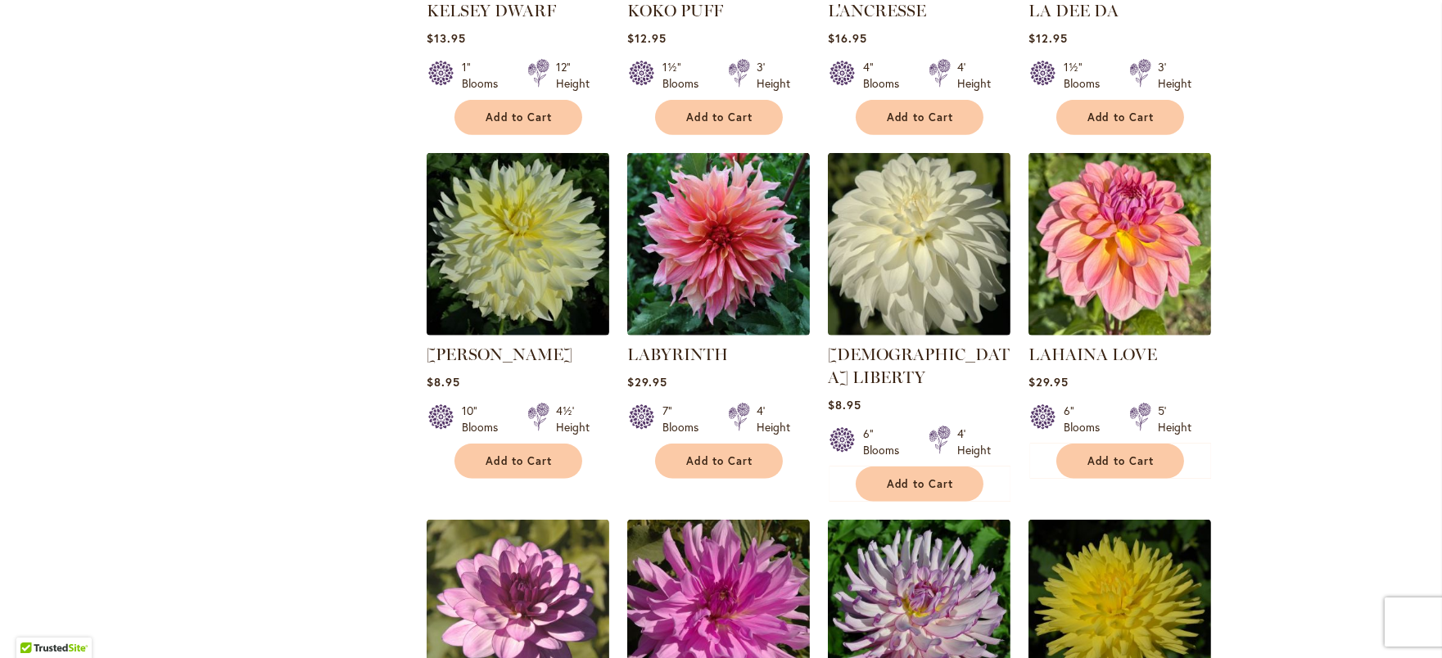
scroll to position [2728, 0]
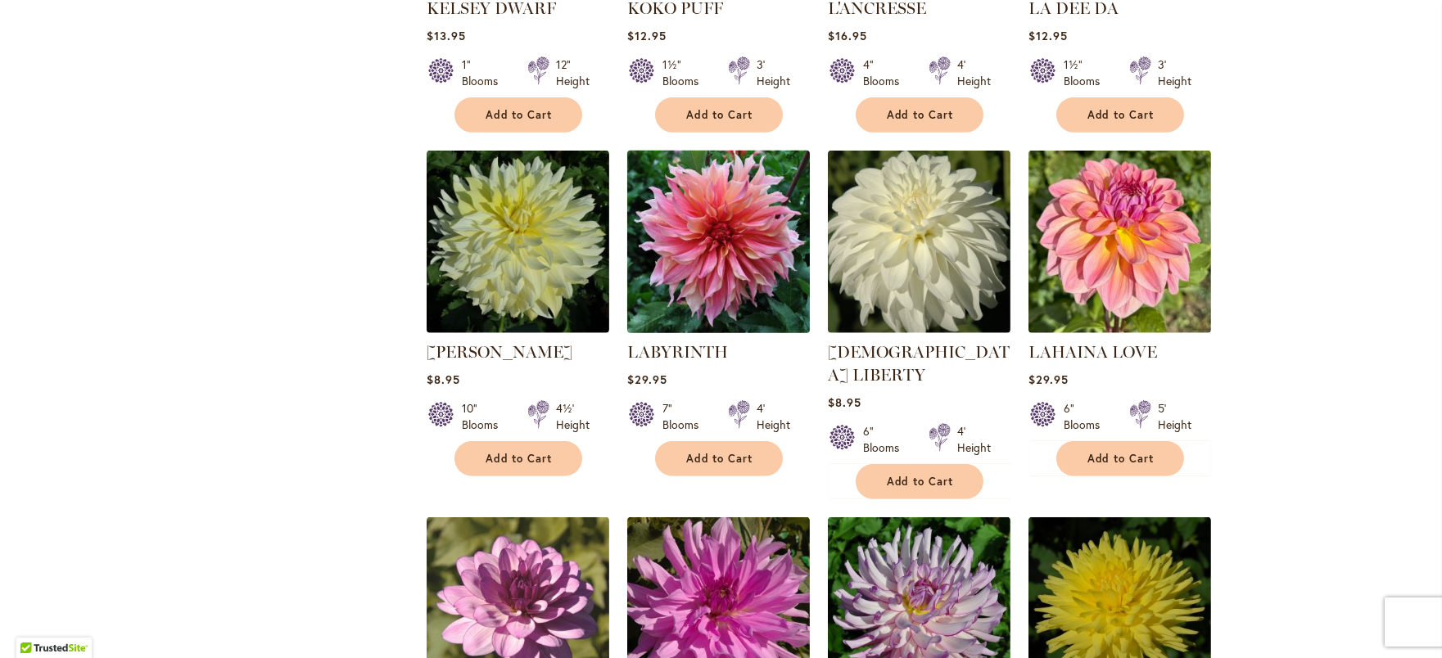
click at [699, 279] on img at bounding box center [718, 243] width 192 height 192
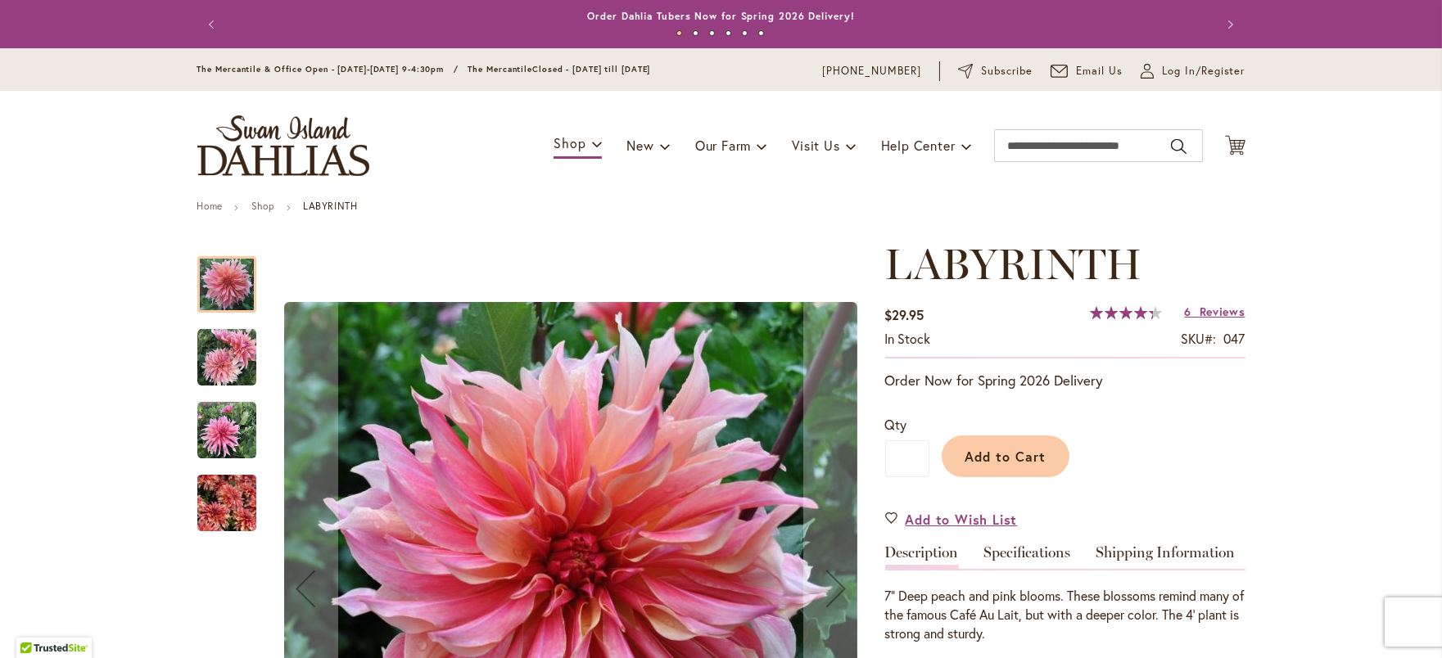
click at [229, 370] on img "Labyrinth" at bounding box center [226, 357] width 59 height 59
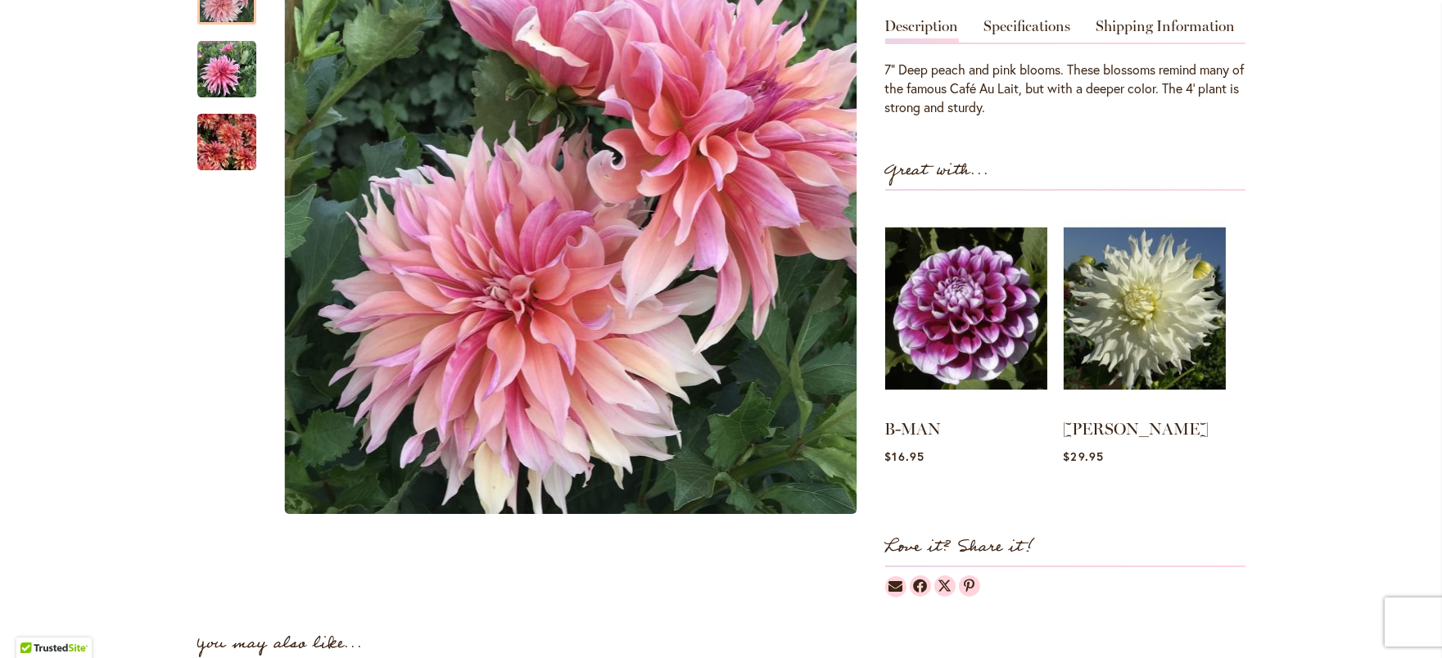
scroll to position [529, 0]
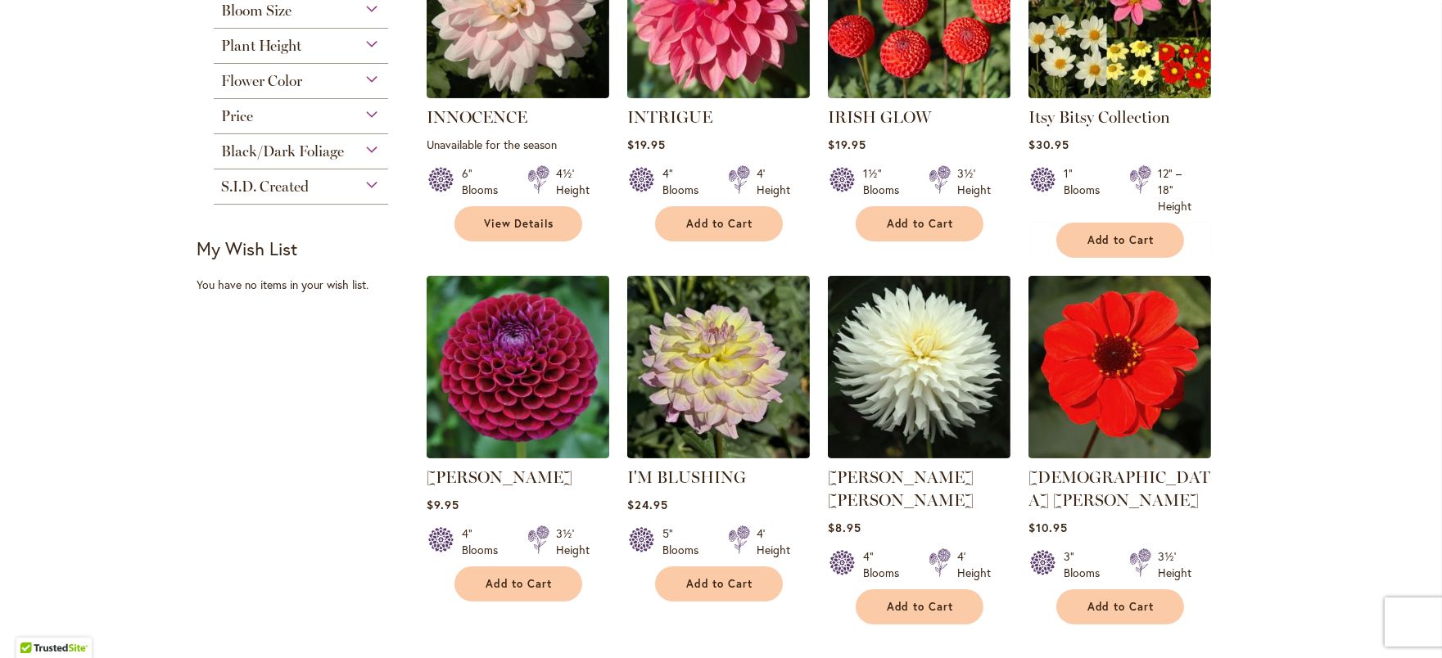
scroll to position [837, 0]
click at [500, 405] on img at bounding box center [518, 368] width 192 height 192
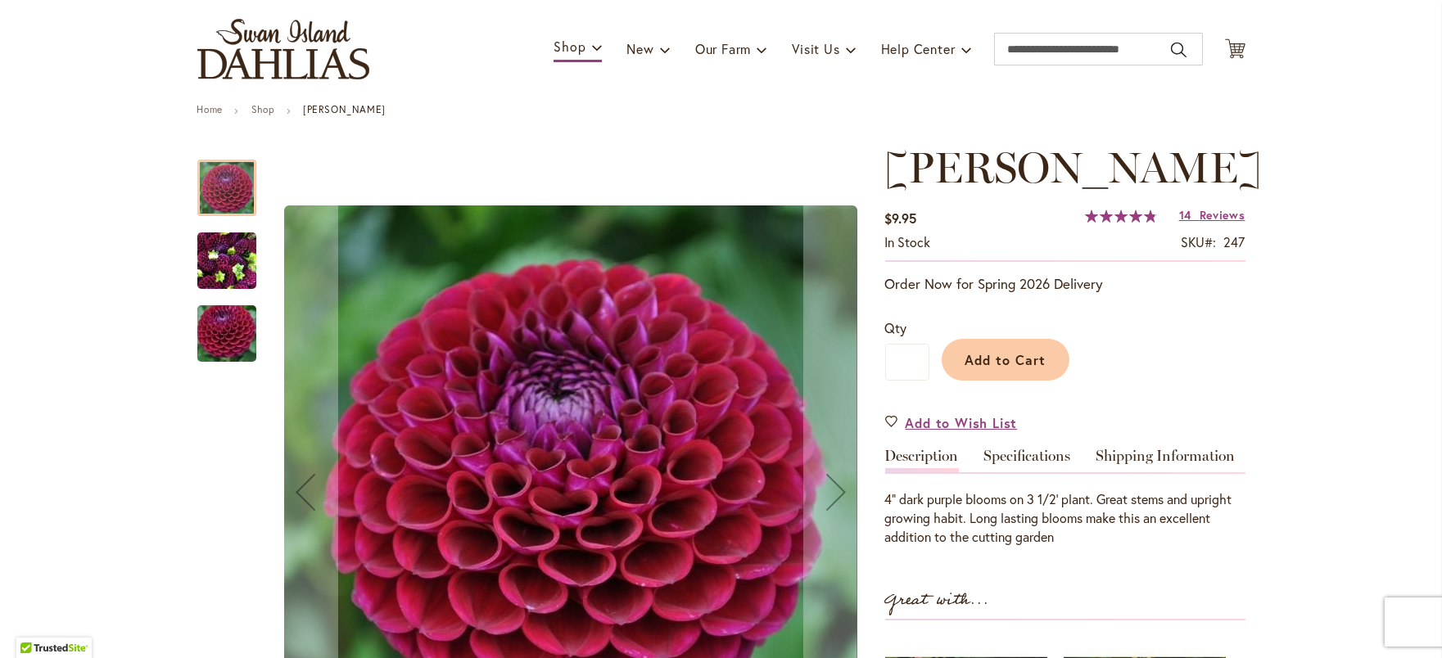
scroll to position [93, 0]
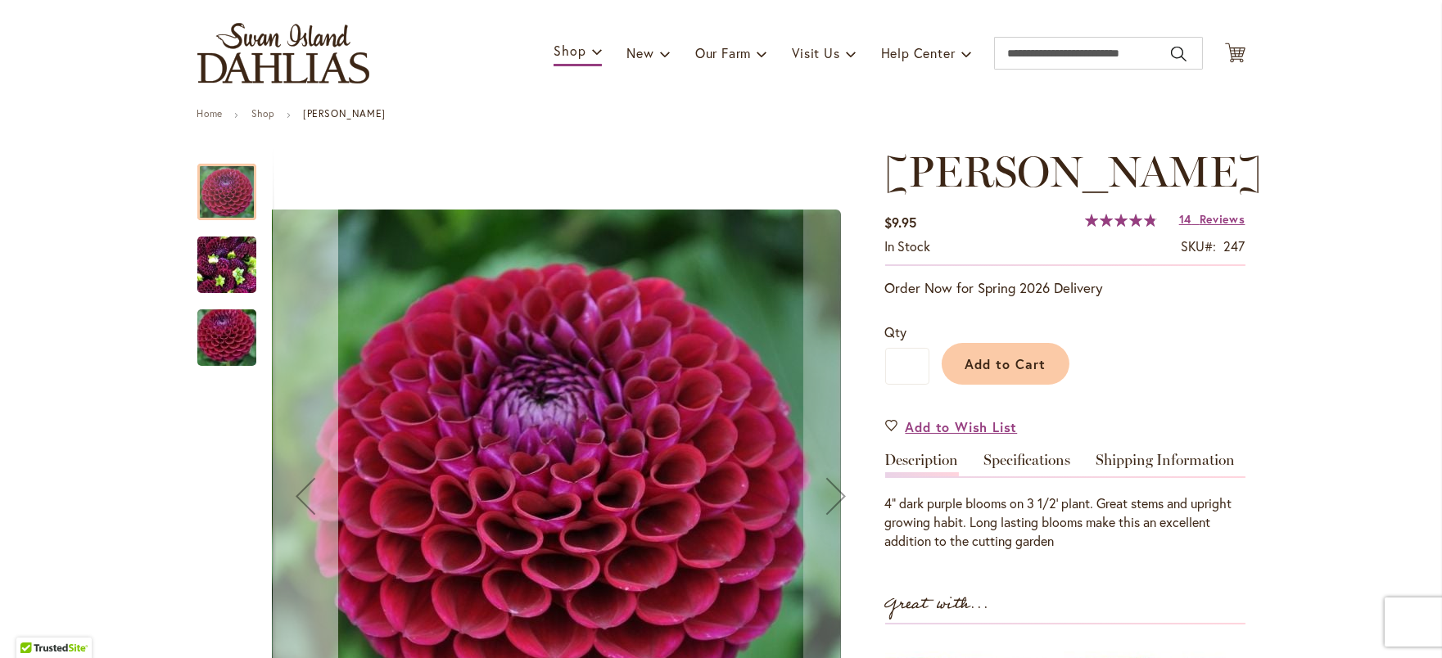
drag, startPoint x: 323, startPoint y: 397, endPoint x: 308, endPoint y: 401, distance: 15.3
click at [308, 401] on button "Previous" at bounding box center [306, 496] width 66 height 699
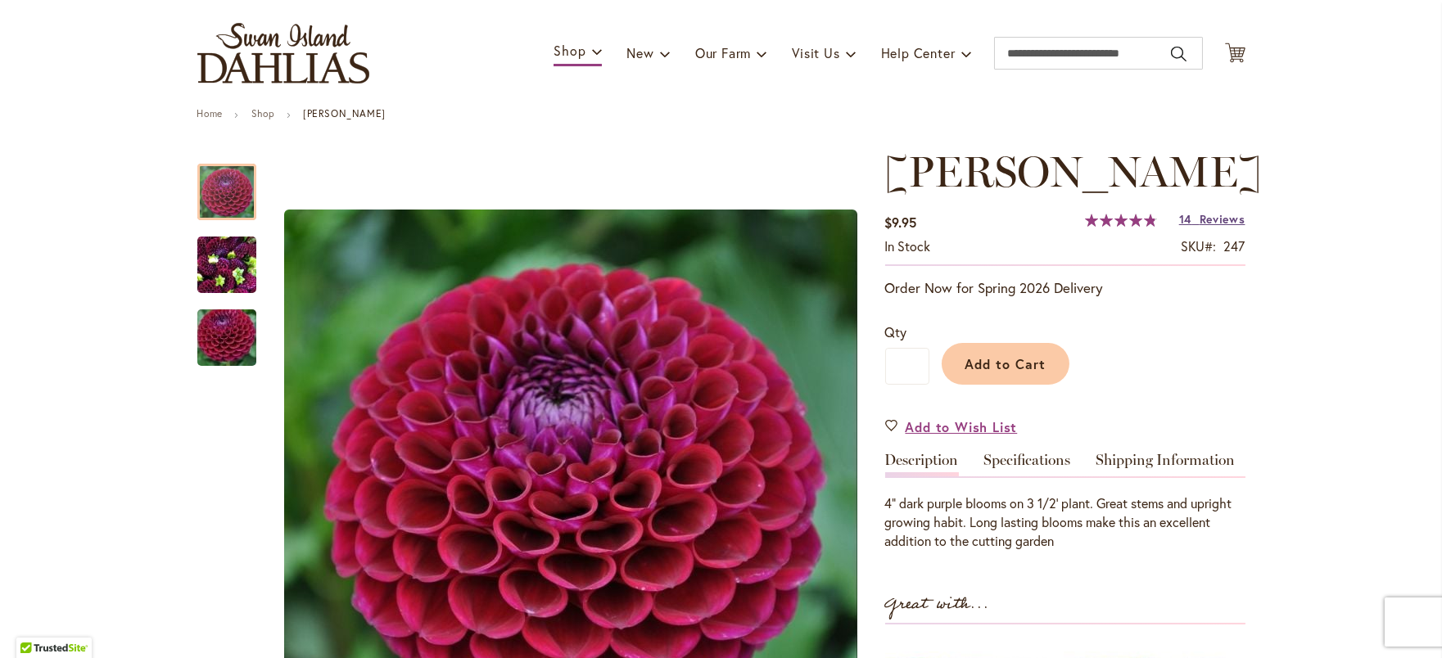
click at [1230, 227] on span "Reviews" at bounding box center [1223, 219] width 46 height 16
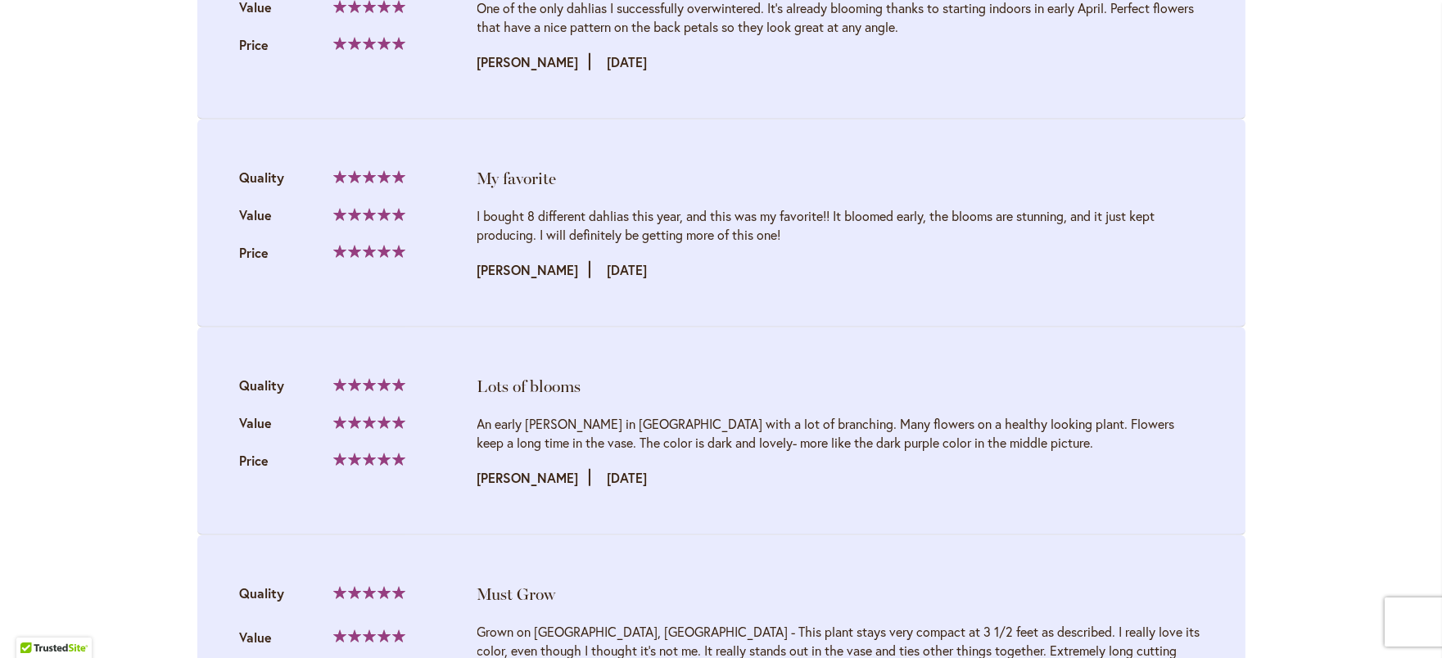
scroll to position [2964, 0]
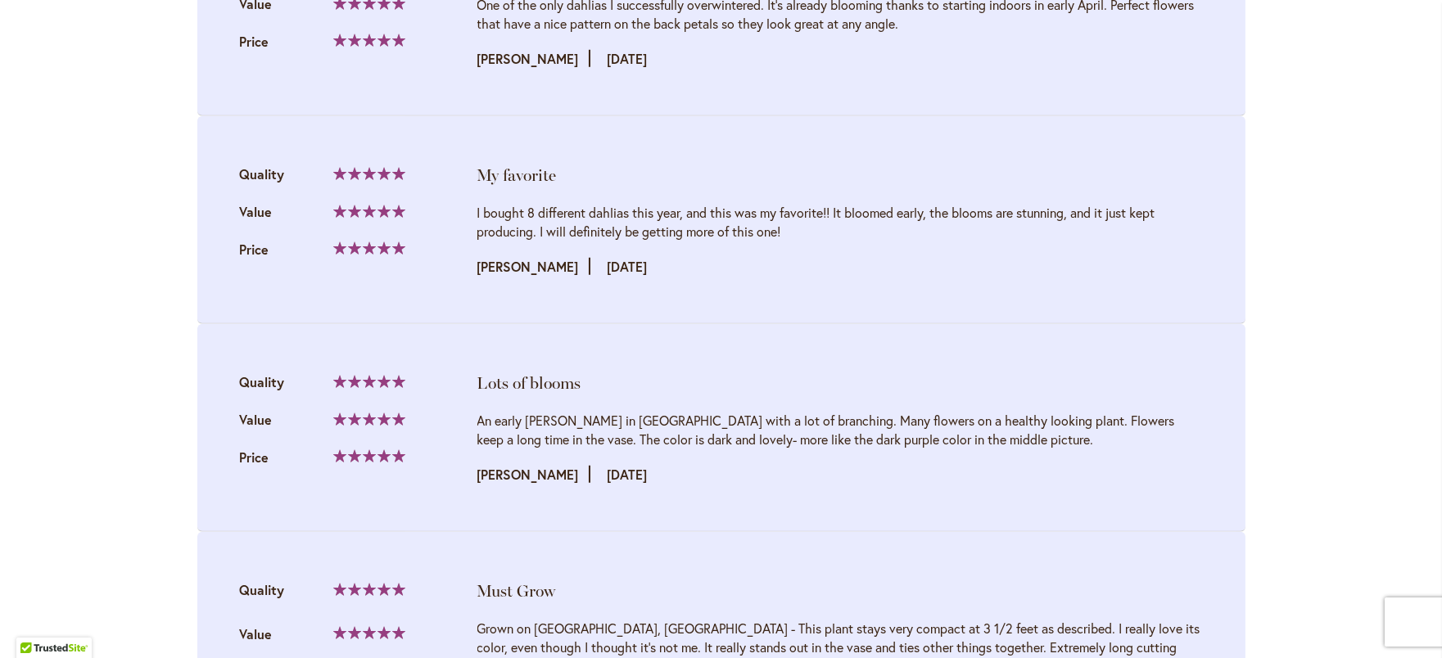
drag, startPoint x: 559, startPoint y: 600, endPoint x: 548, endPoint y: 597, distance: 11.7
click at [548, 597] on li "Must Grow Quality 100% Value Price" at bounding box center [721, 645] width 1048 height 227
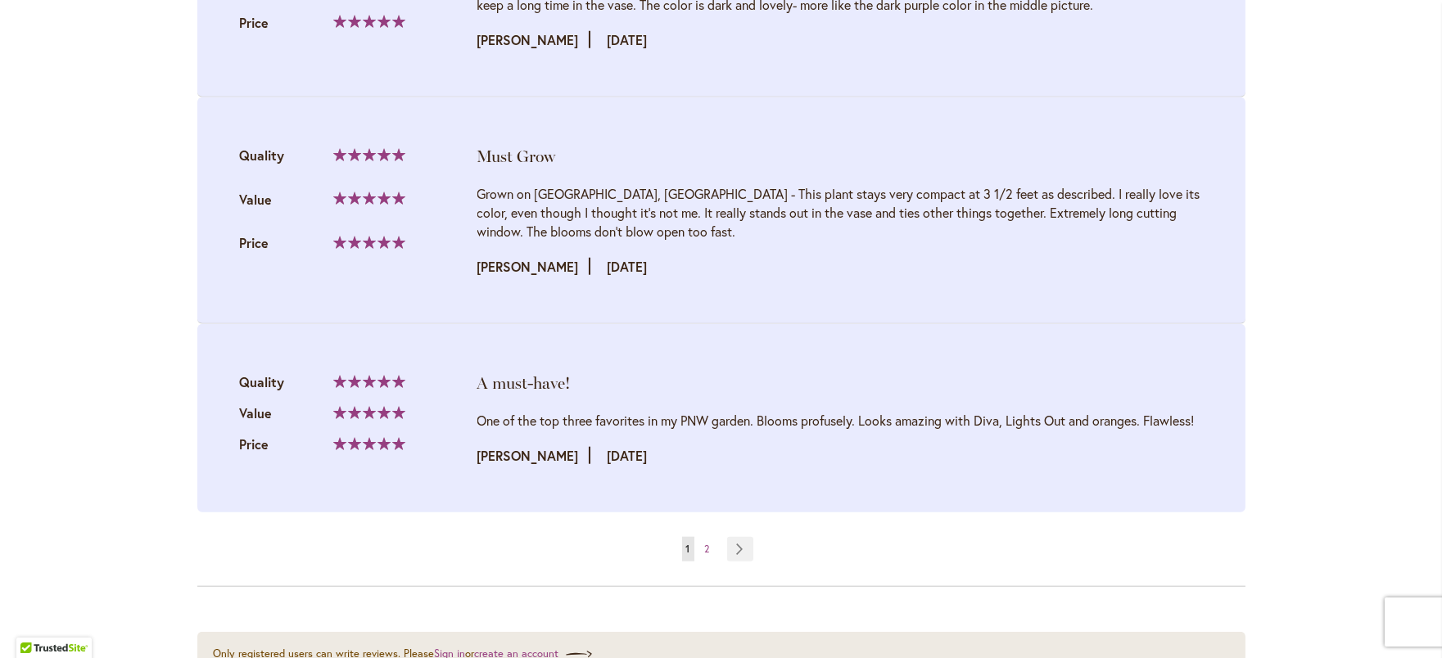
scroll to position [3403, 0]
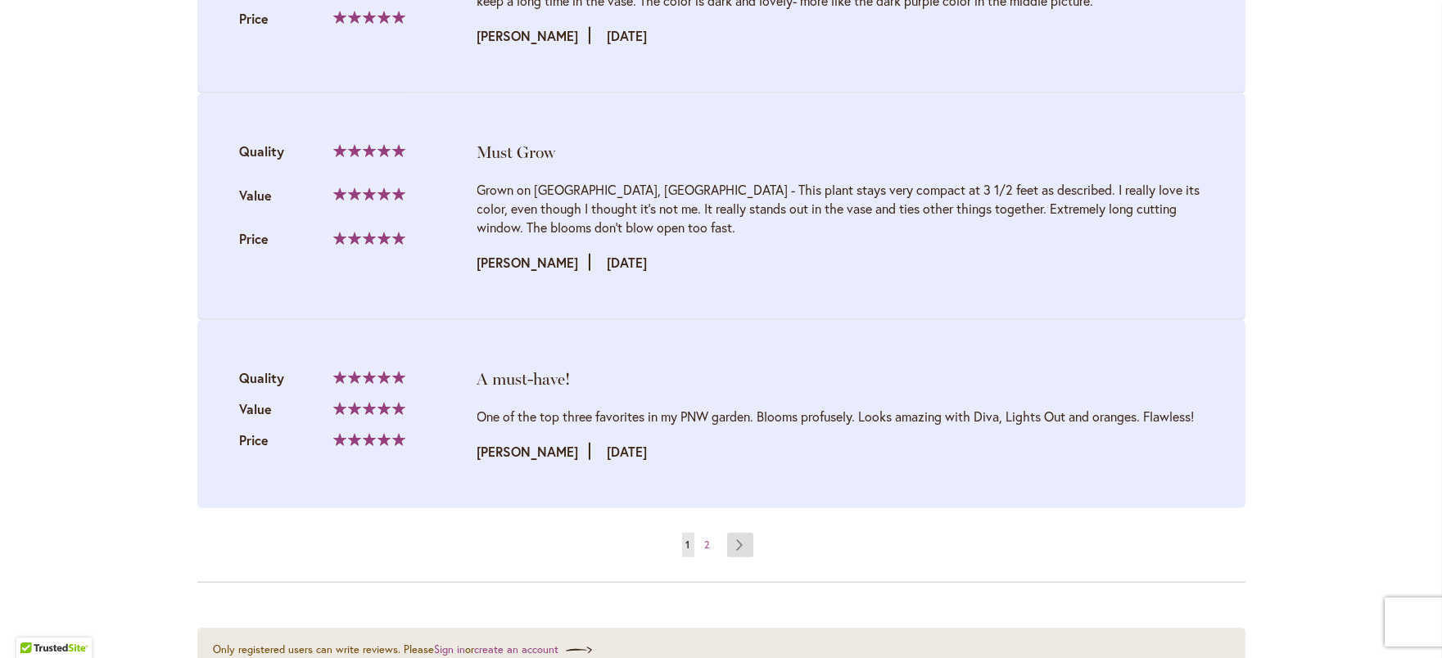
click at [727, 558] on link "Page Next" at bounding box center [740, 545] width 27 height 25
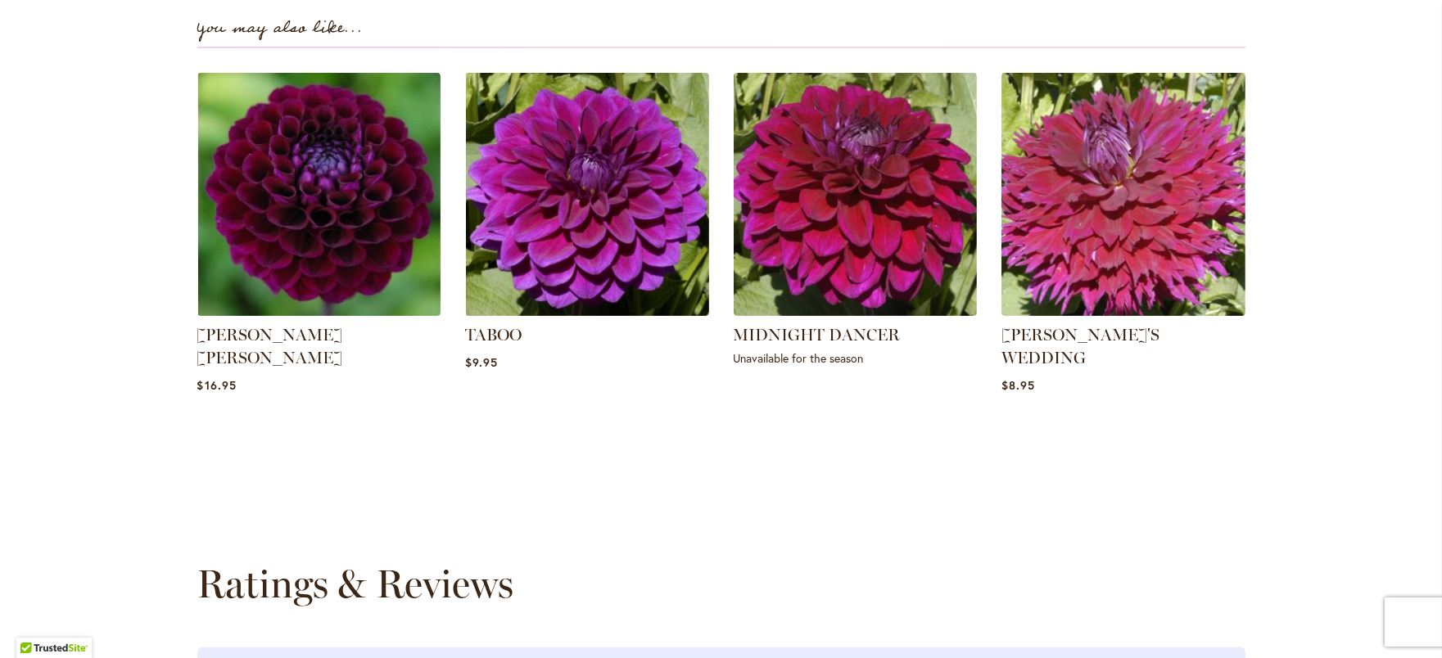
scroll to position [0, 0]
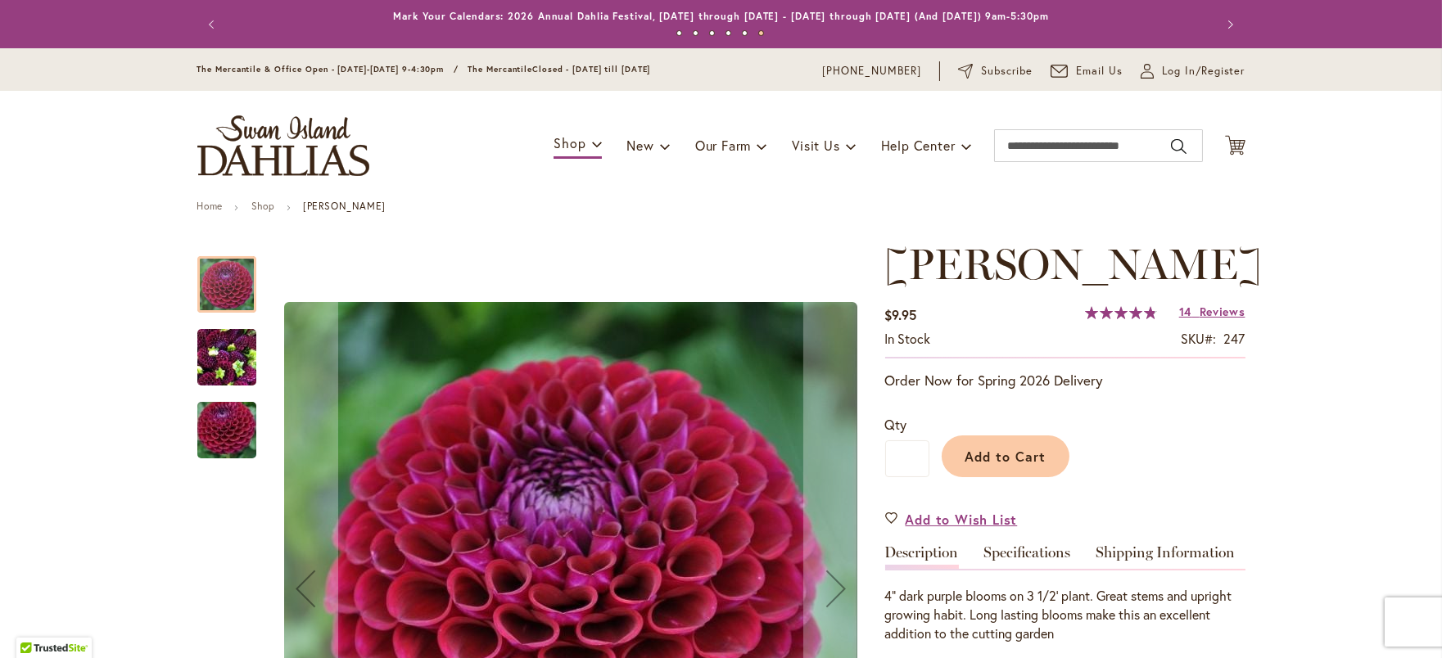
click at [226, 362] on img "IVANETTI" at bounding box center [226, 358] width 59 height 79
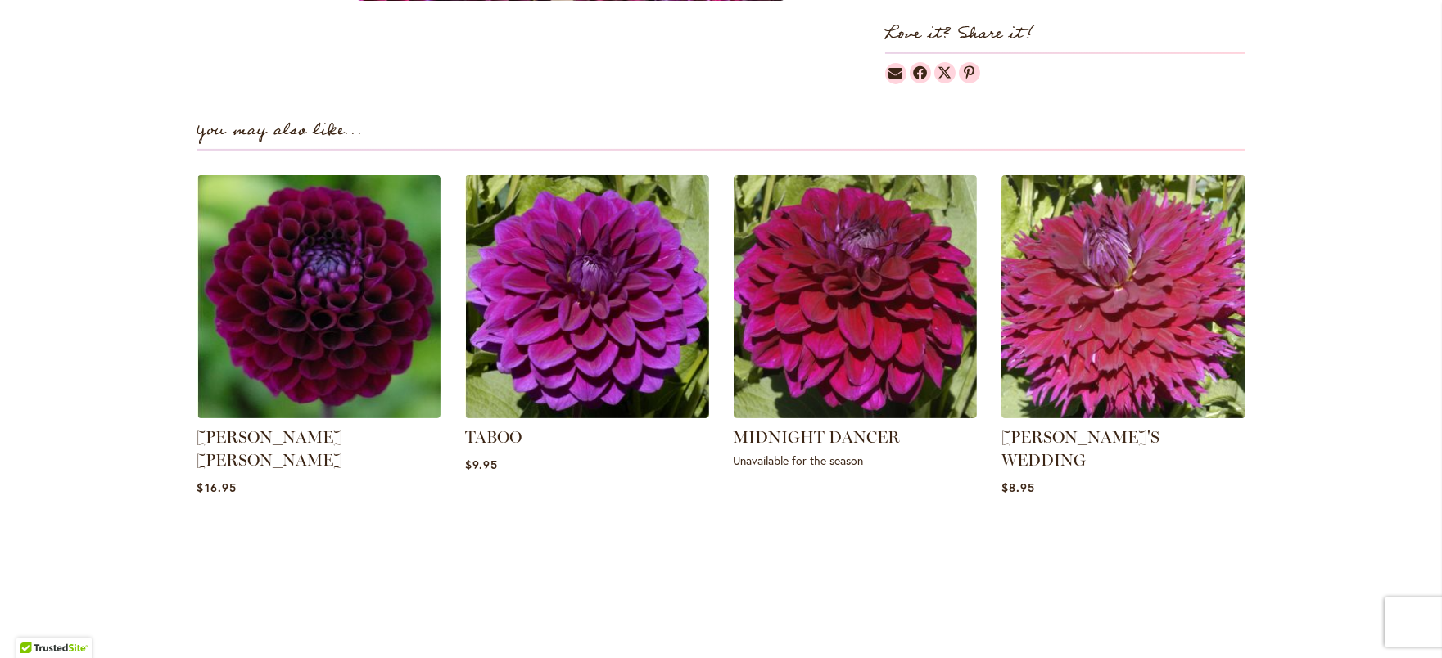
scroll to position [1065, 0]
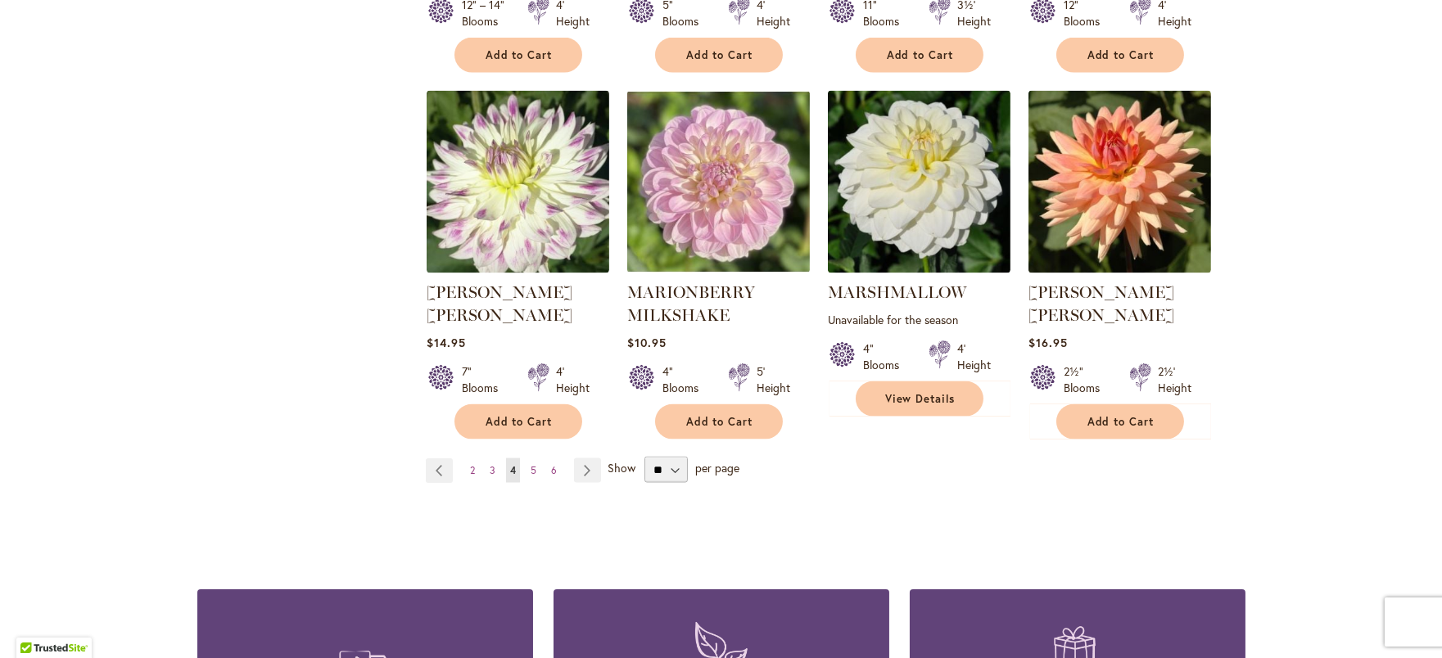
scroll to position [5600, 0]
click at [532, 464] on span "5" at bounding box center [534, 470] width 6 height 12
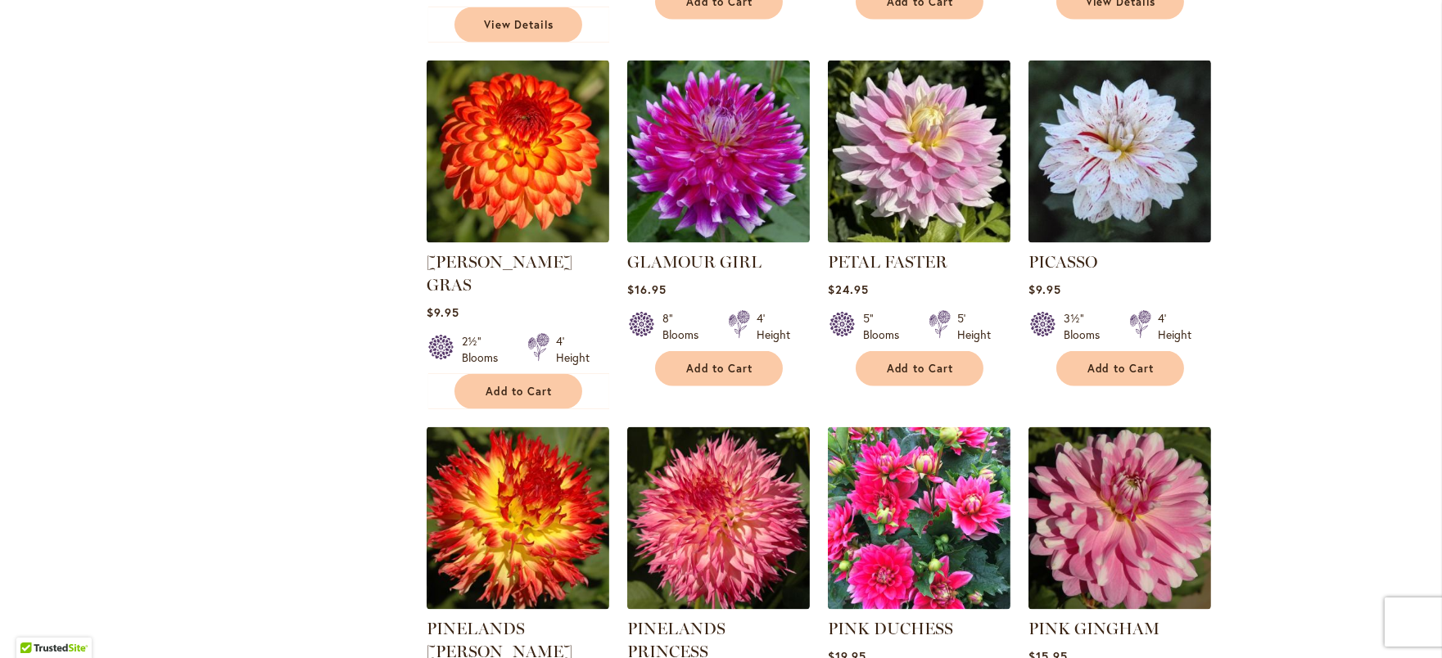
scroll to position [4972, 0]
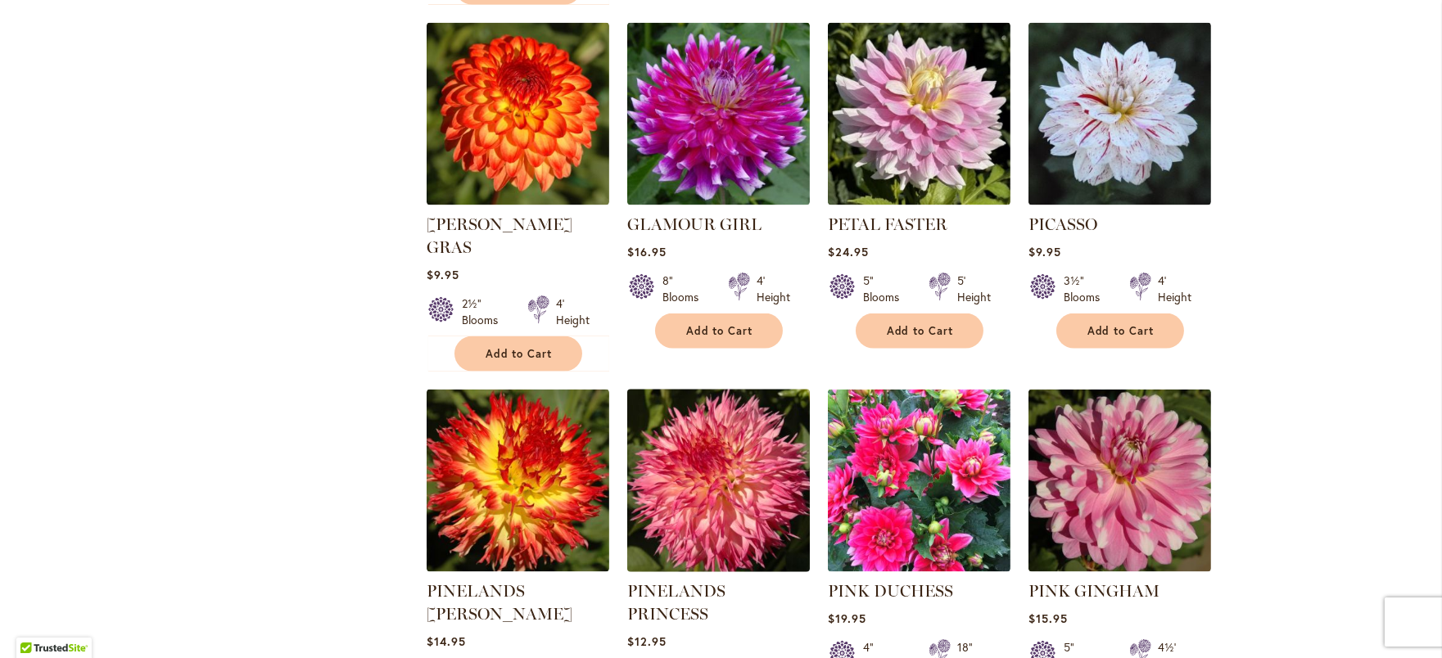
click at [698, 386] on img at bounding box center [718, 482] width 192 height 192
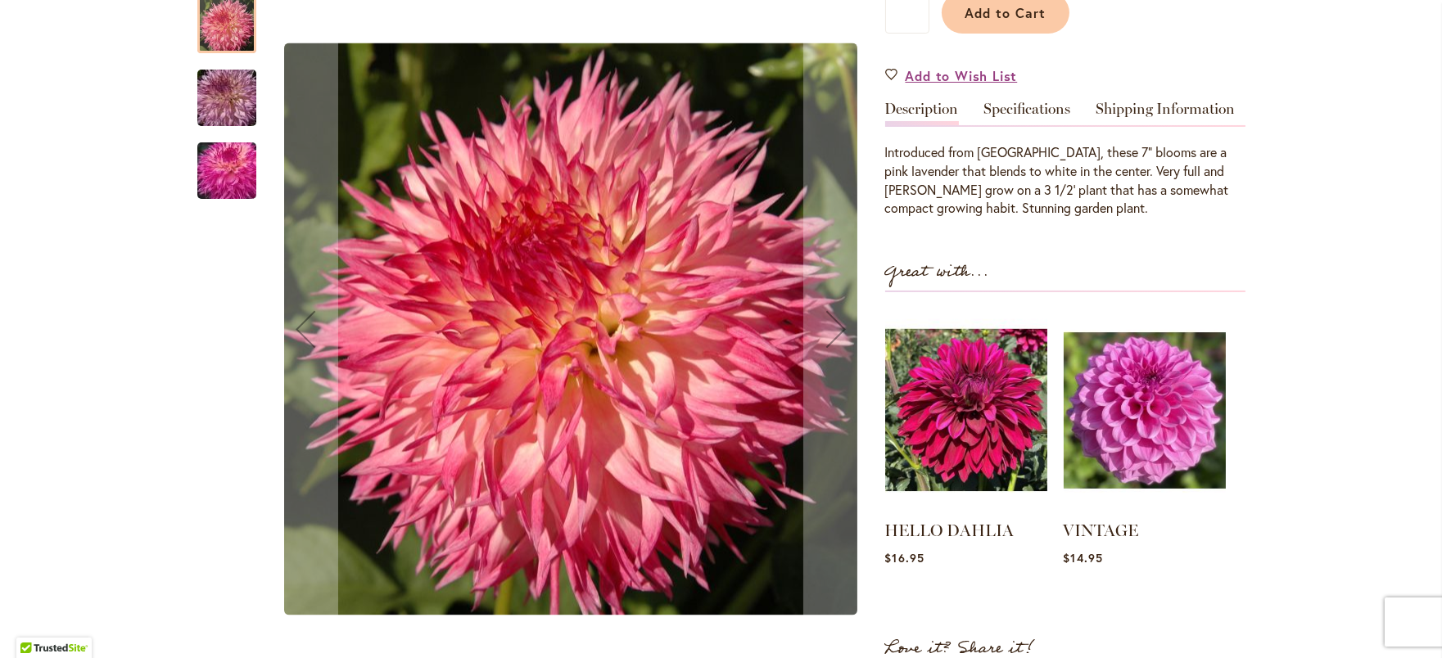
scroll to position [504, 0]
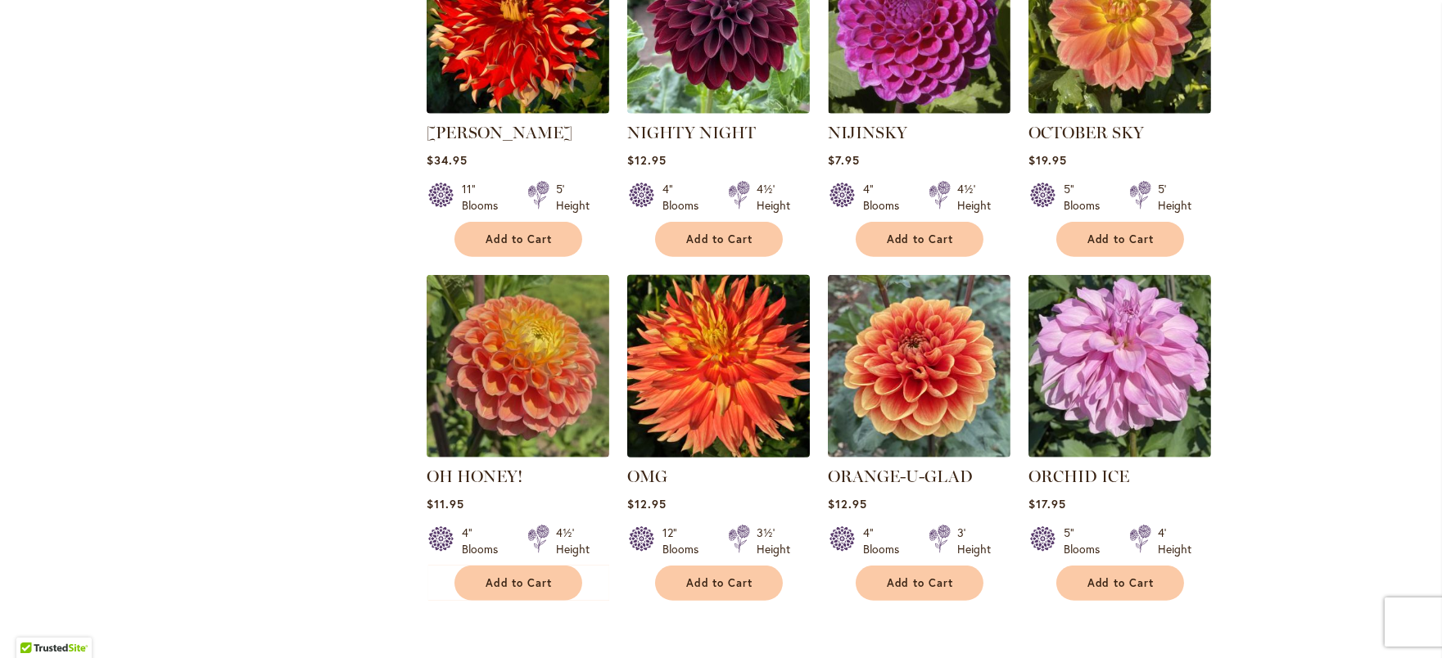
scroll to position [2932, 0]
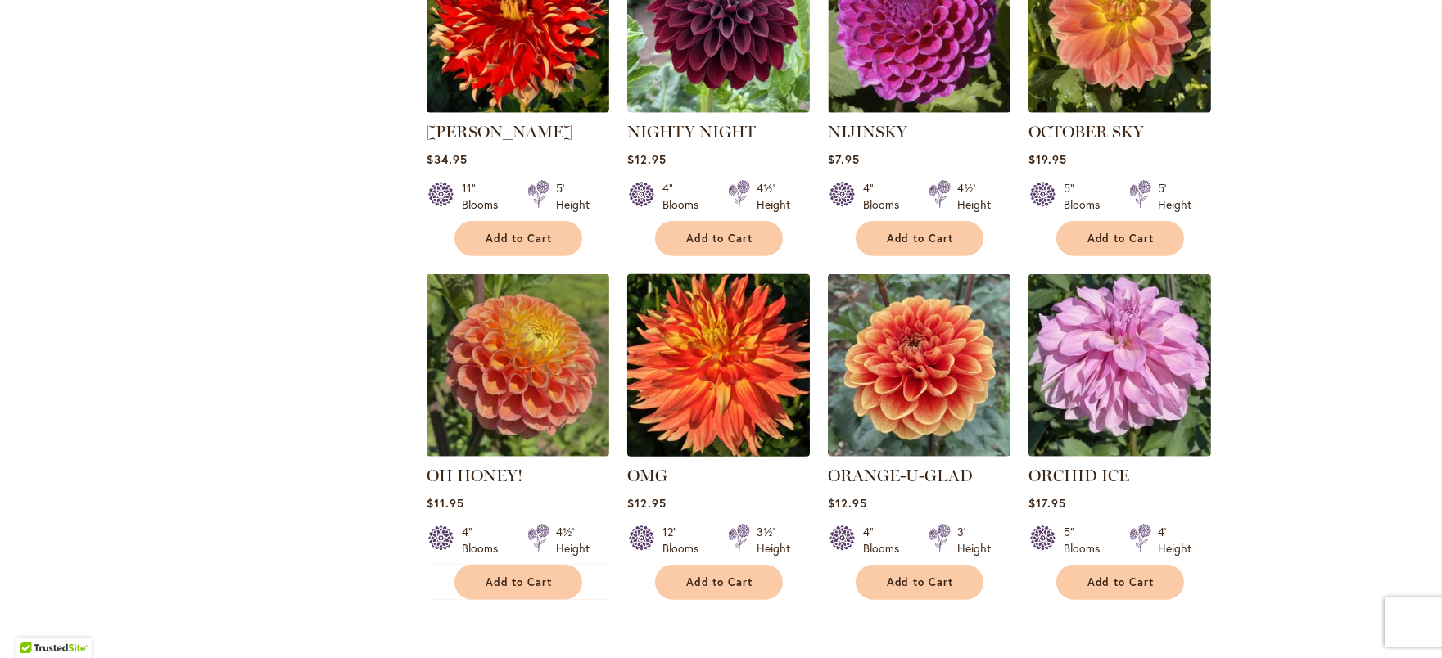
click at [730, 355] on img at bounding box center [718, 366] width 192 height 192
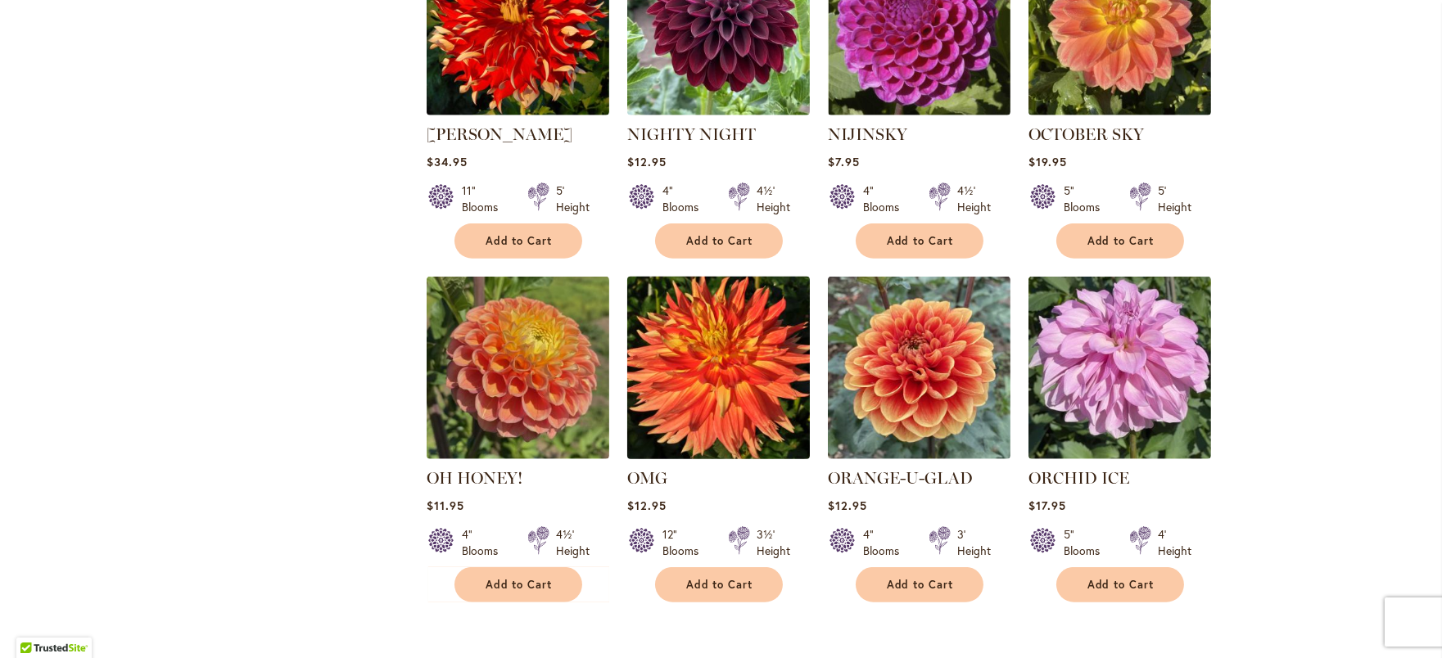
scroll to position [2933, 0]
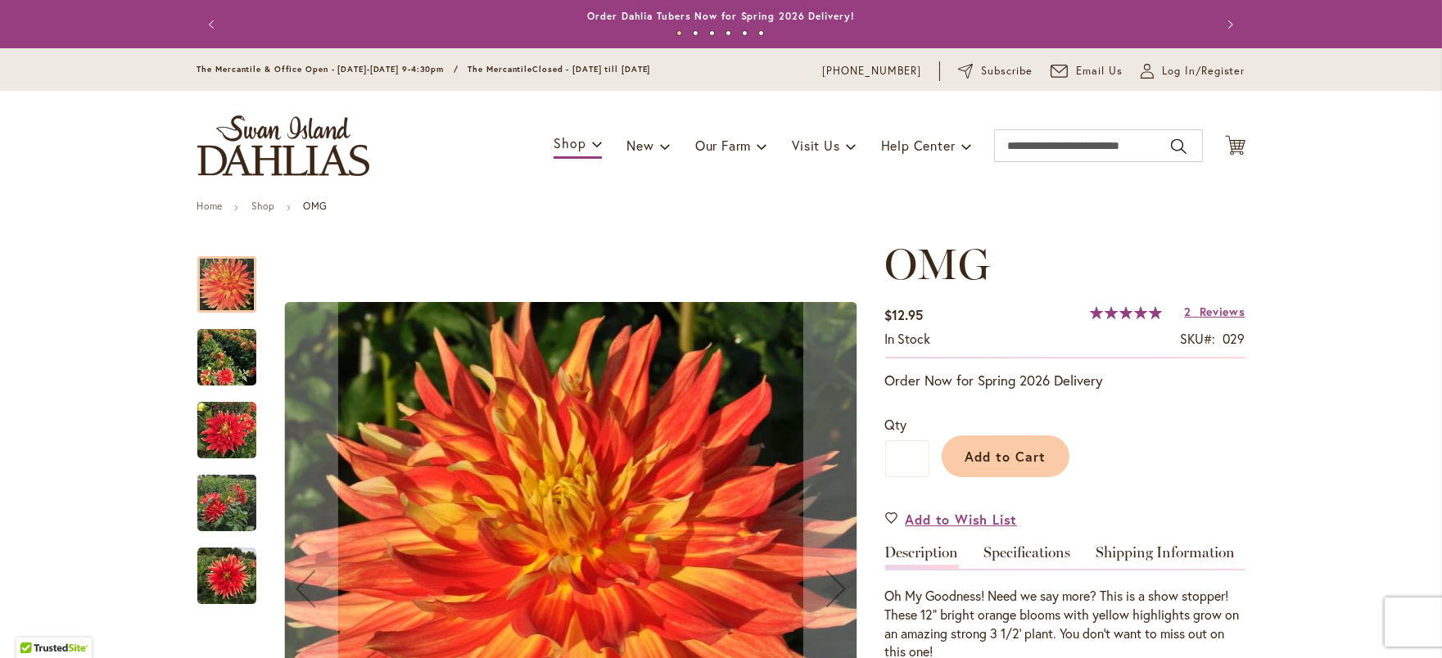
click at [204, 516] on img "Omg" at bounding box center [226, 503] width 59 height 79
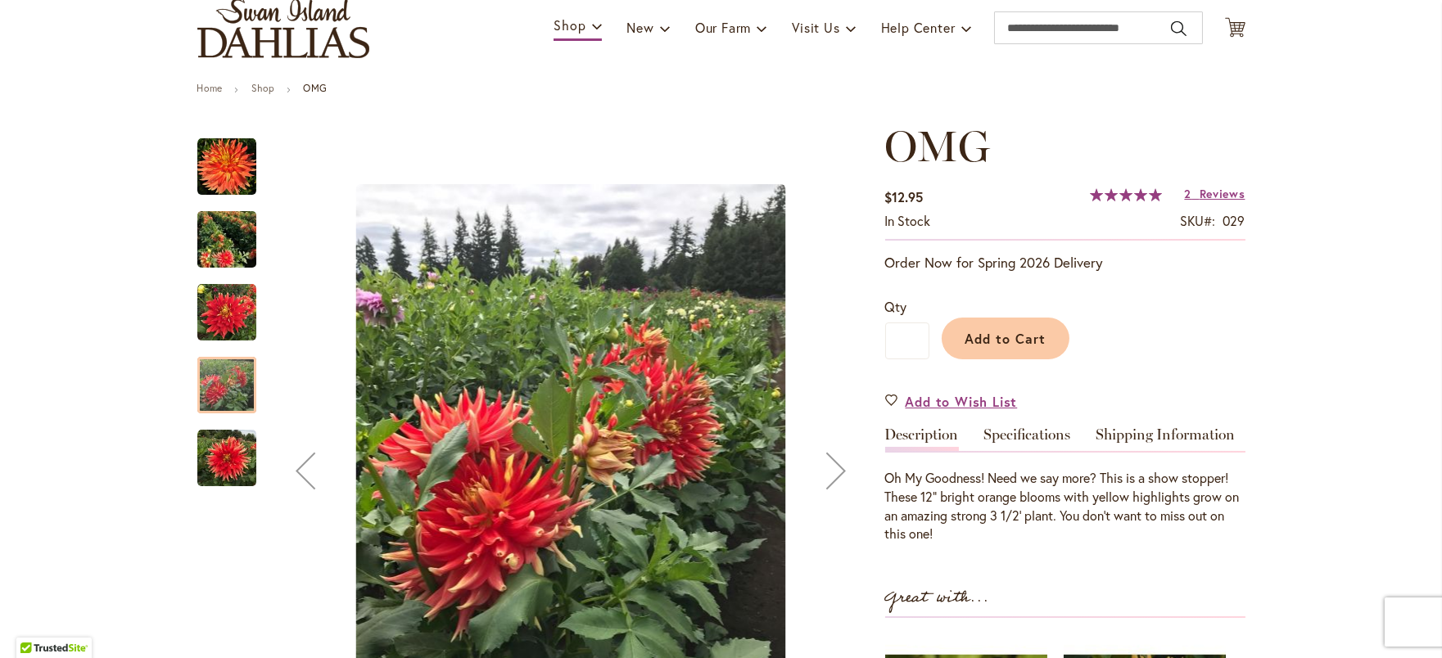
scroll to position [120, 0]
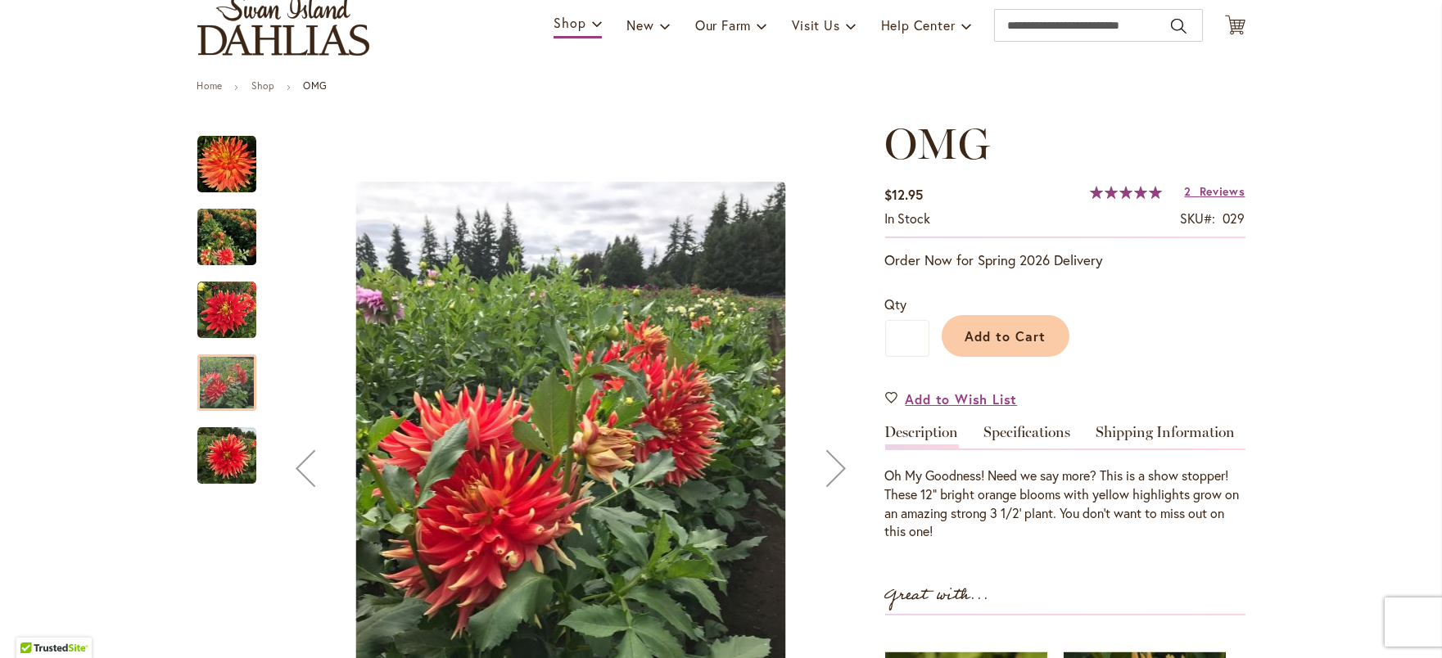
click at [216, 264] on img "Omg" at bounding box center [226, 237] width 59 height 66
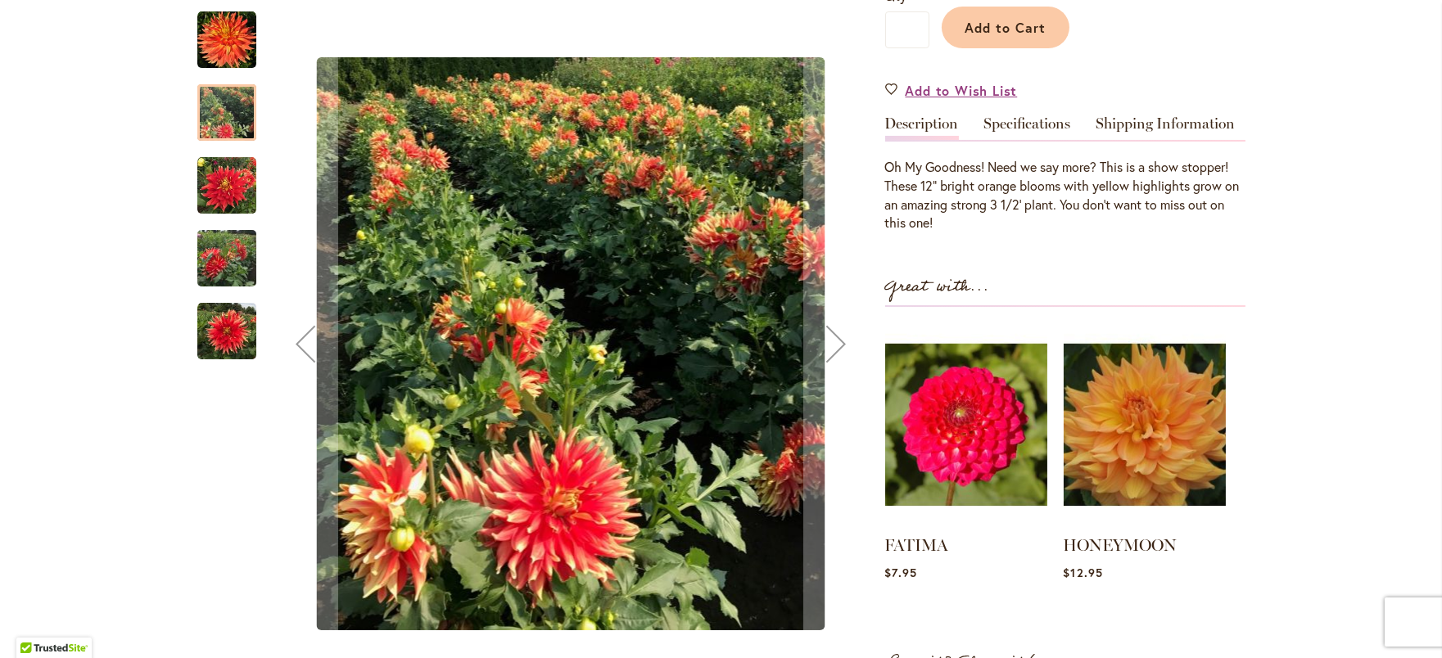
scroll to position [464, 0]
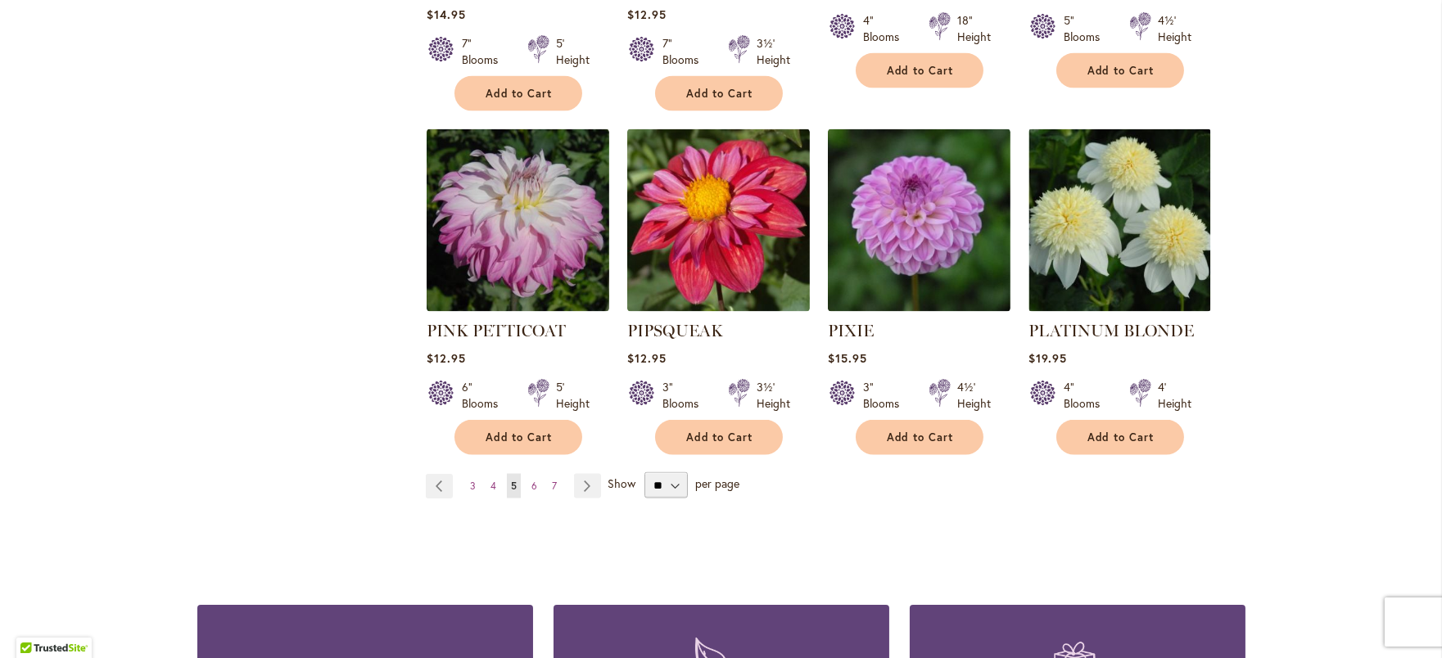
scroll to position [5603, 0]
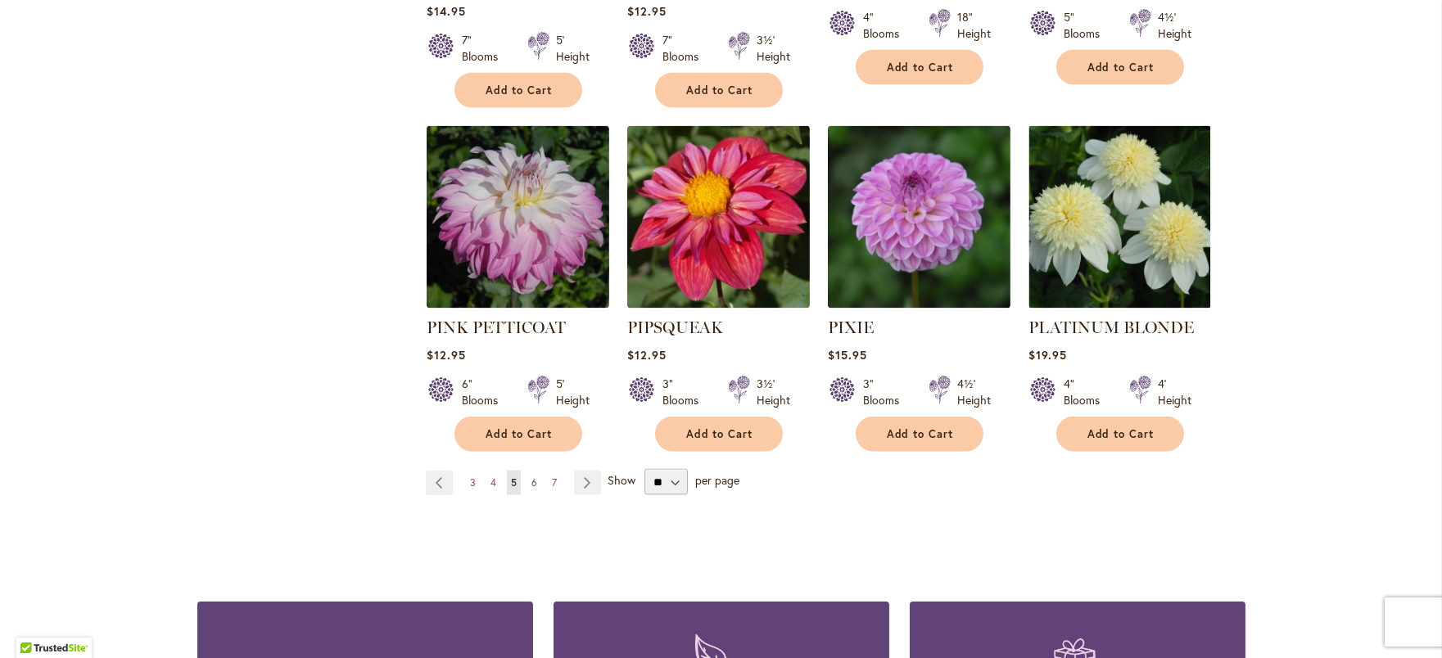
click at [533, 477] on span "6" at bounding box center [535, 483] width 6 height 12
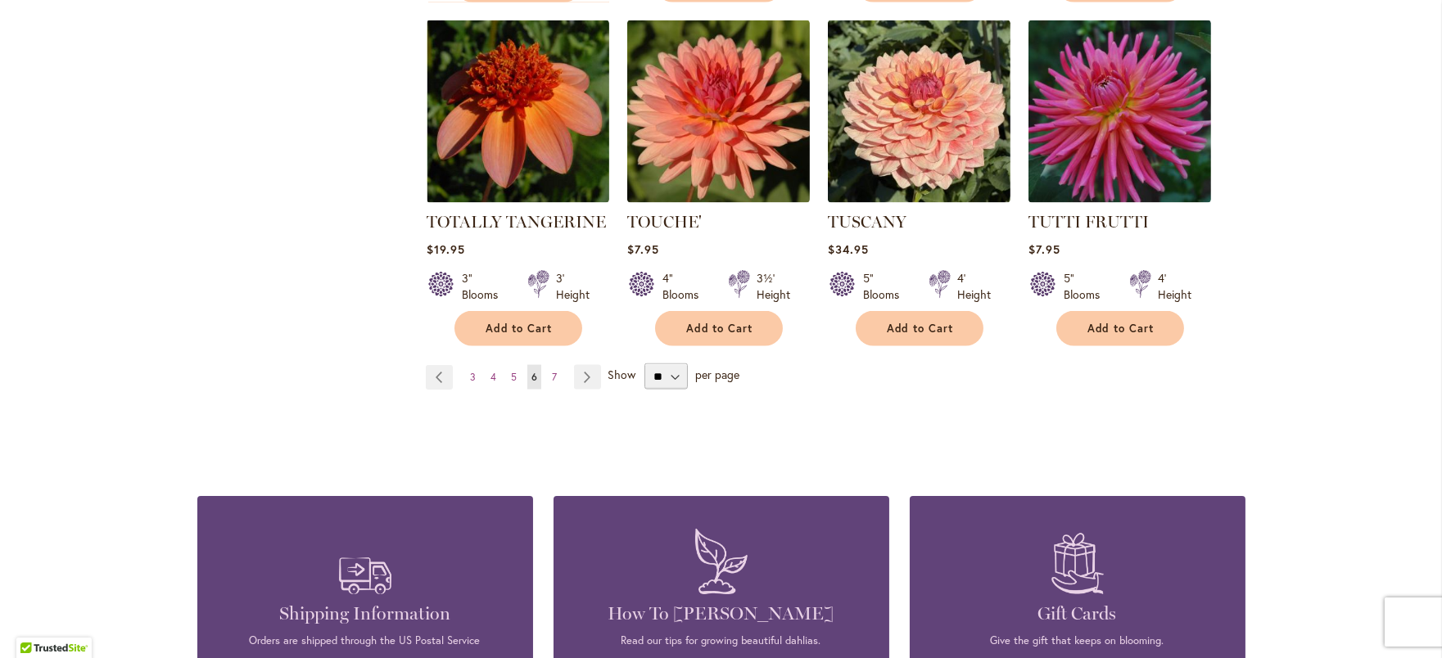
scroll to position [5647, 0]
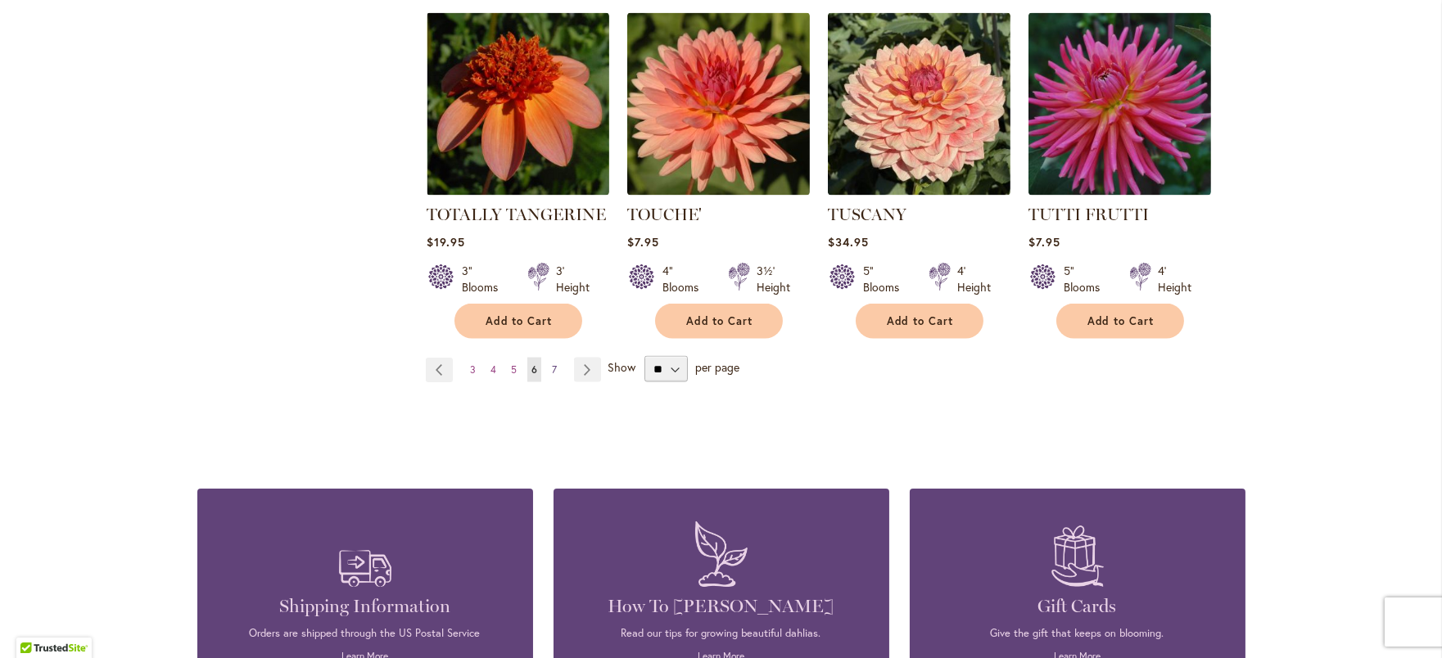
click at [552, 364] on span "7" at bounding box center [554, 370] width 5 height 12
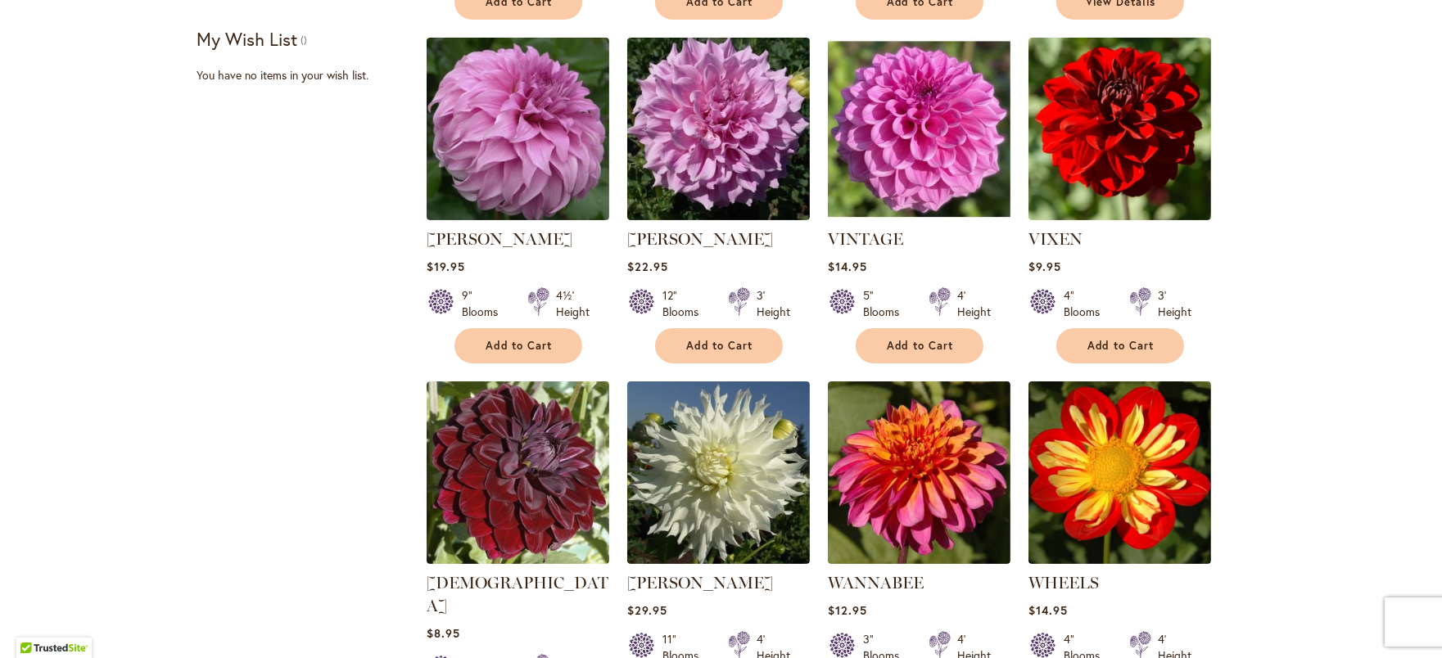
scroll to position [686, 0]
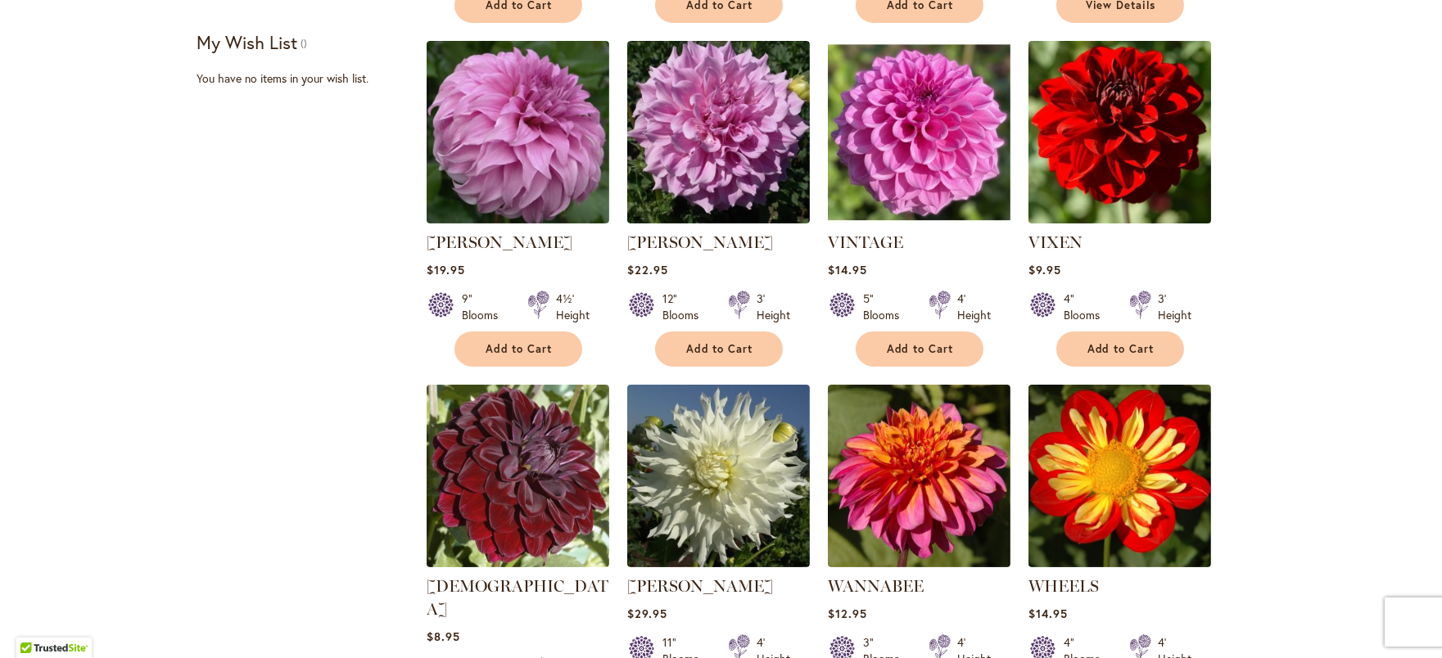
click at [1158, 172] on img at bounding box center [1120, 133] width 192 height 192
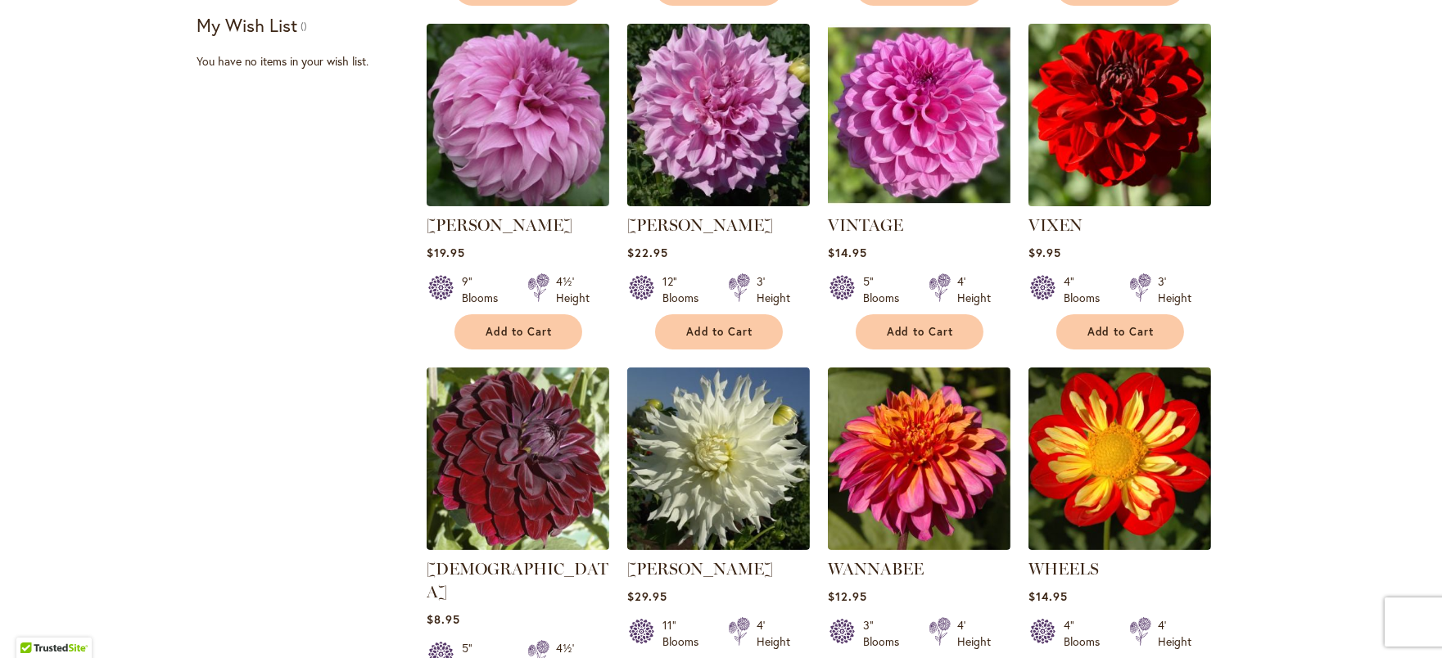
scroll to position [698, 0]
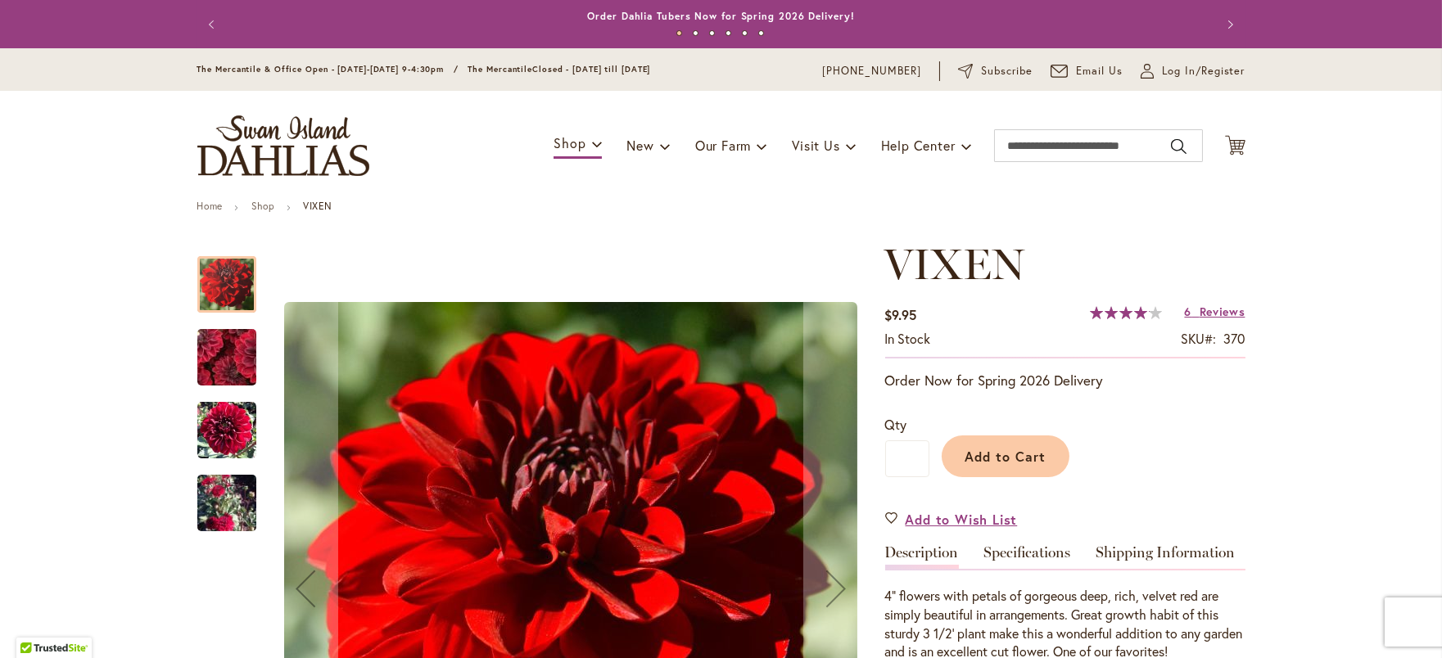
click at [215, 523] on img "VIXEN" at bounding box center [226, 503] width 59 height 107
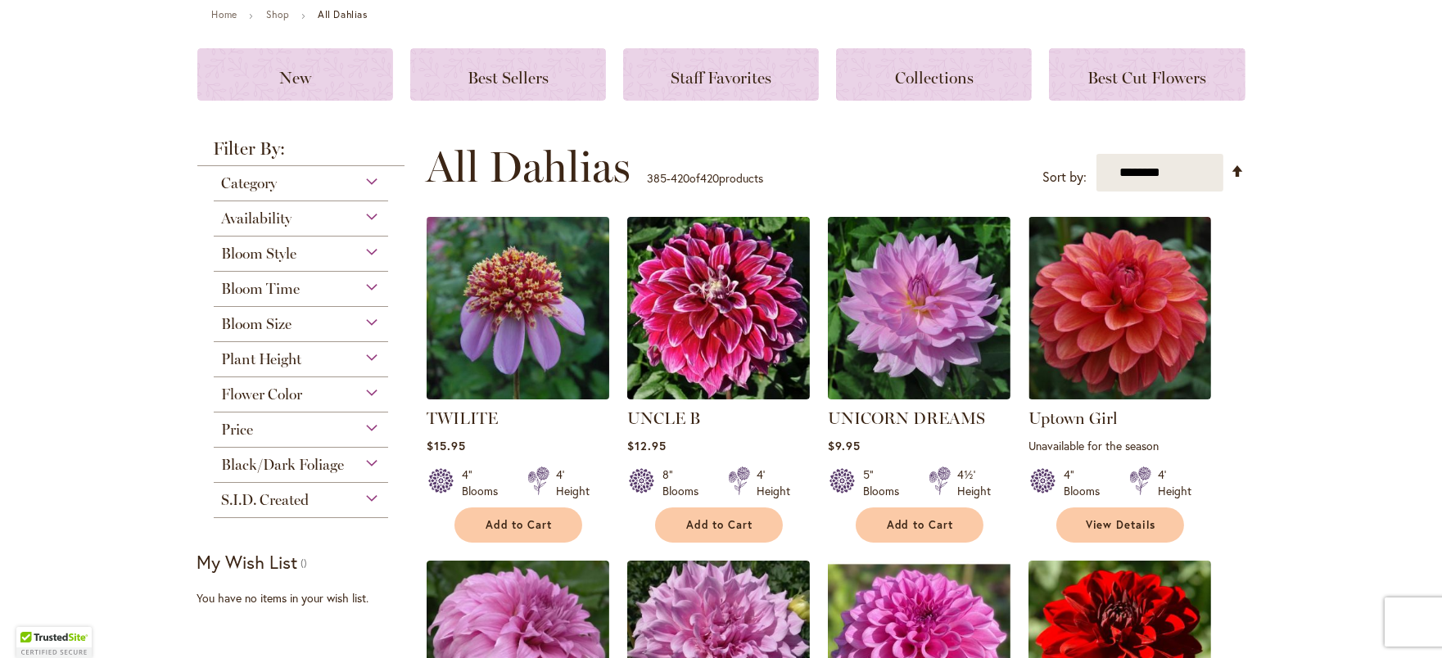
scroll to position [173, 0]
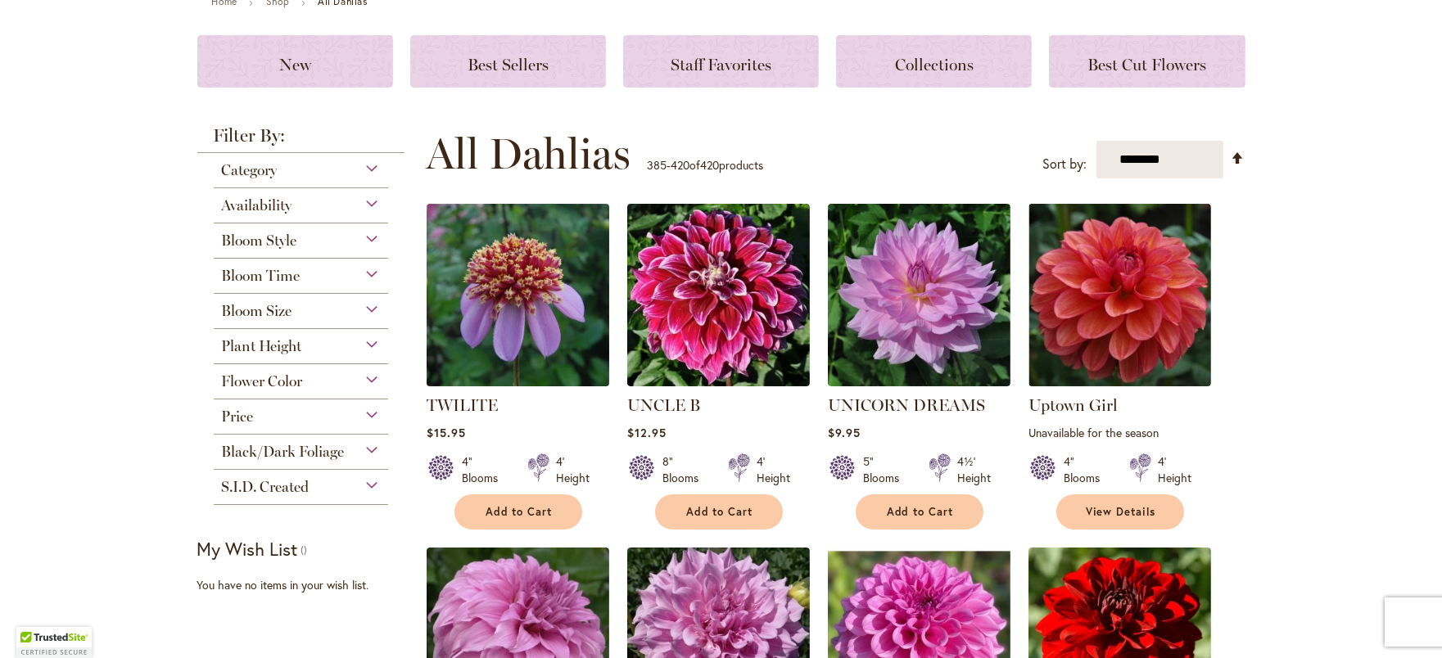
click at [595, 342] on img at bounding box center [518, 296] width 192 height 192
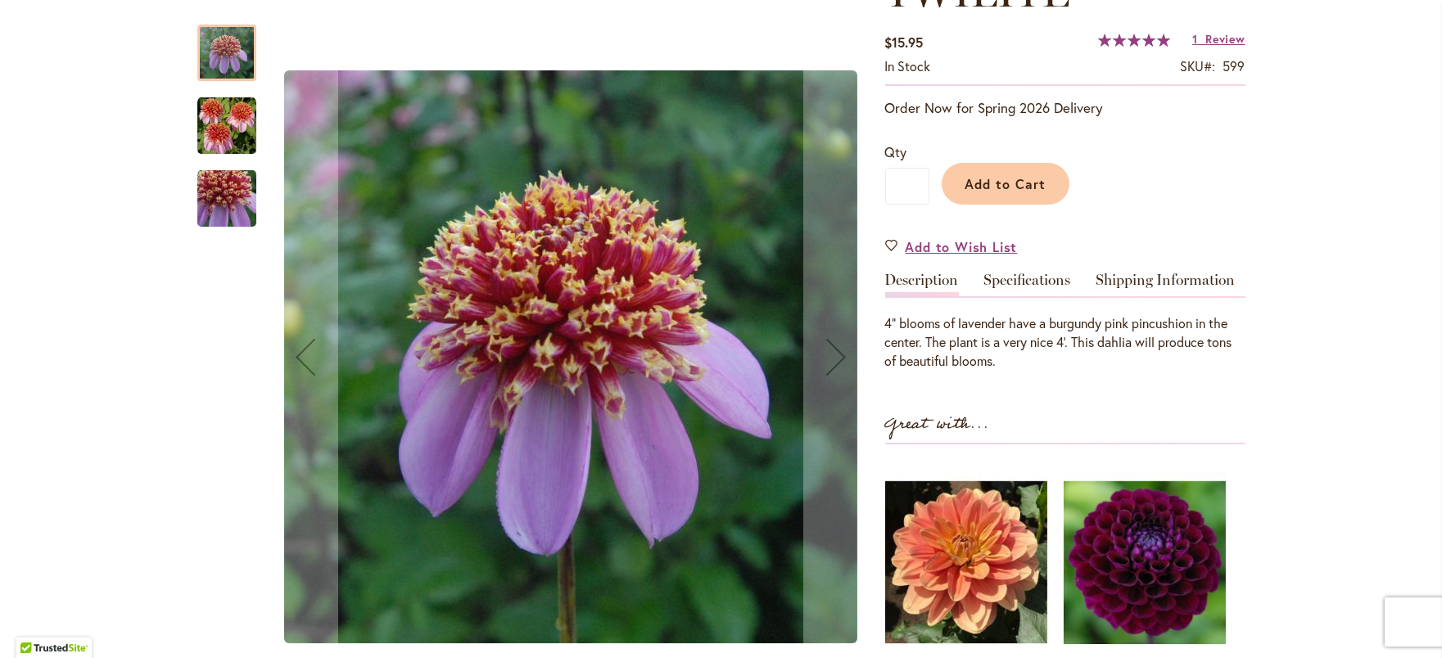
scroll to position [284, 0]
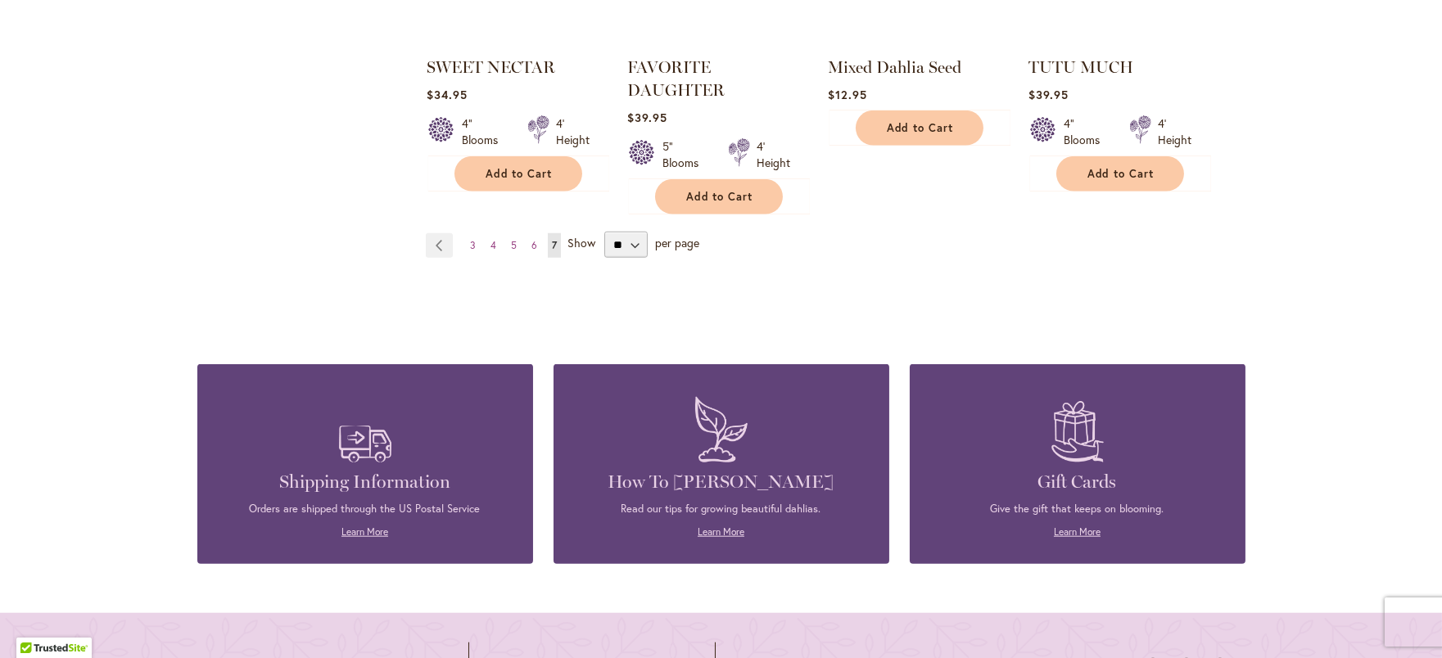
scroll to position [3285, 0]
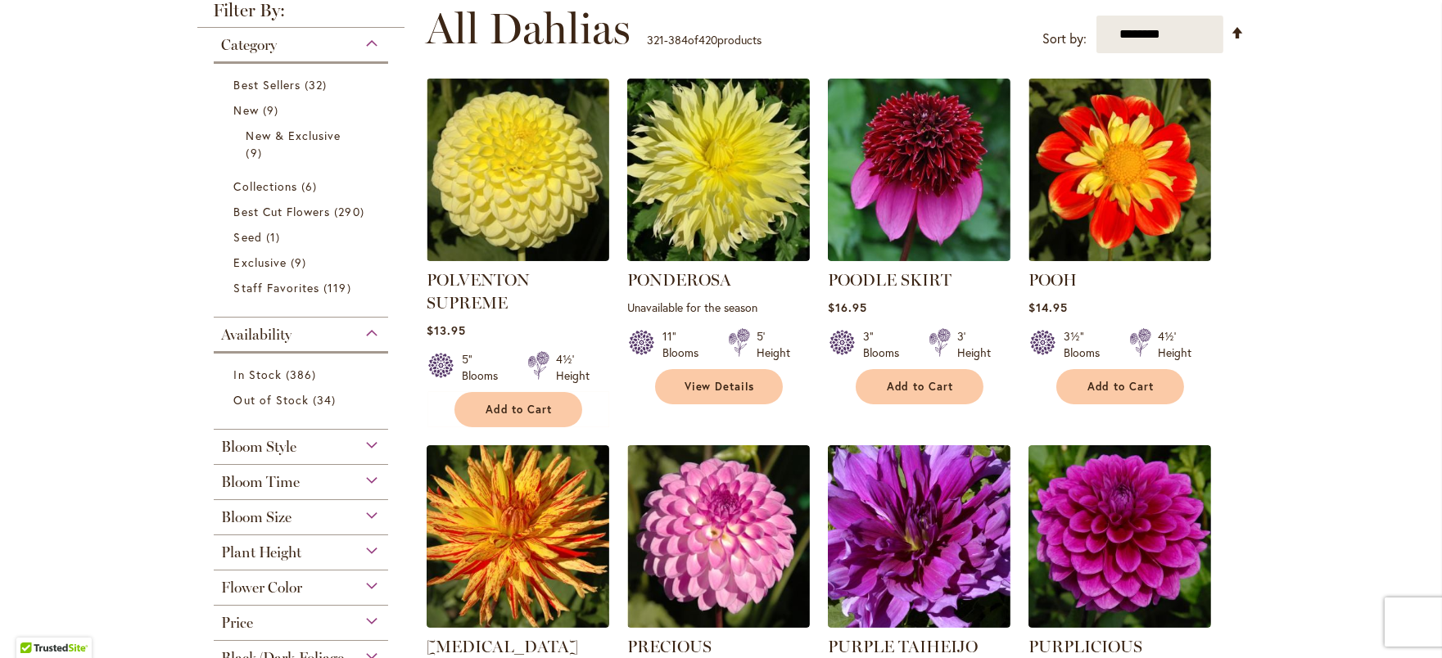
scroll to position [362, 0]
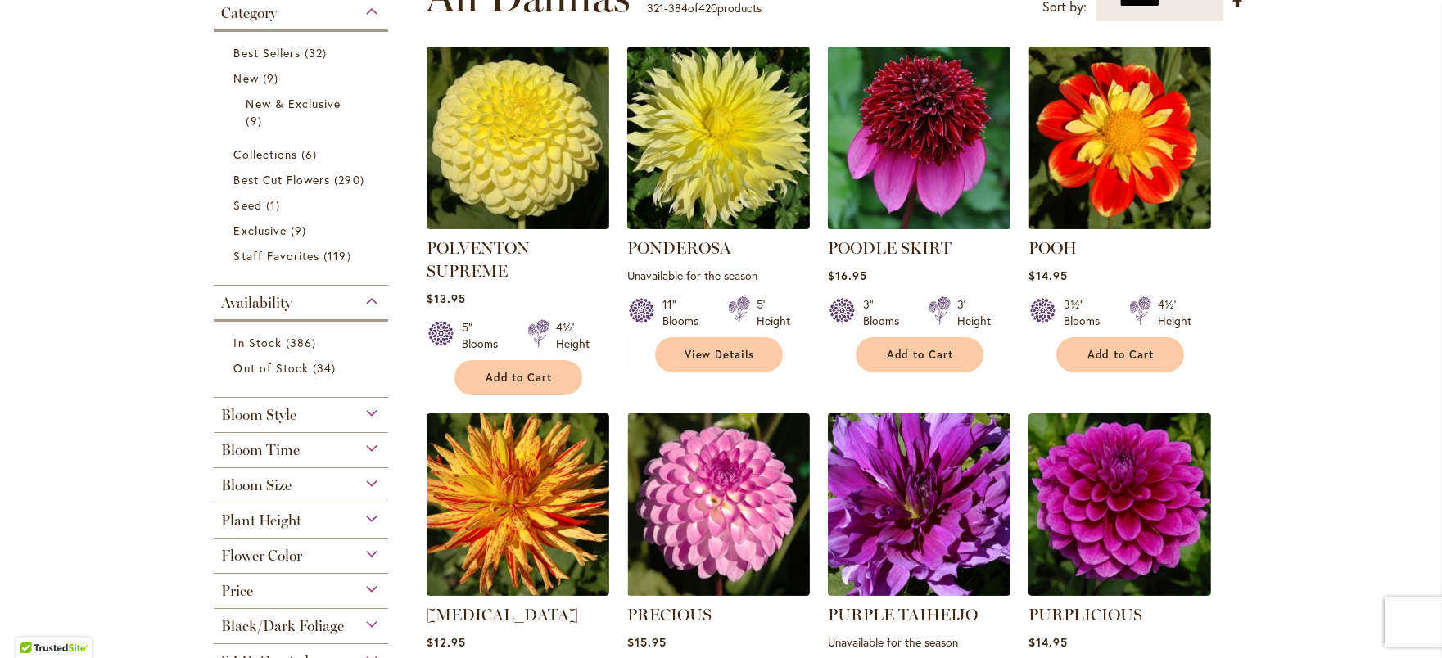
click at [919, 193] on img at bounding box center [919, 139] width 192 height 192
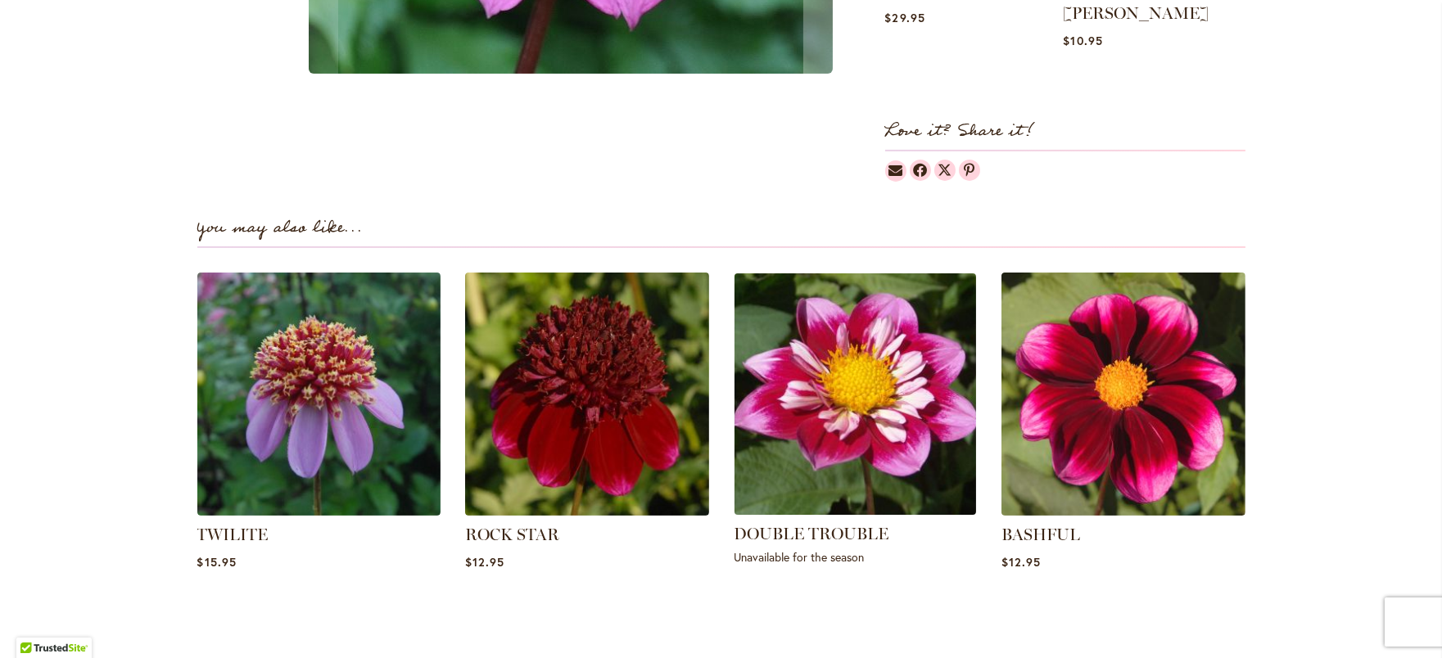
scroll to position [937, 0]
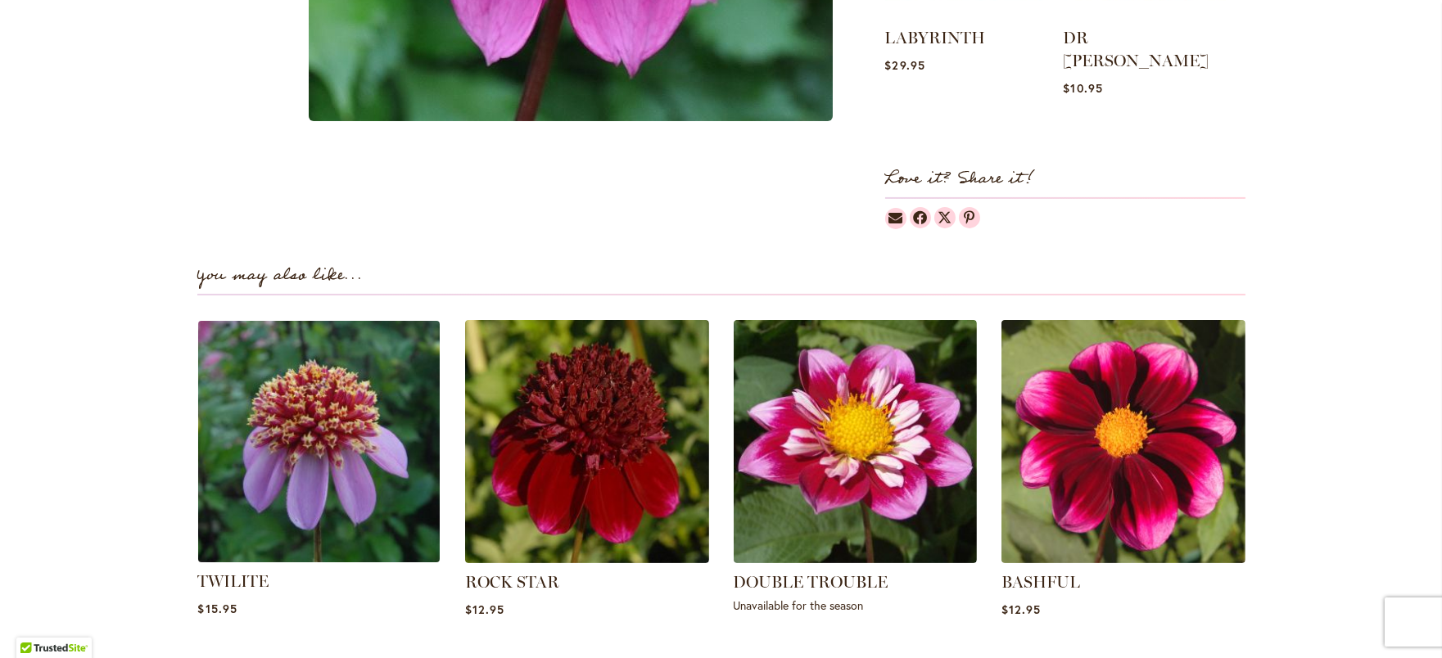
click at [351, 429] on img at bounding box center [319, 441] width 254 height 254
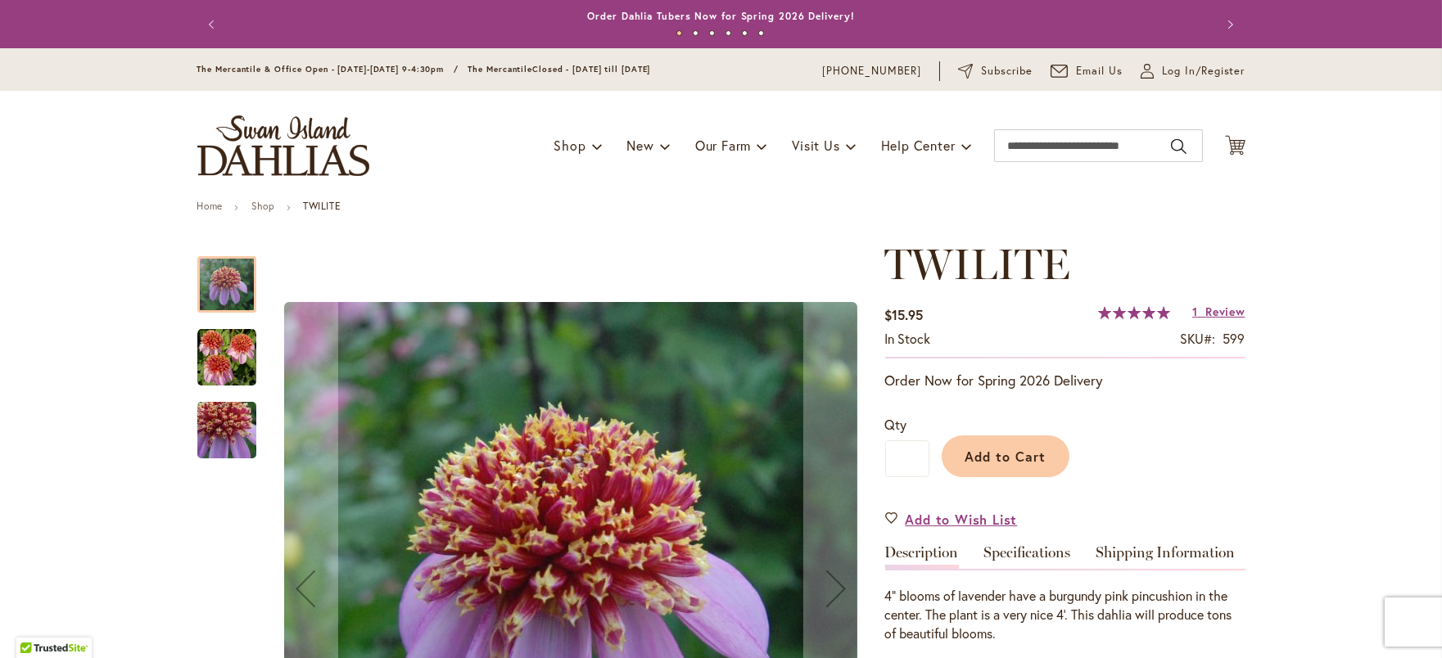
click at [245, 373] on img "TWILITE" at bounding box center [226, 357] width 59 height 59
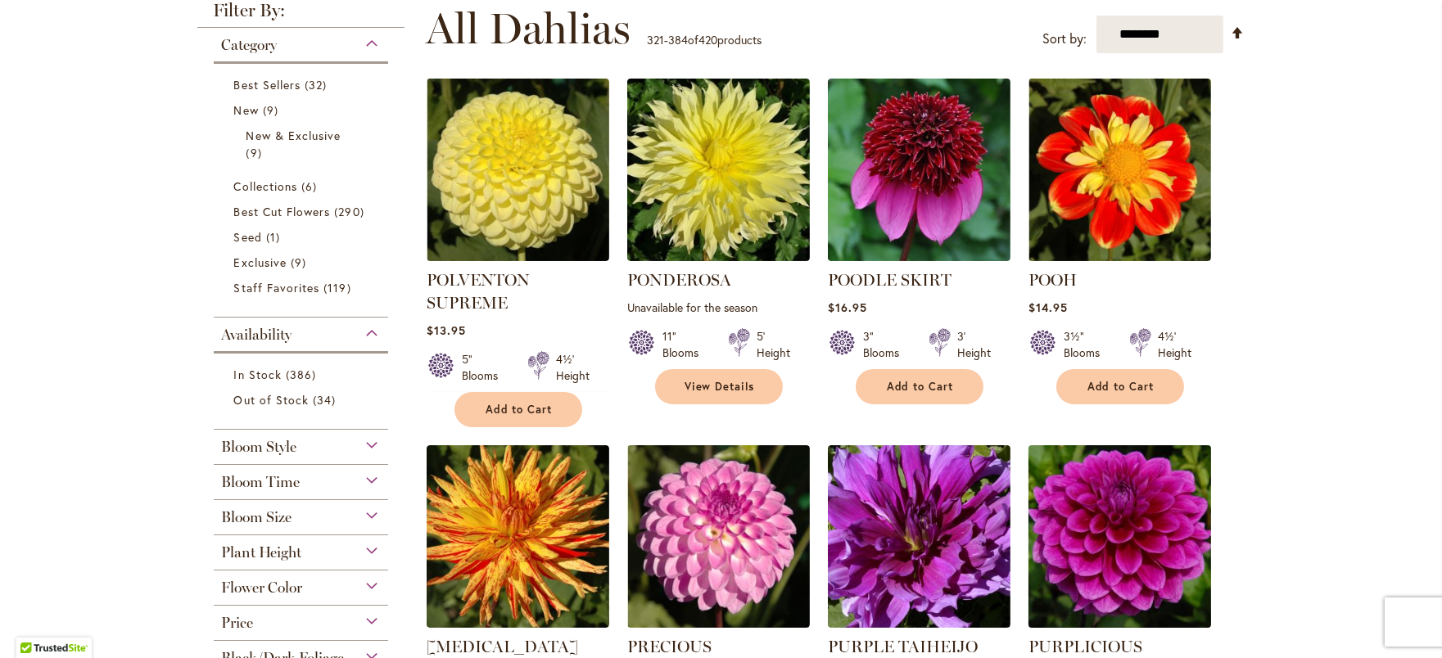
scroll to position [362, 0]
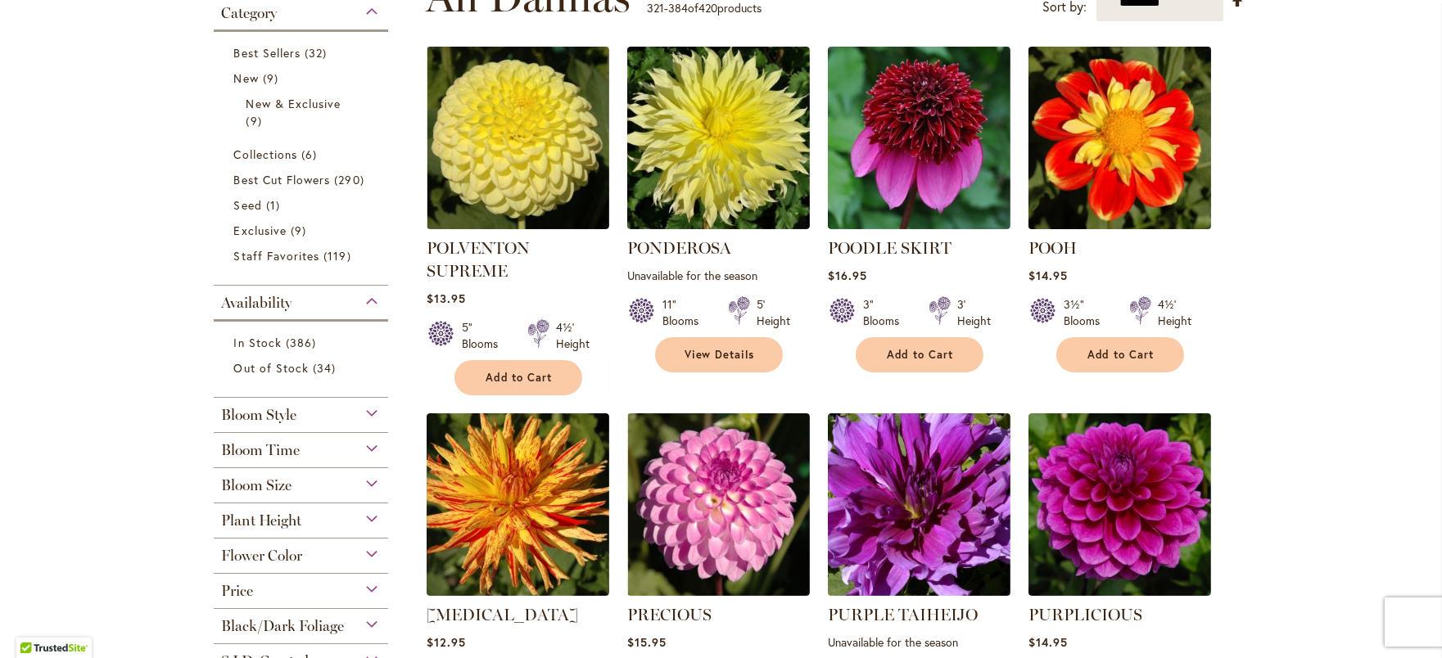
click at [1159, 212] on img at bounding box center [1120, 139] width 192 height 192
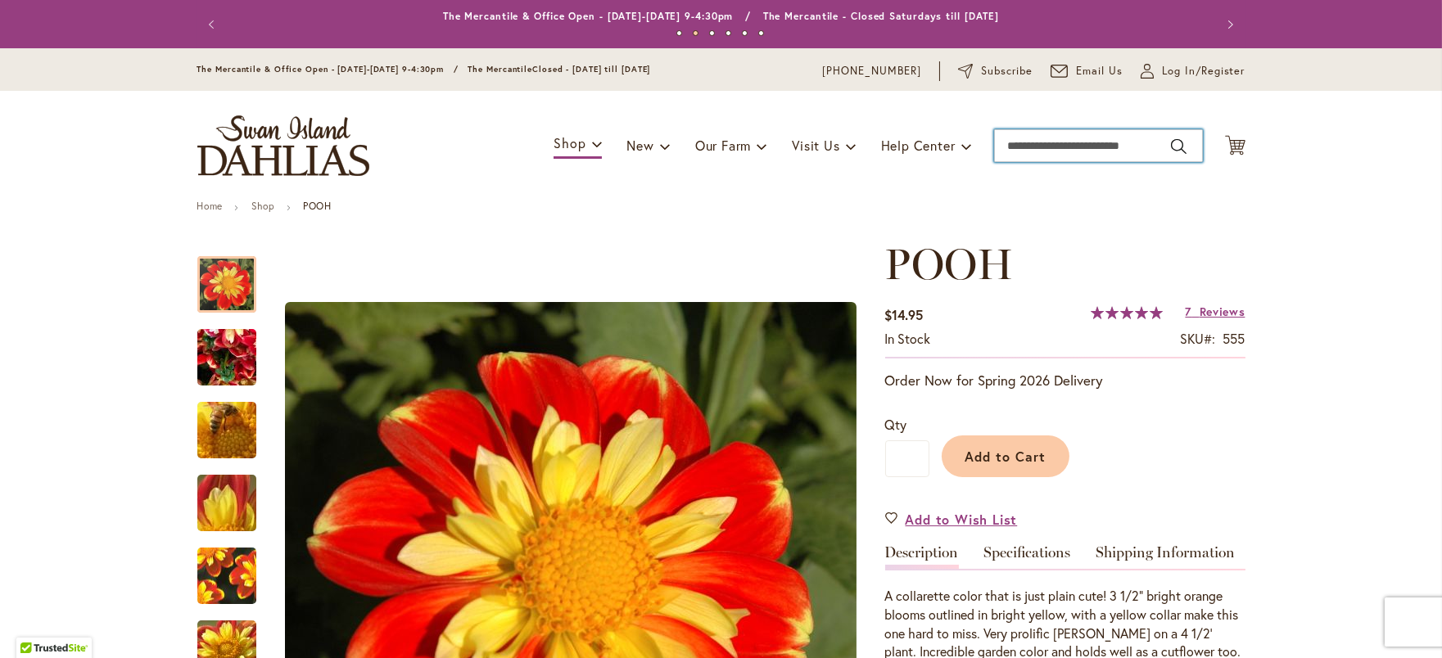
click at [1061, 158] on input "Search" at bounding box center [1098, 145] width 209 height 33
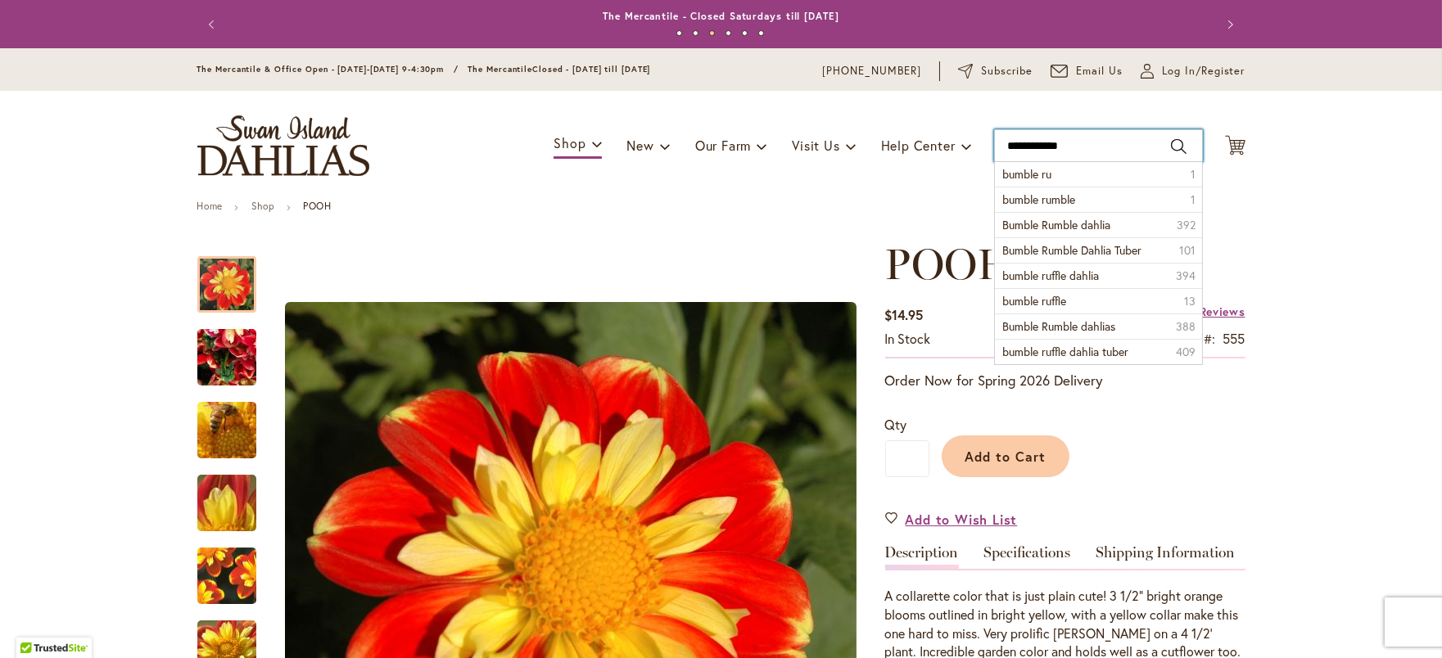
type input "**********"
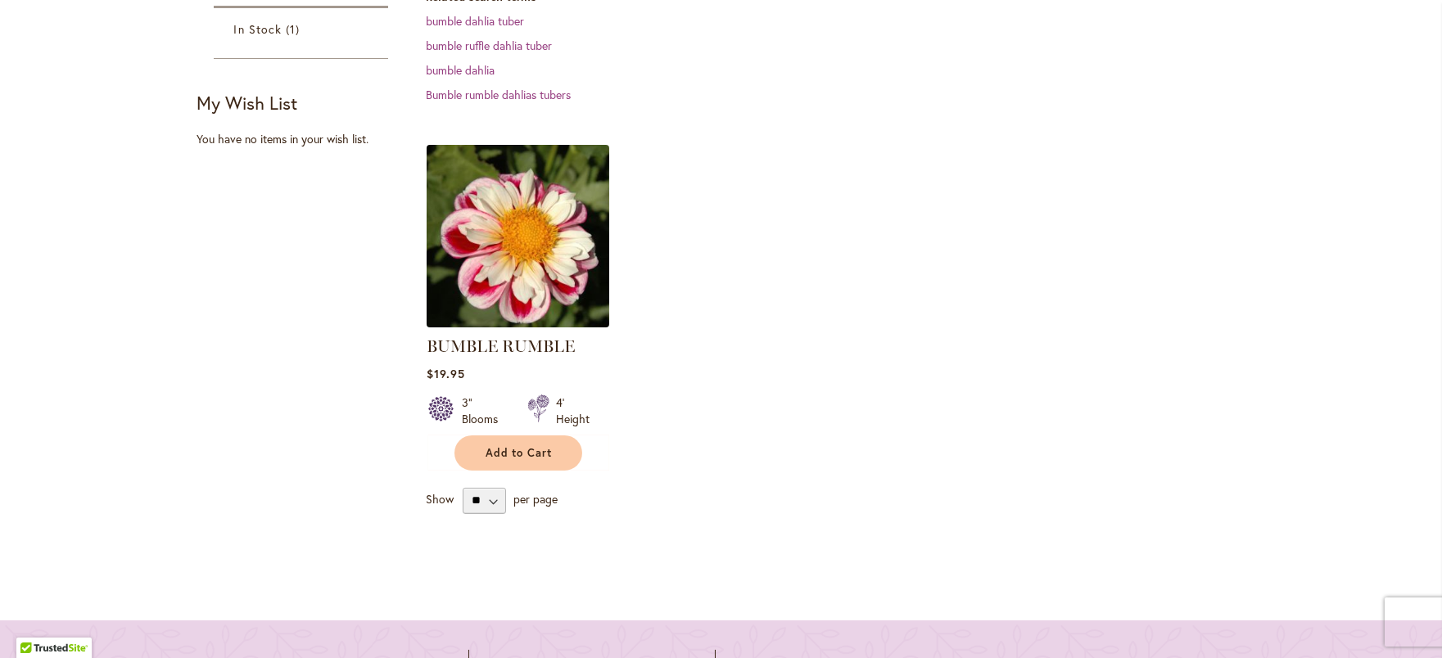
scroll to position [452, 0]
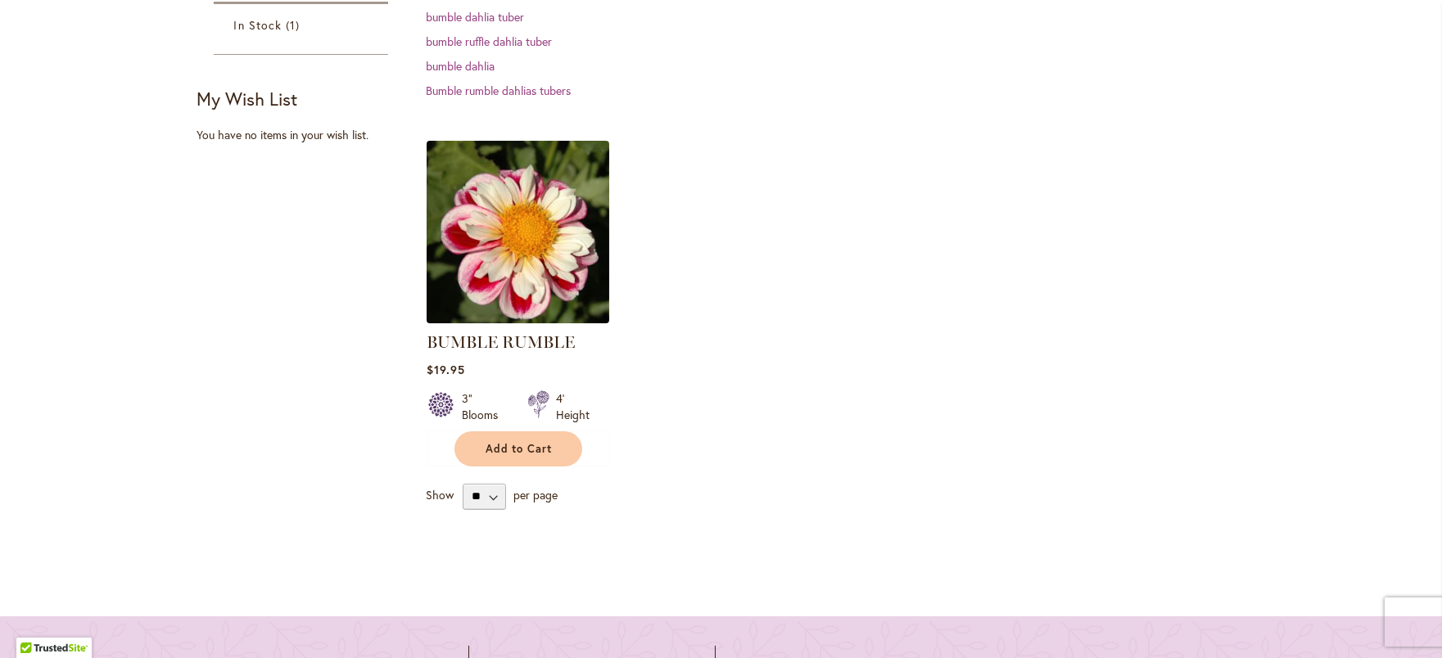
click at [472, 231] on img at bounding box center [518, 232] width 192 height 192
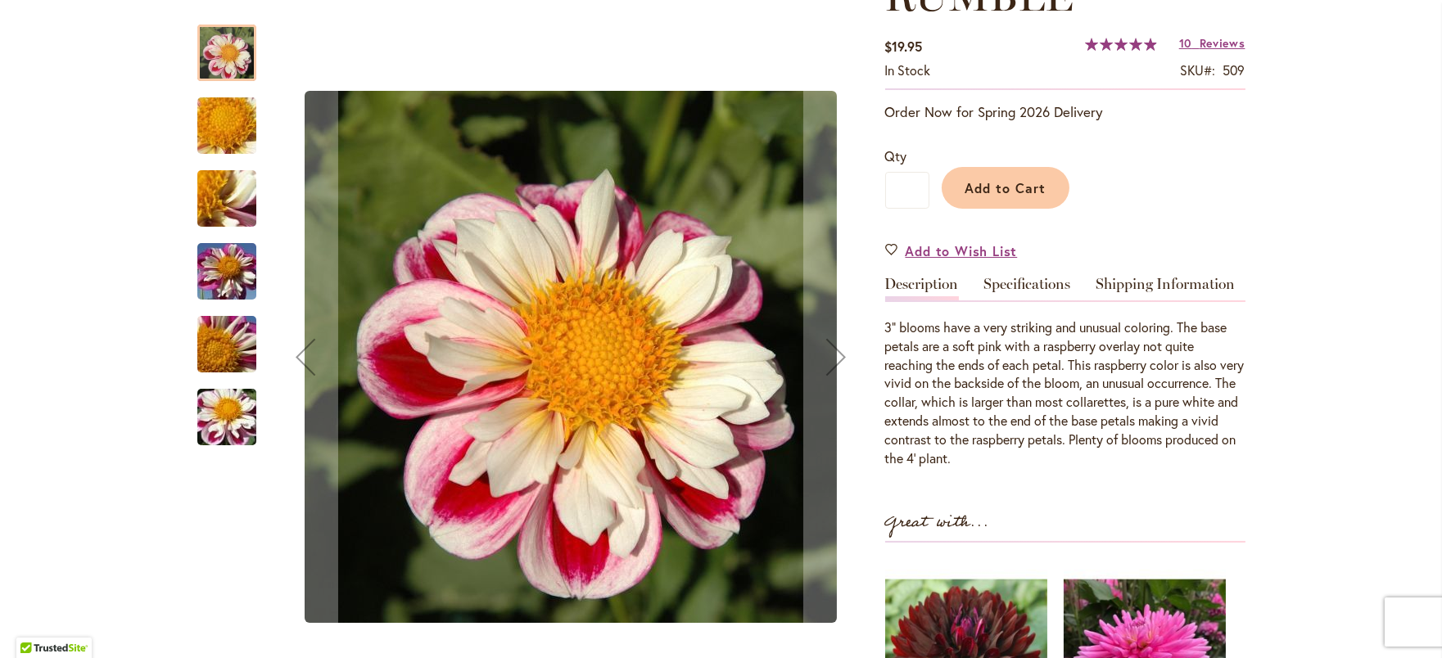
scroll to position [322, 0]
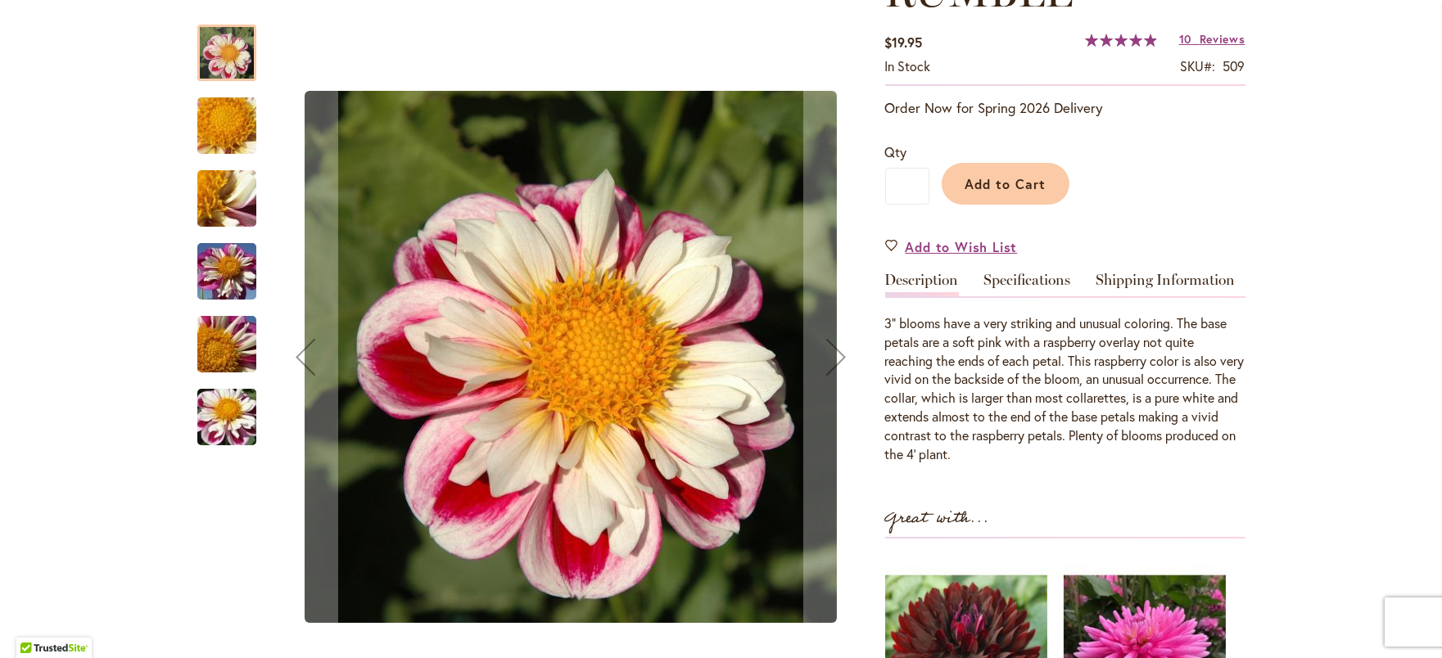
click at [225, 407] on img "BUMBLE RUMBLE" at bounding box center [227, 417] width 118 height 88
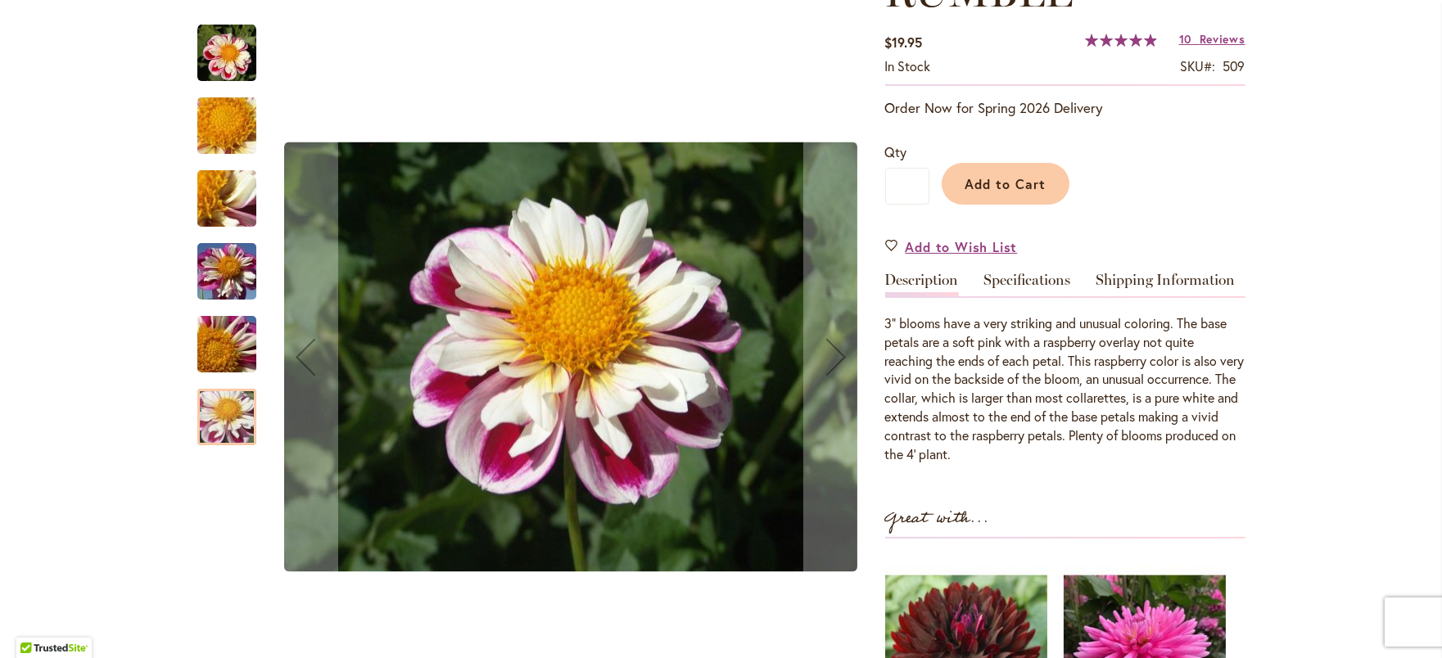
click at [213, 51] on img "BUMBLE RUMBLE" at bounding box center [226, 53] width 59 height 59
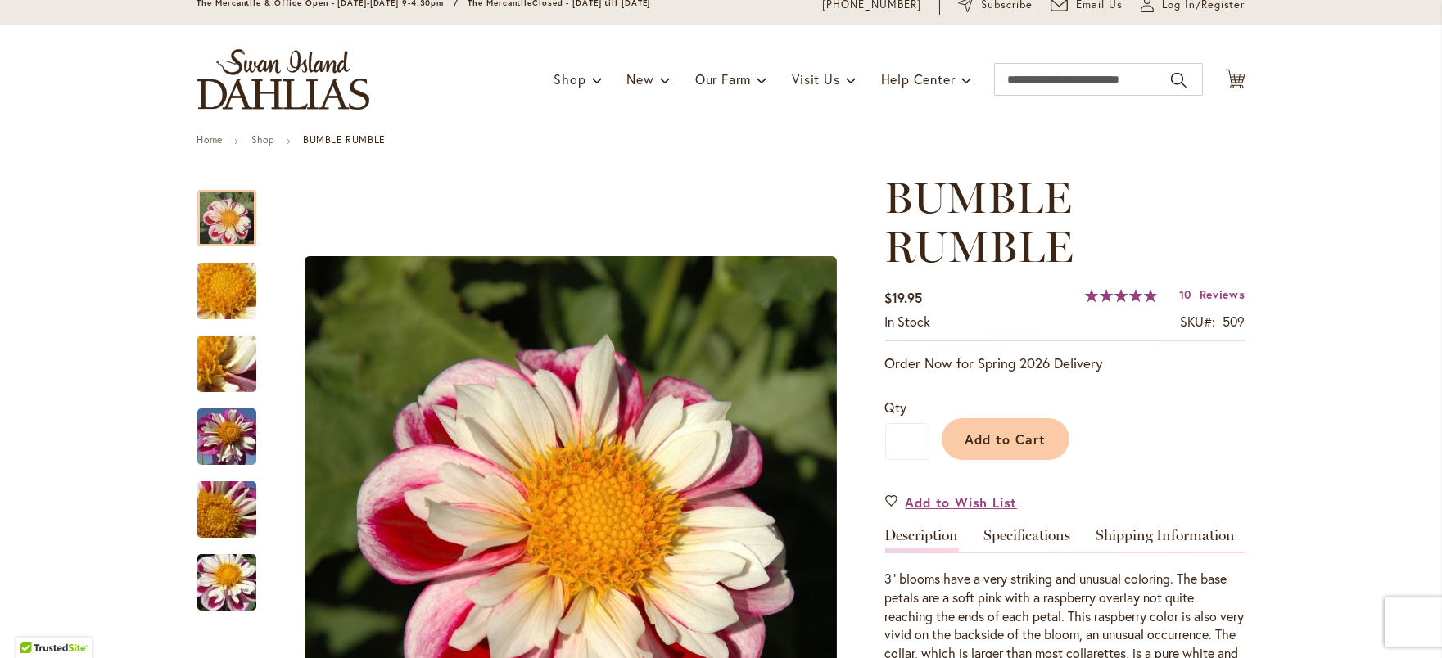
scroll to position [0, 0]
